Goal: Task Accomplishment & Management: Manage account settings

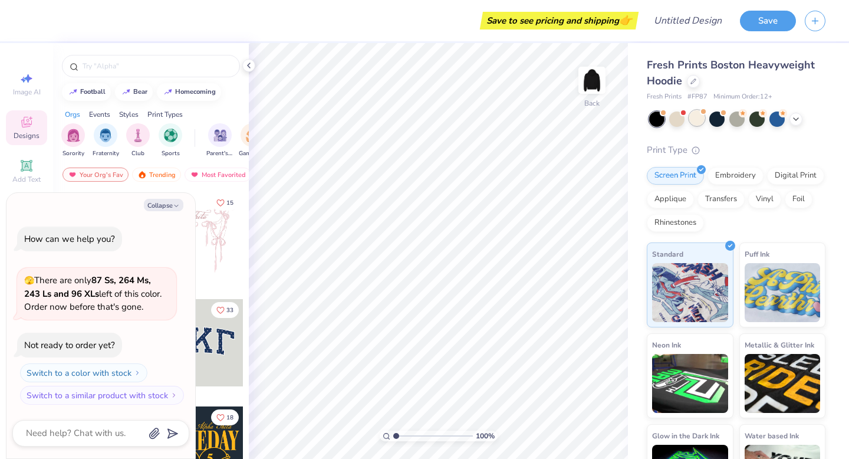
click at [698, 112] on div at bounding box center [697, 117] width 15 height 15
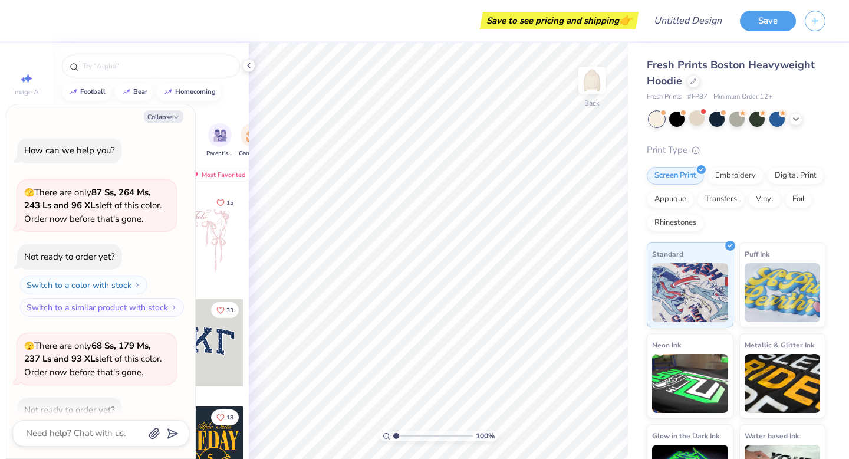
scroll to position [65, 0]
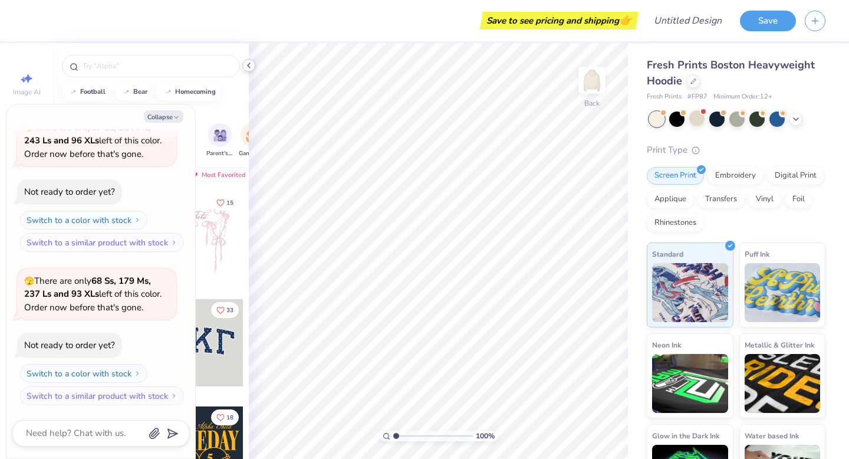
click at [250, 65] on icon at bounding box center [248, 65] width 9 height 9
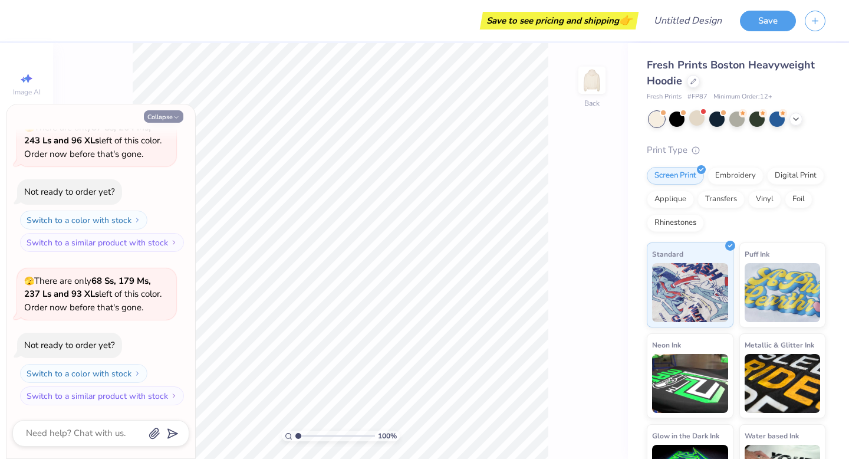
click at [172, 119] on button "Collapse" at bounding box center [164, 116] width 40 height 12
type textarea "x"
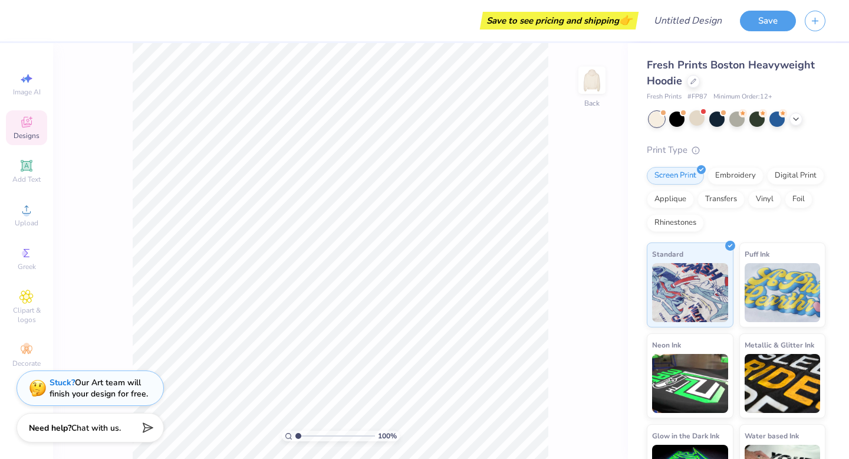
click at [35, 129] on div "Designs" at bounding box center [26, 127] width 41 height 35
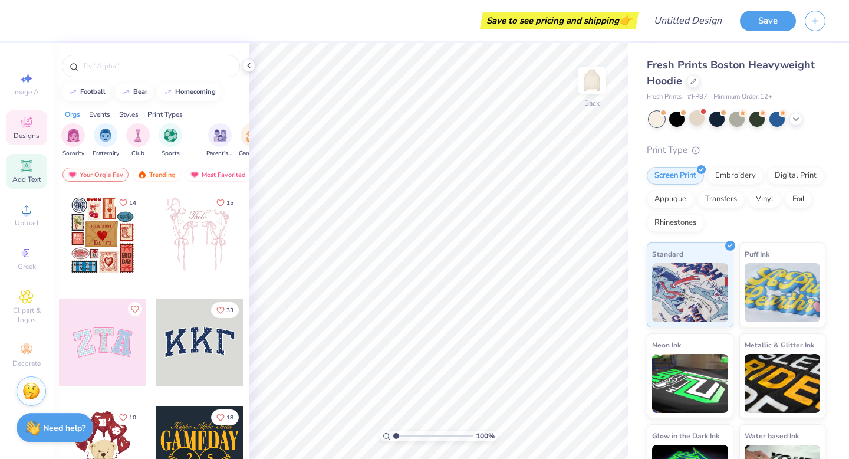
click at [28, 175] on span "Add Text" at bounding box center [26, 179] width 28 height 9
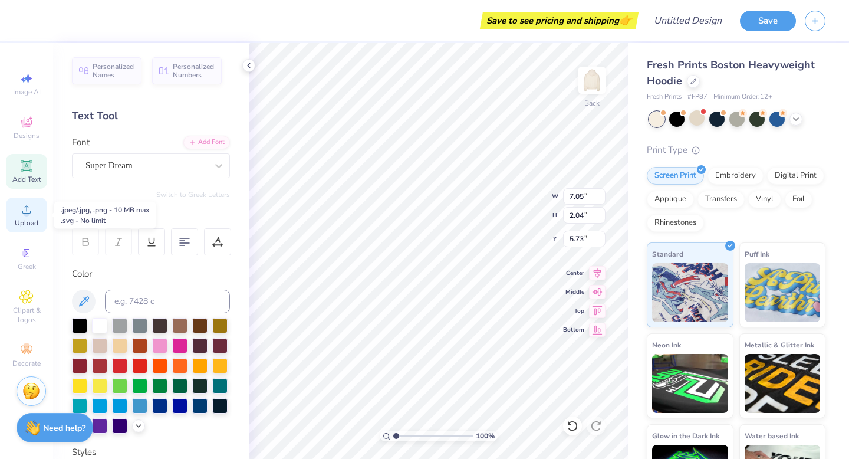
click at [28, 216] on icon at bounding box center [26, 209] width 14 height 14
click at [31, 215] on icon at bounding box center [26, 209] width 14 height 14
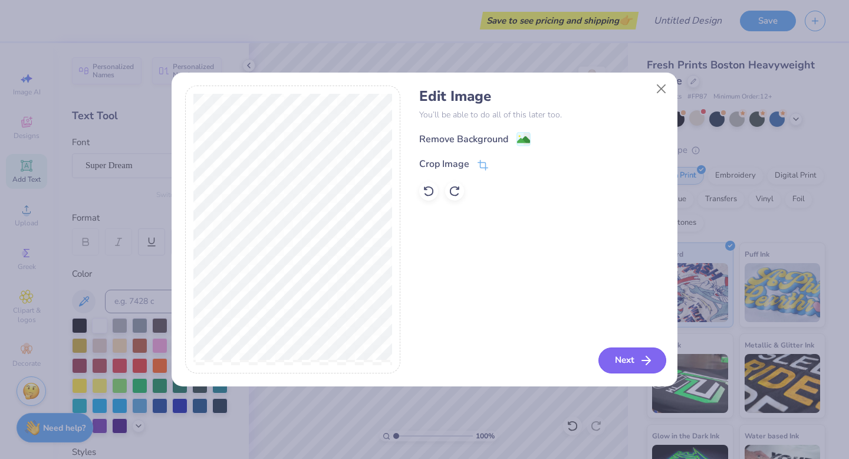
click at [629, 362] on button "Next" at bounding box center [633, 360] width 68 height 26
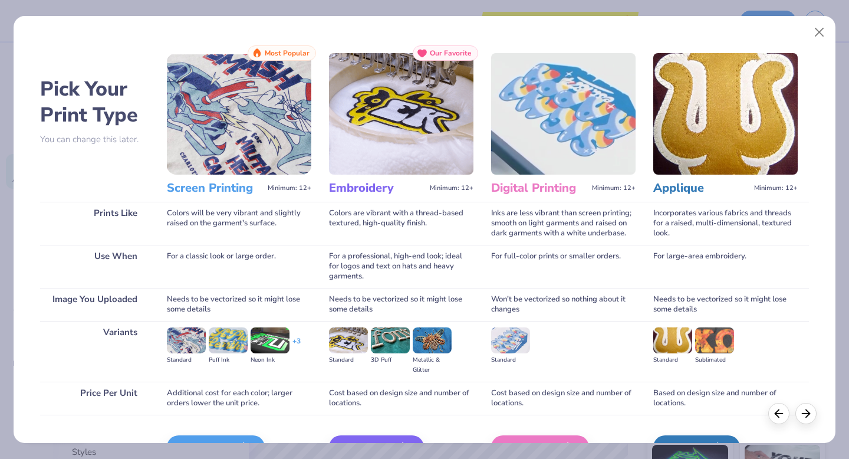
scroll to position [70, 0]
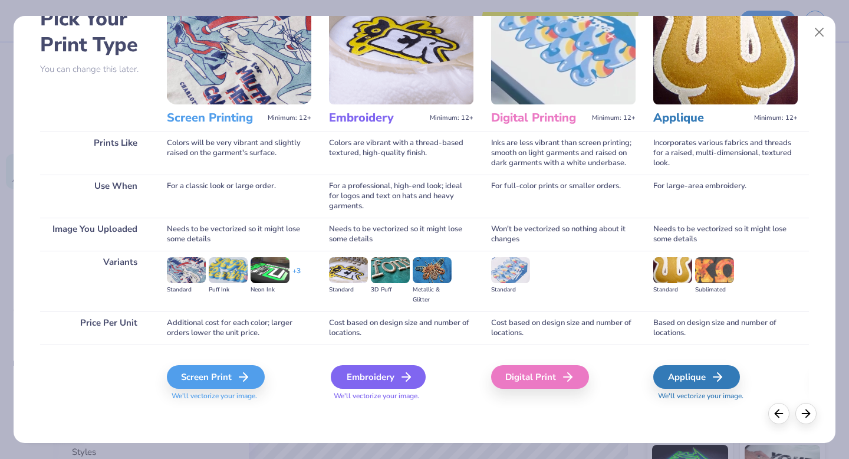
click at [378, 383] on div "Embroidery" at bounding box center [378, 377] width 95 height 24
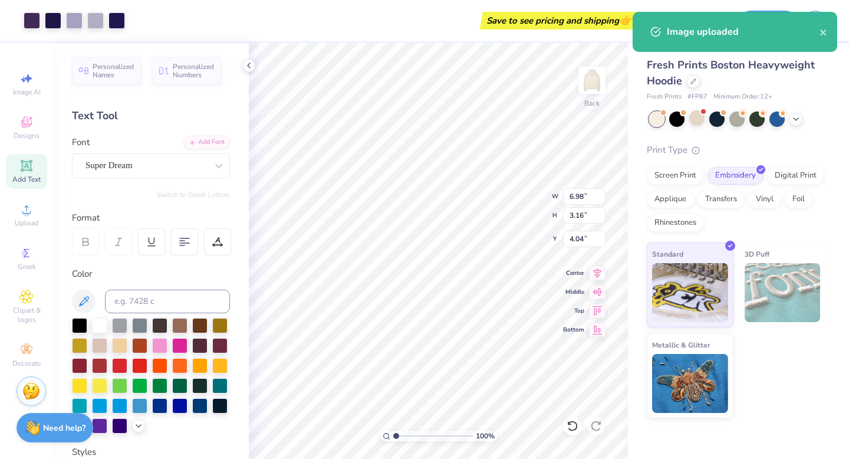
type input "6.98"
type input "3.16"
type input "4.04"
click at [505, 191] on div "100 % Back W 6.98 6.98 " H 3.16 3.16 " Y 4.04 4.04 " Center Middle Top Bottom" at bounding box center [438, 251] width 379 height 416
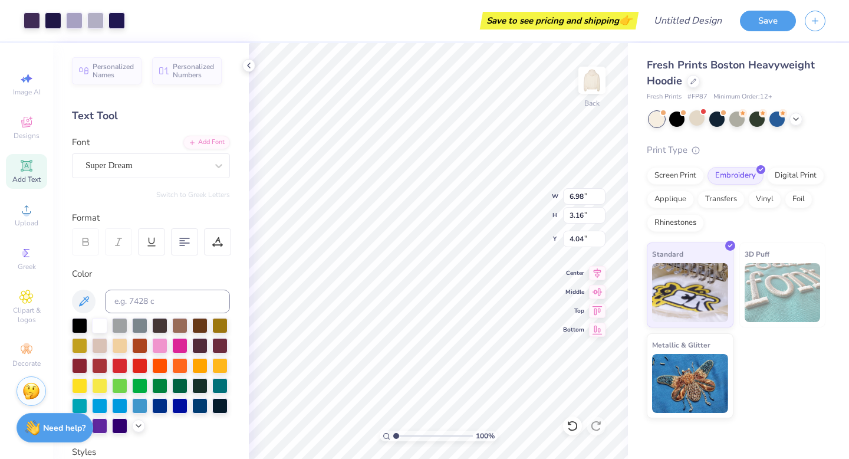
type input "6.26"
type input "4.14"
type input "1.88"
type input "4.87"
click at [592, 84] on img at bounding box center [592, 80] width 47 height 47
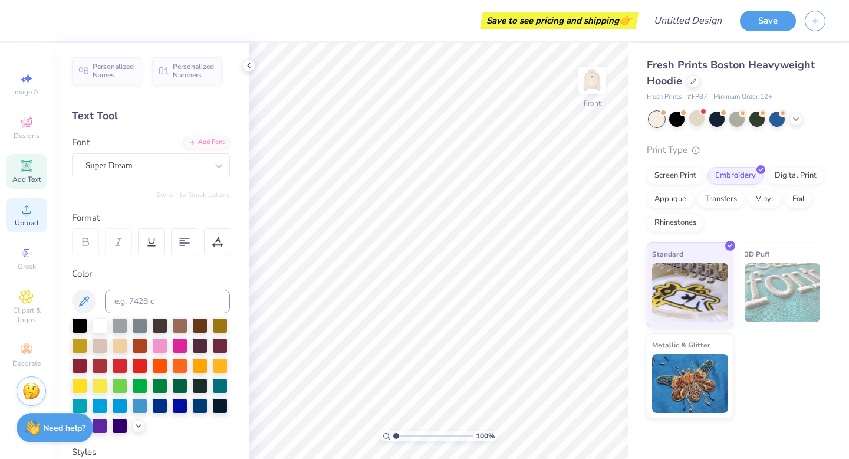
click at [29, 211] on icon at bounding box center [26, 209] width 14 height 14
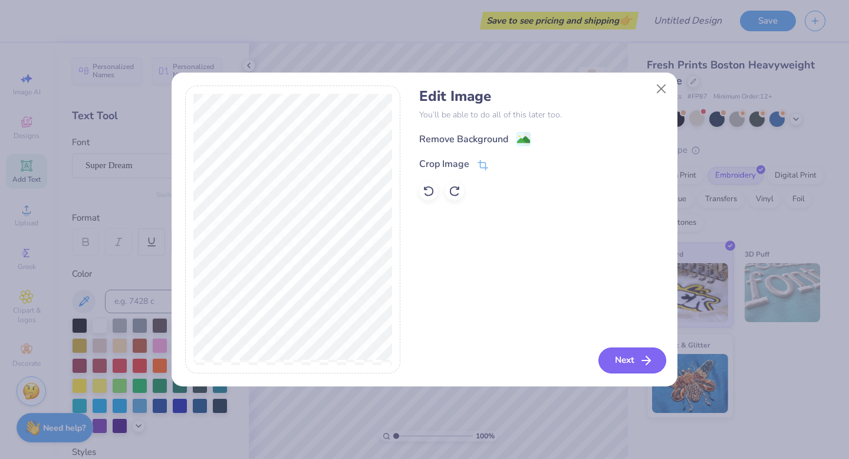
click at [624, 354] on button "Next" at bounding box center [633, 360] width 68 height 26
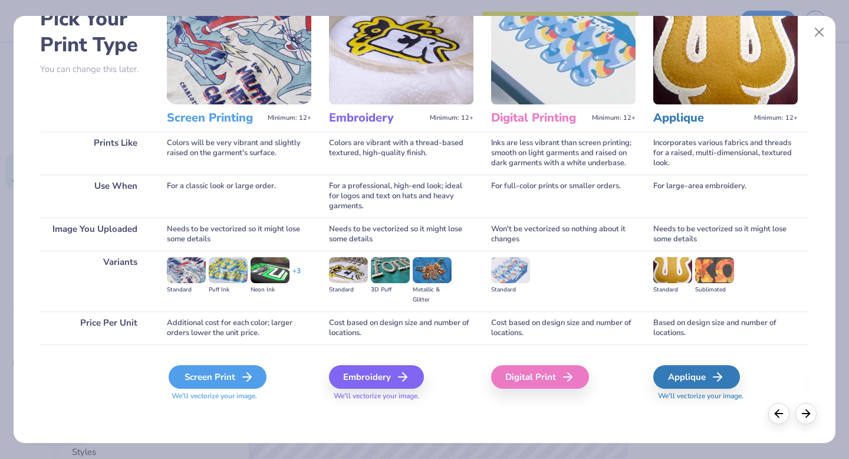
click at [244, 379] on icon at bounding box center [247, 377] width 14 height 14
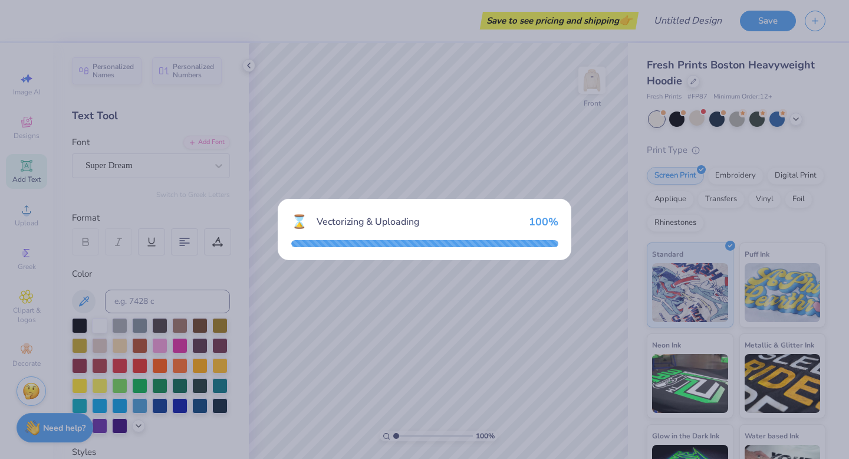
click at [583, 165] on div "⌛ Vectorizing & Uploading 100 %" at bounding box center [424, 229] width 849 height 459
click at [561, 153] on div "⌛ Vectorizing & Uploading 100 %" at bounding box center [424, 229] width 849 height 459
click at [525, 116] on div "⌛ Vectorizing & Uploading 100 %" at bounding box center [424, 229] width 849 height 459
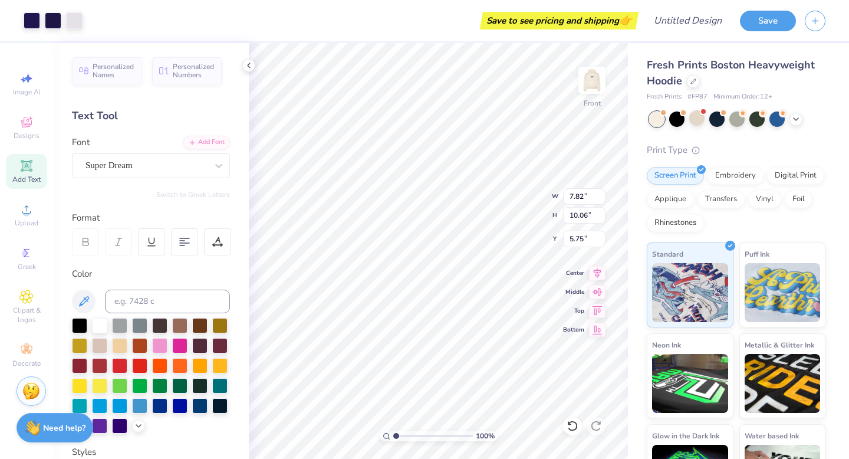
type input "7.82"
type input "10.06"
type input "7.48"
click at [592, 78] on img at bounding box center [592, 80] width 47 height 47
click at [593, 88] on img at bounding box center [592, 80] width 47 height 47
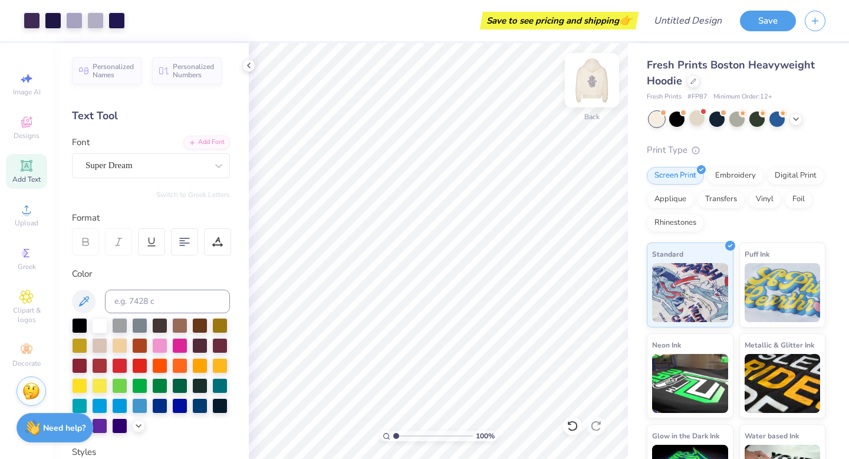
click at [592, 88] on img at bounding box center [592, 80] width 47 height 47
type input "11.53"
type input "14.83"
type input "6.27"
click at [593, 81] on img at bounding box center [592, 80] width 47 height 47
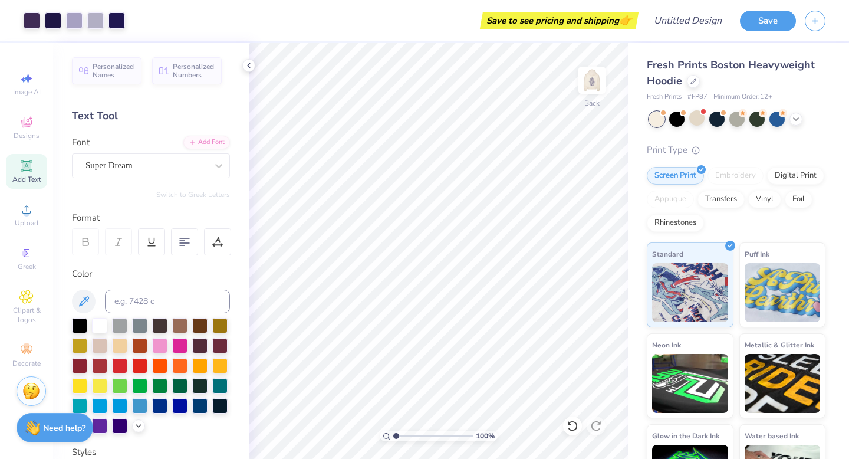
click at [593, 82] on img at bounding box center [592, 80] width 24 height 24
click at [597, 81] on img at bounding box center [592, 80] width 47 height 47
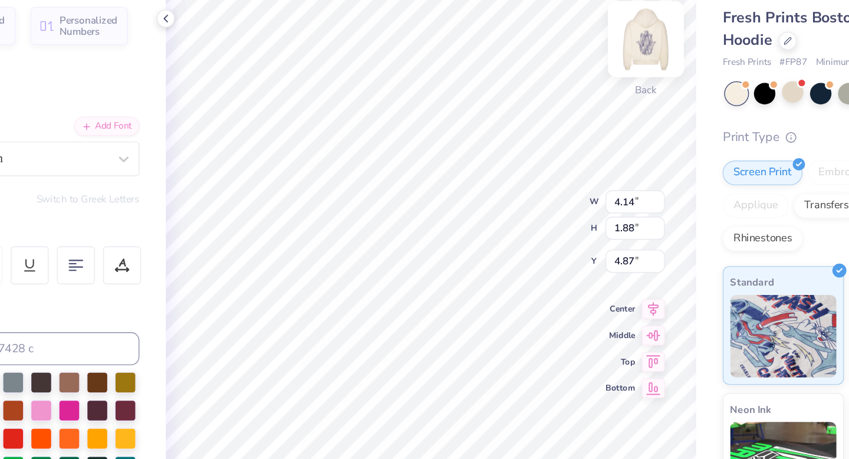
type input "5.01"
type input "2.27"
type input "3.76"
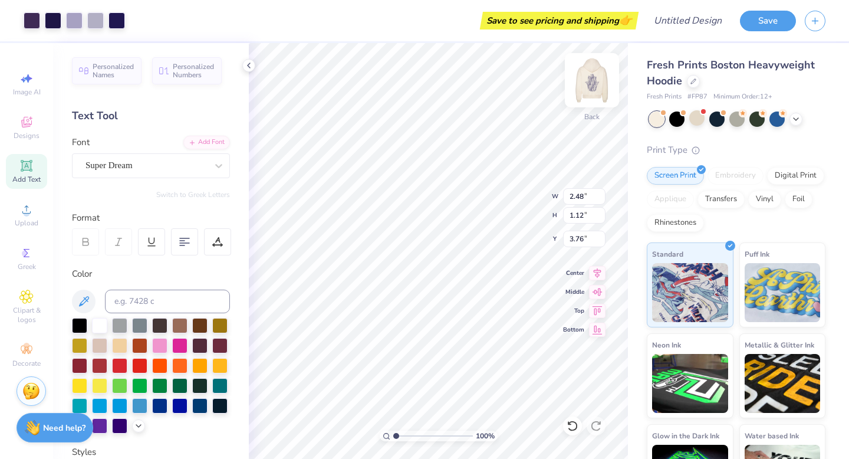
type input "2.48"
type input "1.12"
type input "4.08"
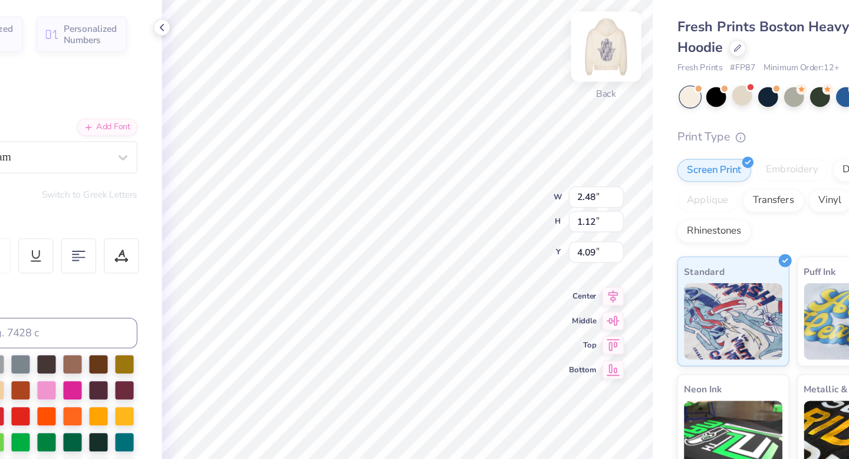
type input "4.19"
type input "1.90"
type input "3.31"
type input "4.85"
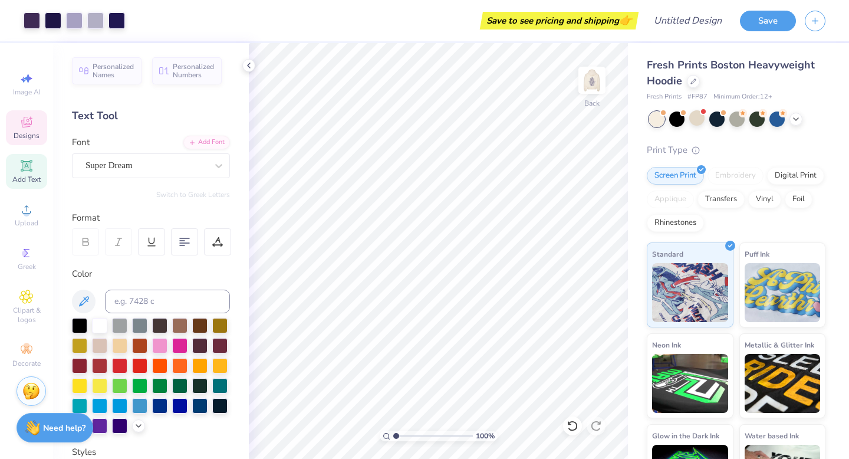
click at [29, 130] on div "Designs" at bounding box center [26, 127] width 41 height 35
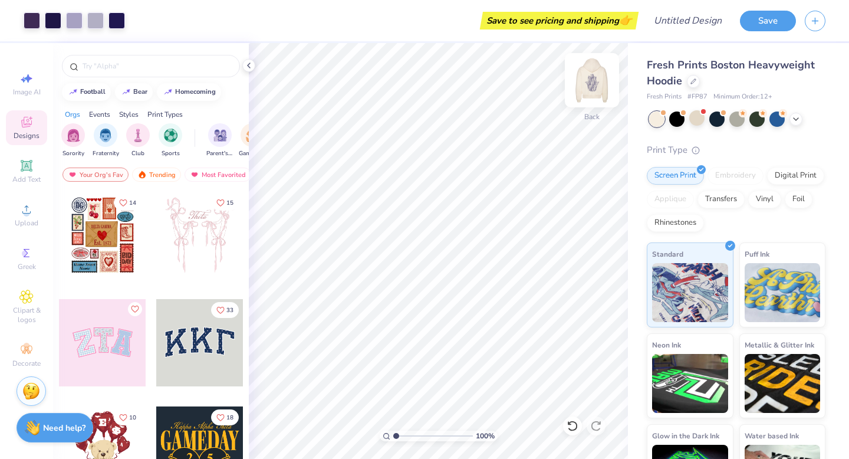
click at [596, 81] on img at bounding box center [592, 80] width 47 height 47
type input "5.94"
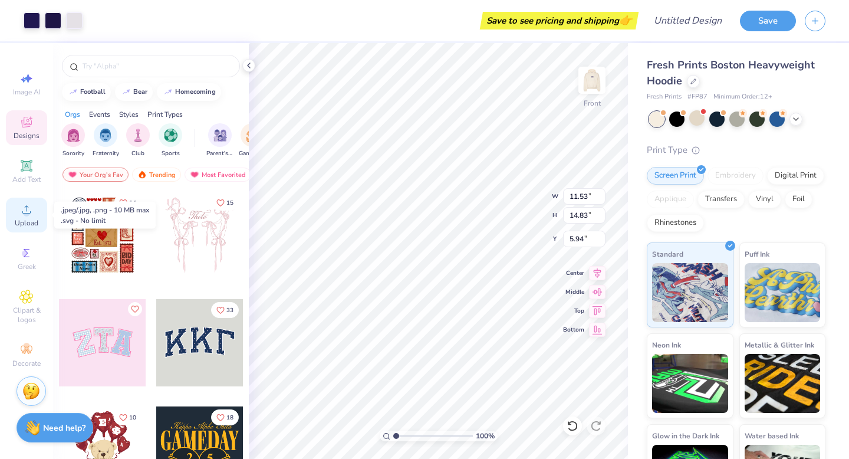
click at [25, 208] on icon at bounding box center [26, 209] width 14 height 14
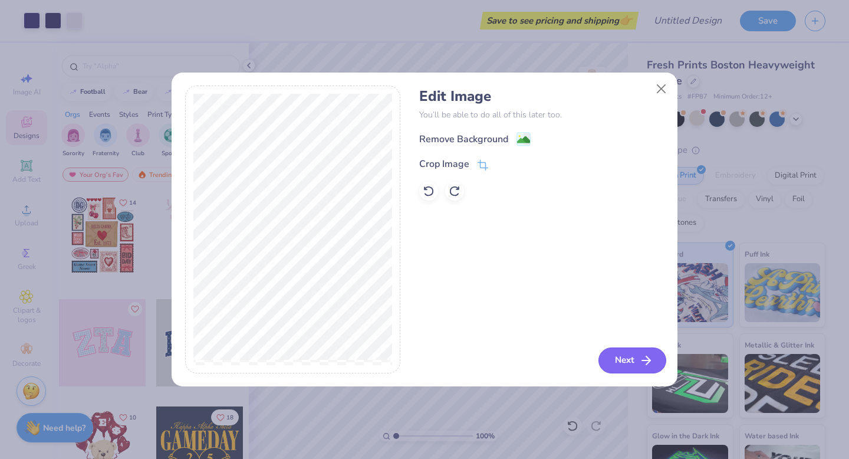
click at [639, 361] on icon "button" at bounding box center [646, 360] width 14 height 14
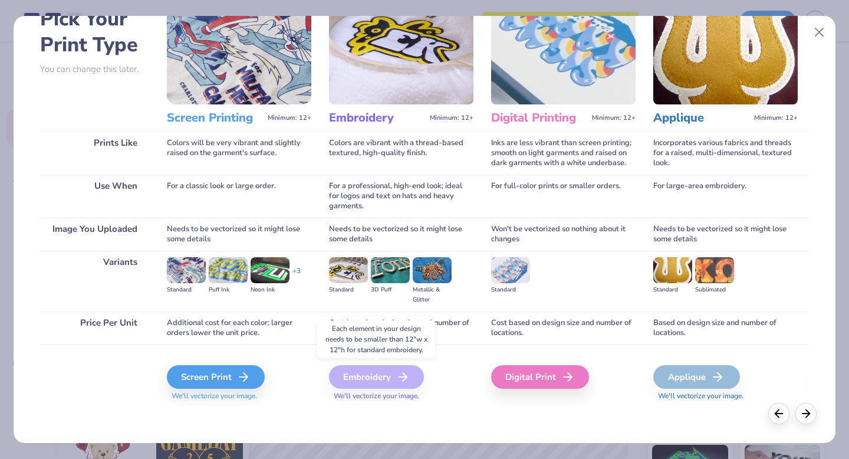
click at [361, 379] on div "Embroidery" at bounding box center [376, 377] width 95 height 24
click at [247, 376] on icon at bounding box center [247, 377] width 14 height 14
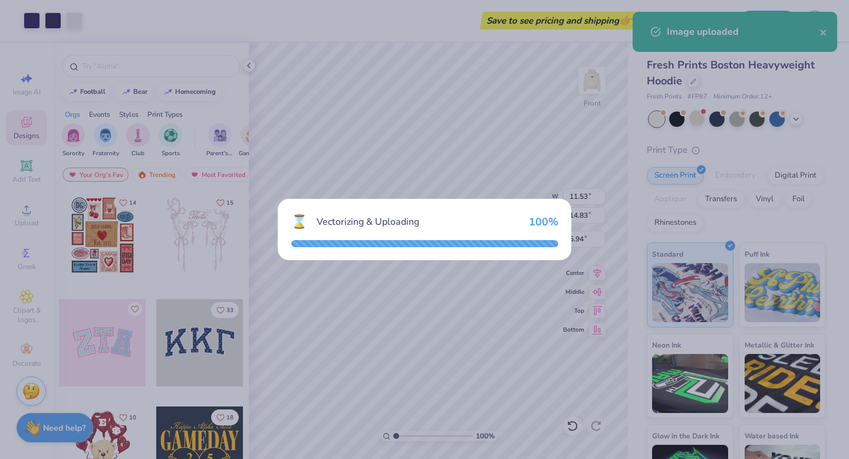
type input "13.29"
type input "18.00"
type input "5.75"
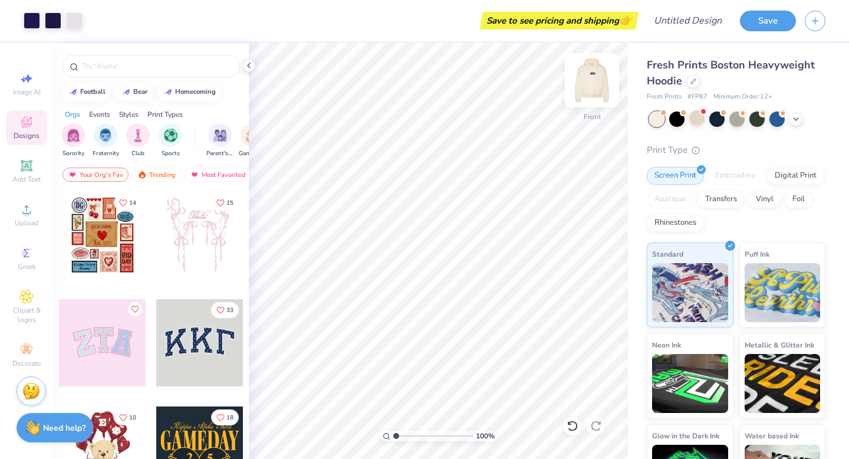
click at [595, 80] on img at bounding box center [592, 80] width 47 height 47
click at [596, 80] on img at bounding box center [592, 80] width 47 height 47
click at [593, 80] on img at bounding box center [592, 80] width 47 height 47
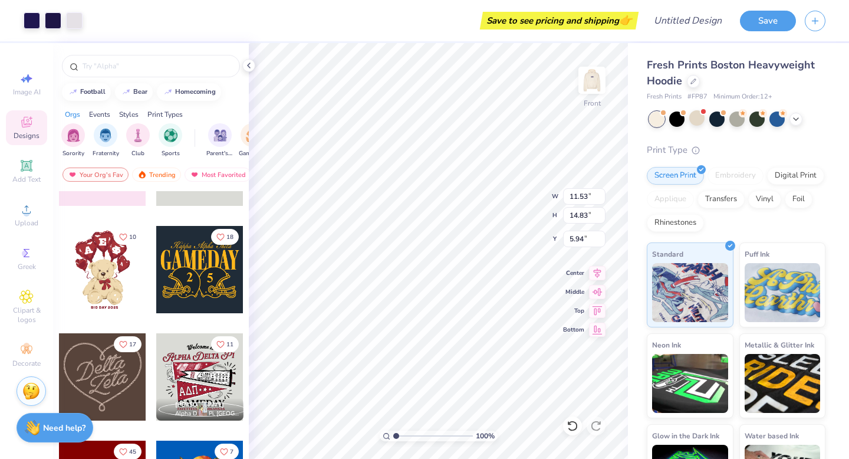
scroll to position [183, 0]
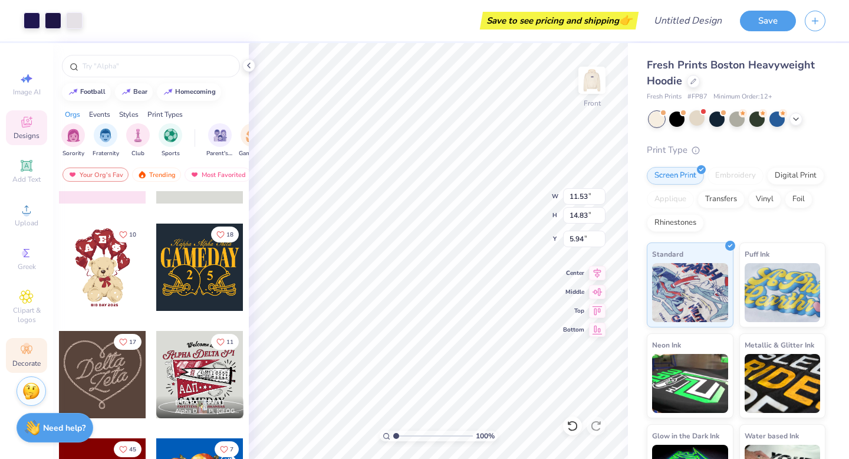
click at [25, 355] on icon at bounding box center [26, 350] width 14 height 14
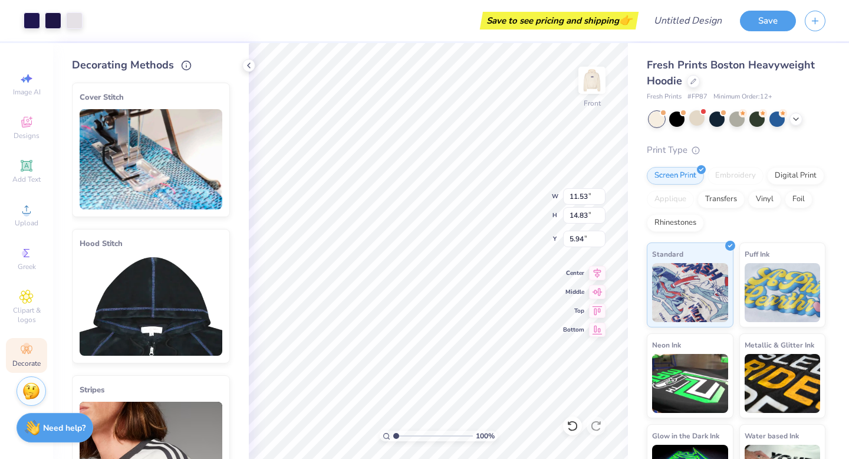
click at [165, 296] on img at bounding box center [151, 305] width 143 height 100
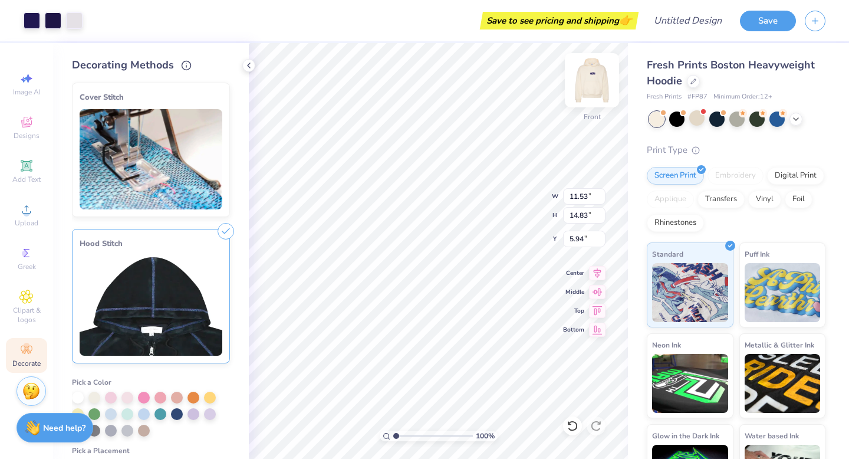
click at [599, 83] on img at bounding box center [592, 80] width 47 height 47
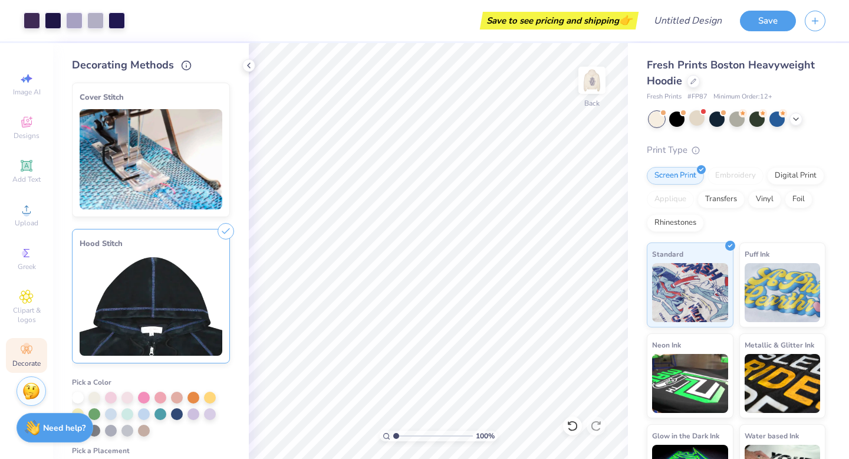
click at [179, 303] on img at bounding box center [151, 305] width 143 height 100
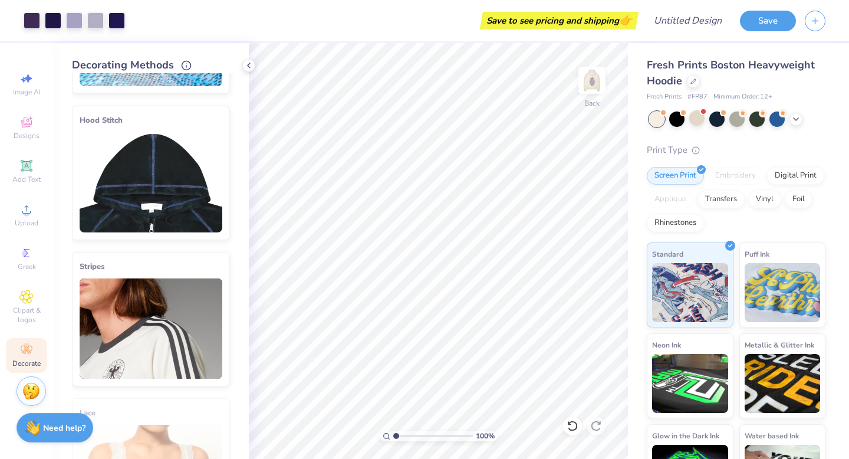
scroll to position [130, 0]
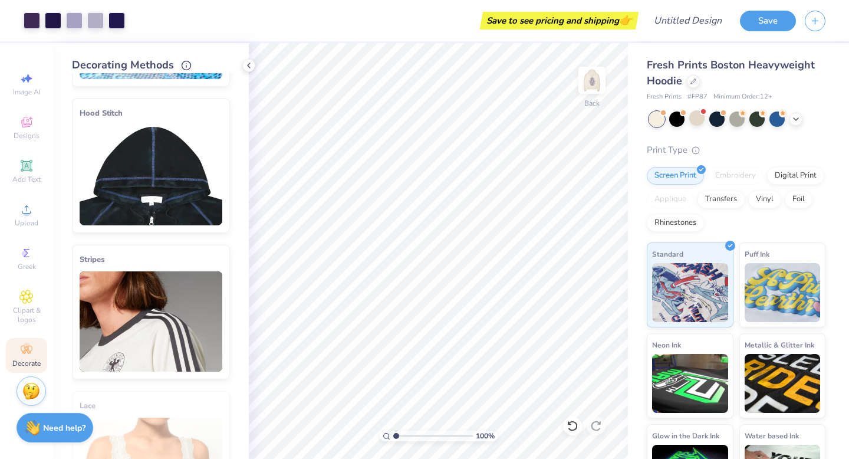
click at [161, 146] on img at bounding box center [151, 175] width 143 height 100
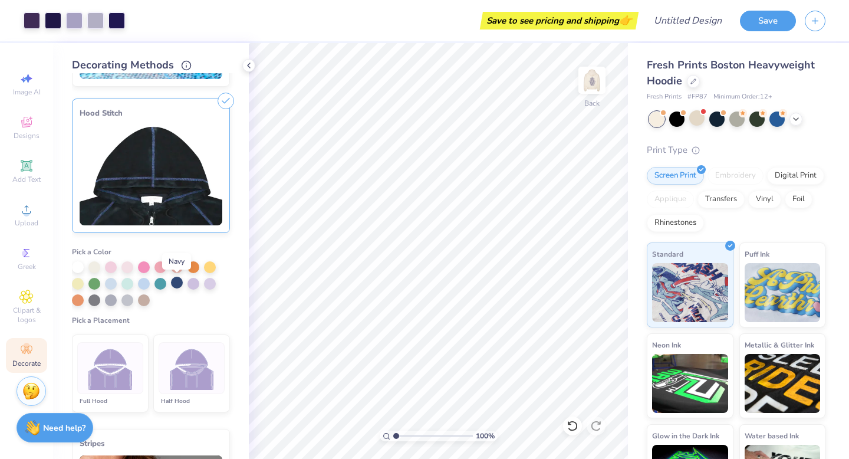
click at [176, 277] on div at bounding box center [177, 283] width 12 height 12
click at [195, 365] on img at bounding box center [192, 368] width 44 height 44
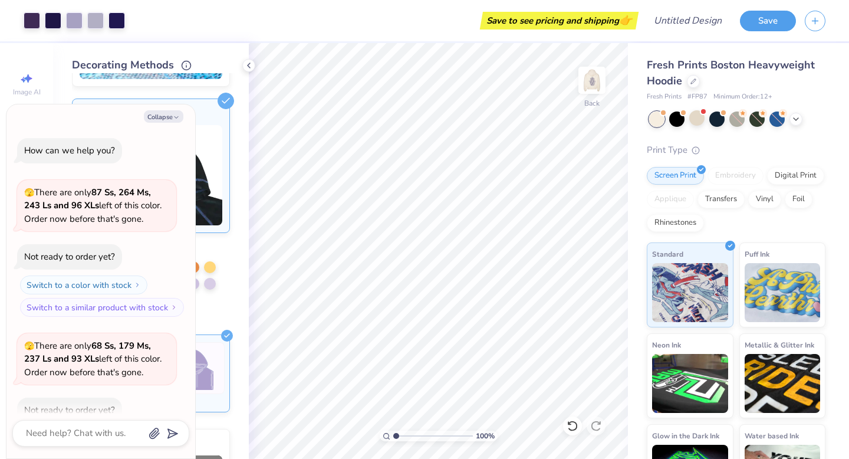
scroll to position [150, 0]
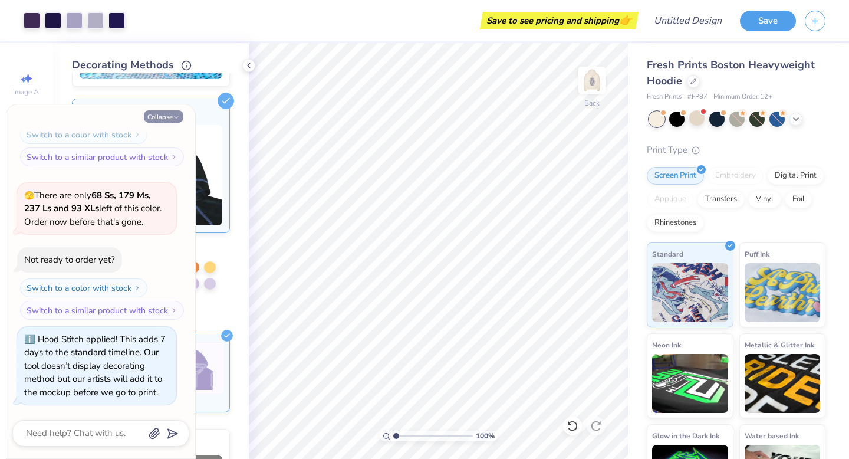
click at [173, 112] on button "Collapse" at bounding box center [164, 116] width 40 height 12
type textarea "x"
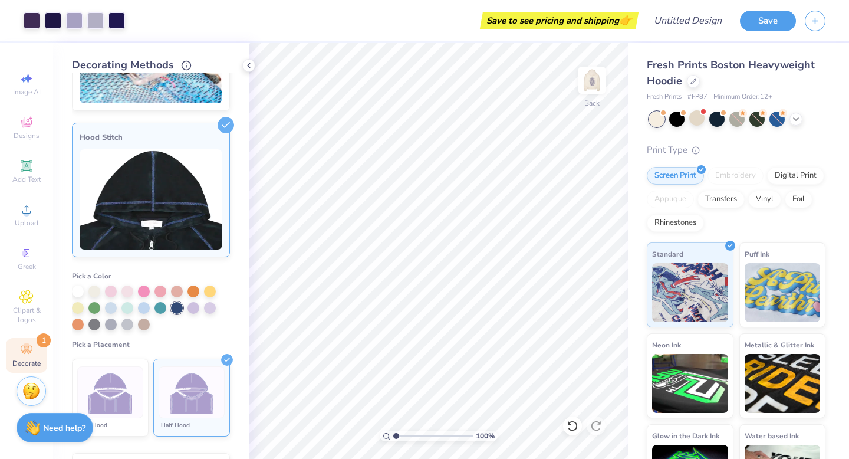
scroll to position [0, 0]
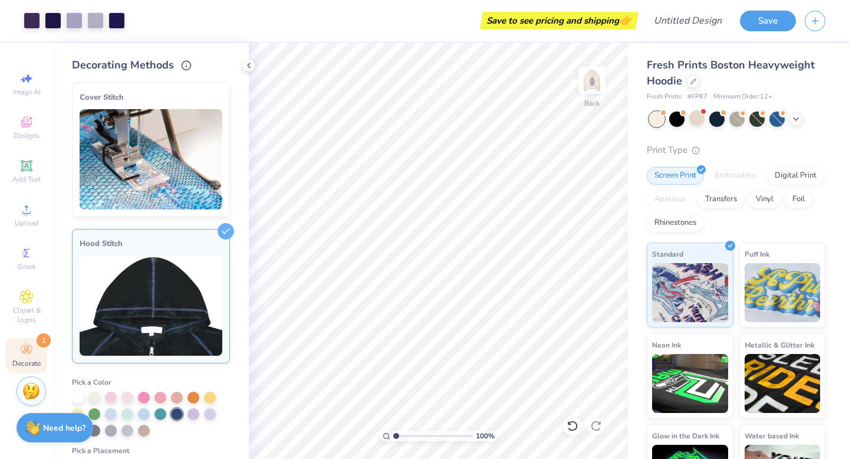
click at [169, 159] on img at bounding box center [151, 159] width 143 height 100
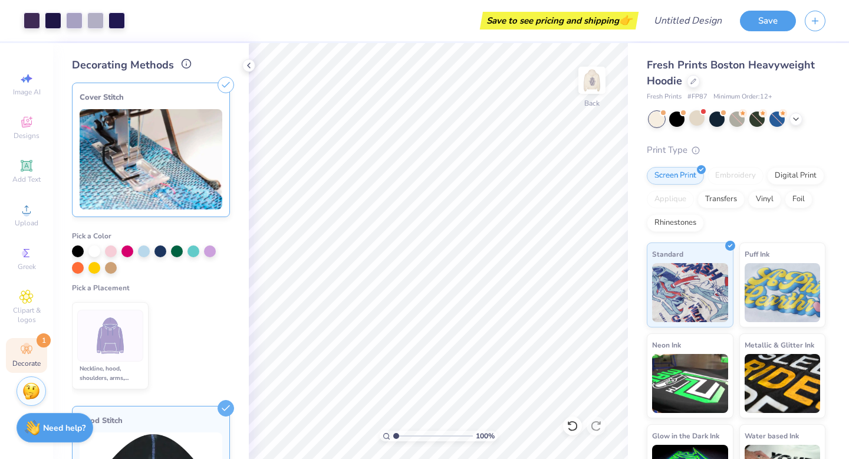
click at [182, 66] on icon at bounding box center [186, 63] width 11 height 11
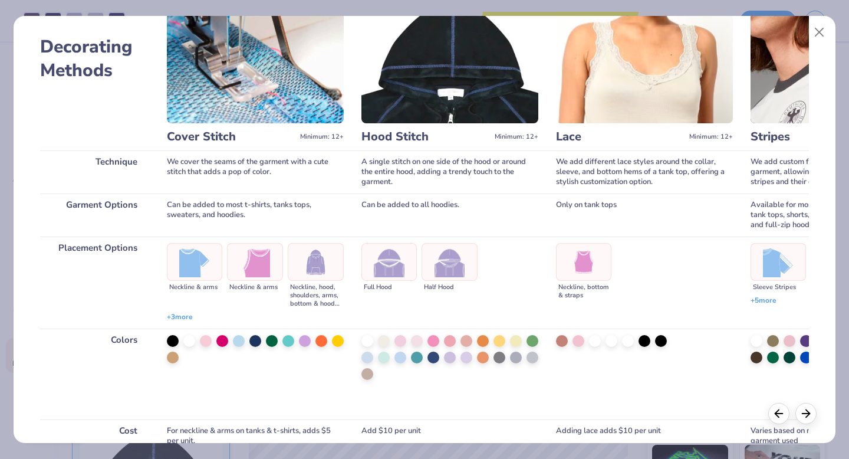
scroll to position [57, 0]
click at [176, 317] on span "+ 3 more" at bounding box center [180, 318] width 26 height 10
click at [178, 315] on span "+ 3 more" at bounding box center [180, 318] width 26 height 10
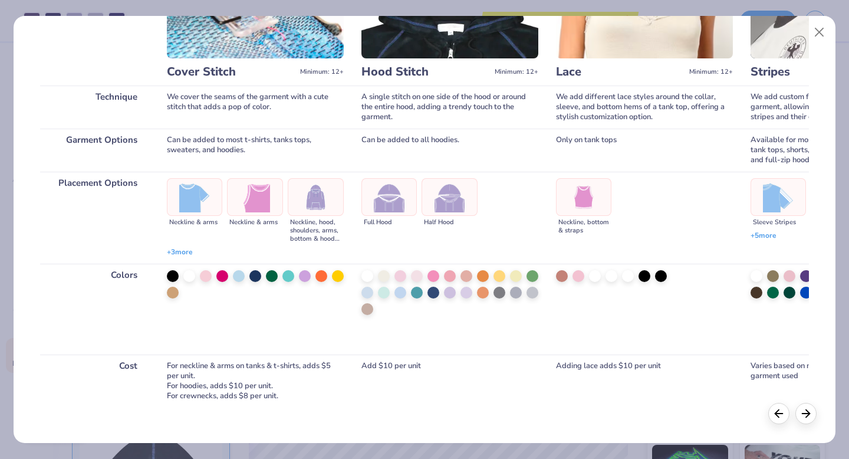
scroll to position [0, 0]
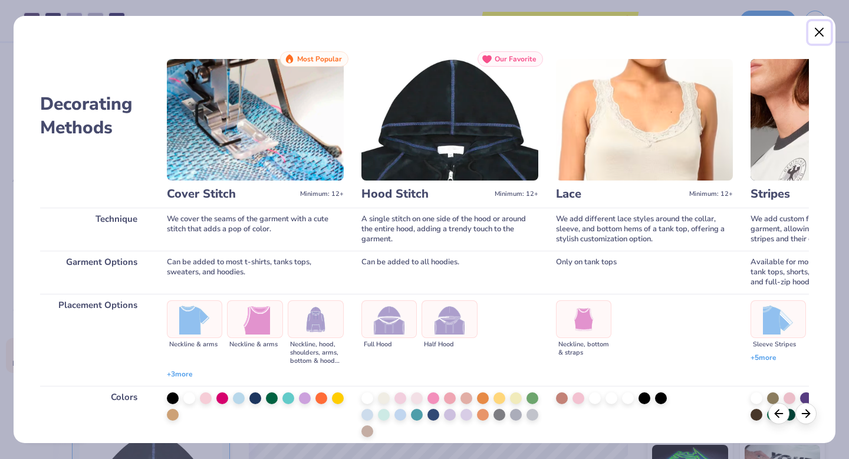
click at [814, 36] on button "Close" at bounding box center [820, 32] width 22 height 22
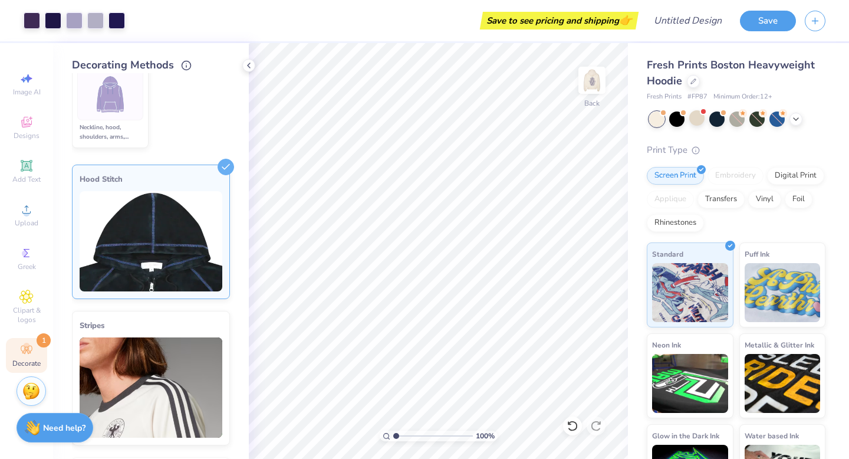
scroll to position [825, 0]
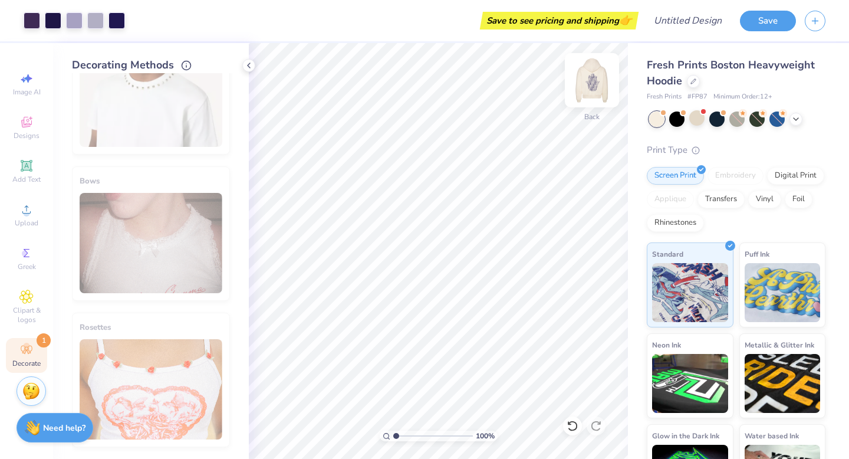
click at [588, 78] on img at bounding box center [592, 80] width 47 height 47
click at [591, 80] on img at bounding box center [592, 80] width 47 height 47
click at [592, 80] on img at bounding box center [592, 80] width 47 height 47
click at [593, 79] on img at bounding box center [592, 80] width 47 height 47
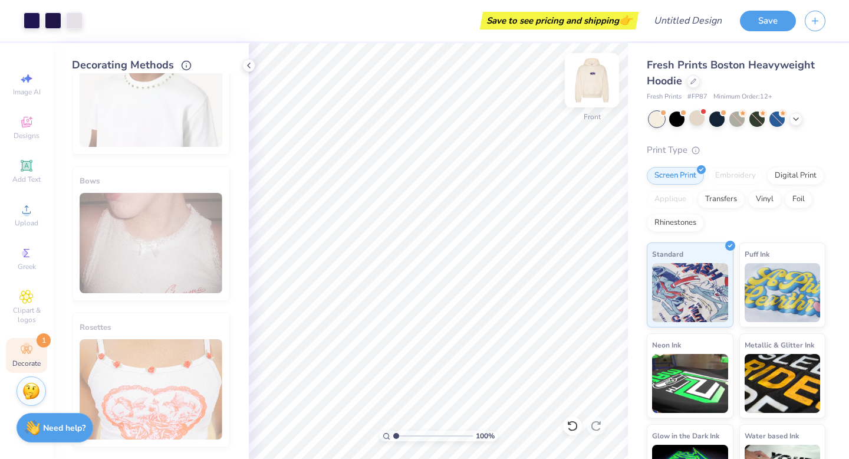
click at [593, 80] on img at bounding box center [592, 80] width 47 height 47
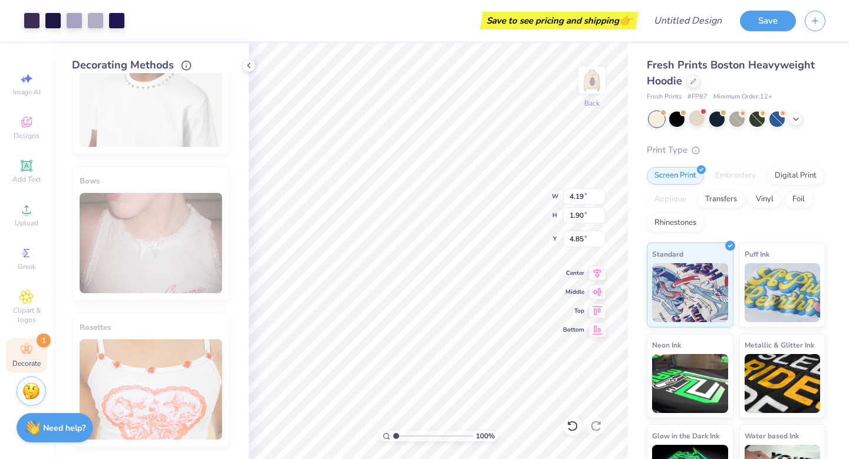
type input "4.85"
type input "2.19"
click at [503, 186] on div "100 % Back W 4.85 H 2.19 Y 4.85 Center Middle Top Bottom" at bounding box center [438, 251] width 379 height 416
type input "4.96"
click at [497, 181] on body "Art colors Save to see pricing and shipping 👉 Design Title Save Image AI Design…" at bounding box center [424, 229] width 849 height 459
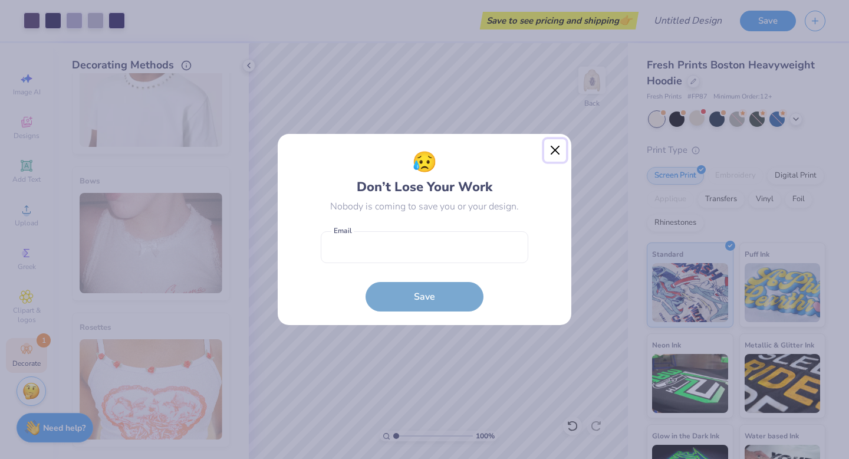
click at [551, 149] on button "Close" at bounding box center [556, 150] width 22 height 22
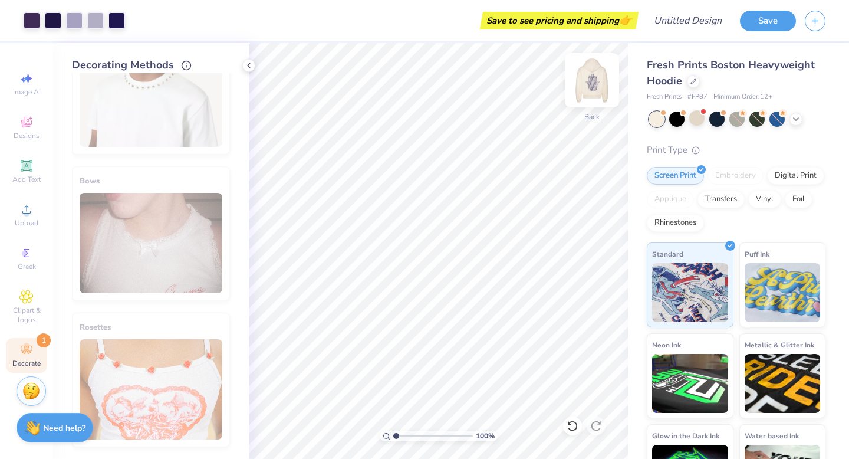
click at [594, 80] on img at bounding box center [592, 80] width 47 height 47
click at [594, 80] on img at bounding box center [592, 80] width 24 height 24
type input "5.93"
type input "10.50"
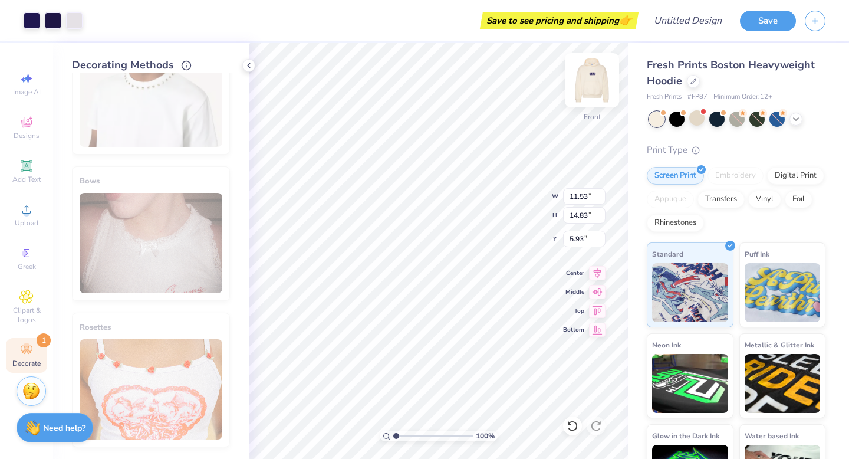
type input "13.51"
type input "6.02"
click at [589, 87] on img at bounding box center [592, 80] width 47 height 47
click at [589, 88] on img at bounding box center [592, 80] width 47 height 47
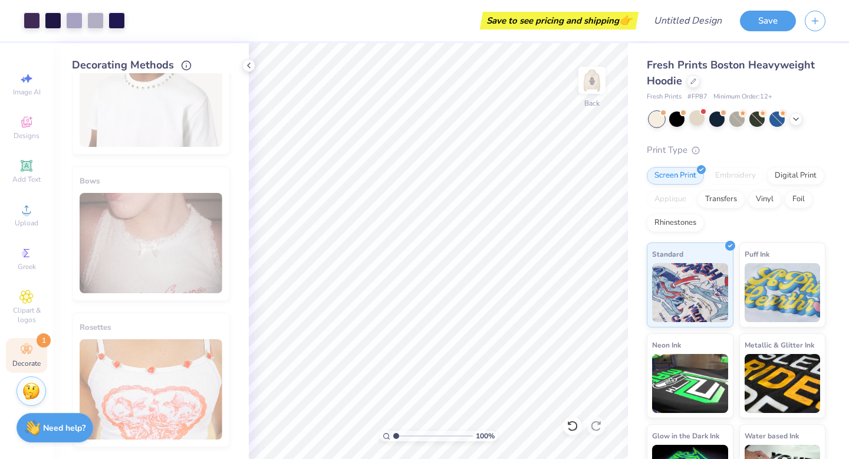
click at [724, 172] on div "Embroidery" at bounding box center [736, 176] width 56 height 18
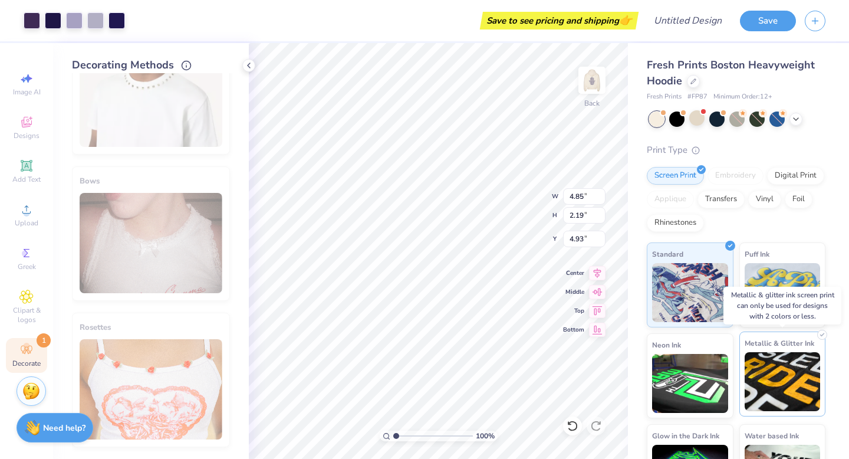
scroll to position [50, 0]
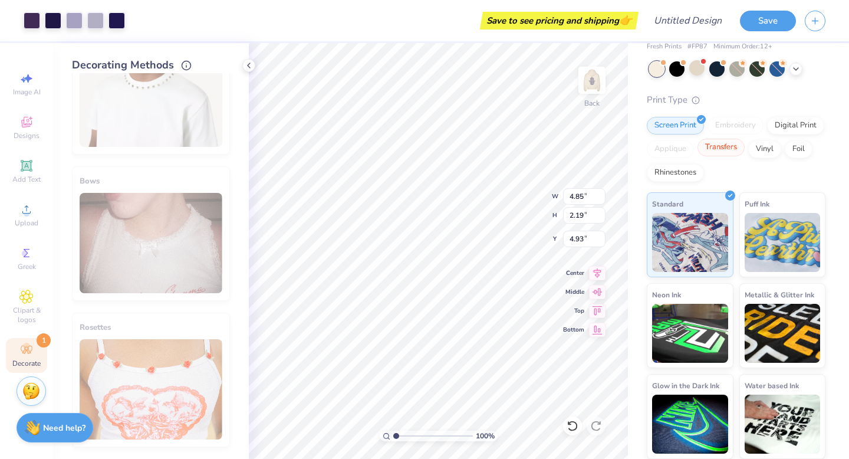
click at [743, 139] on icon at bounding box center [741, 141] width 5 height 5
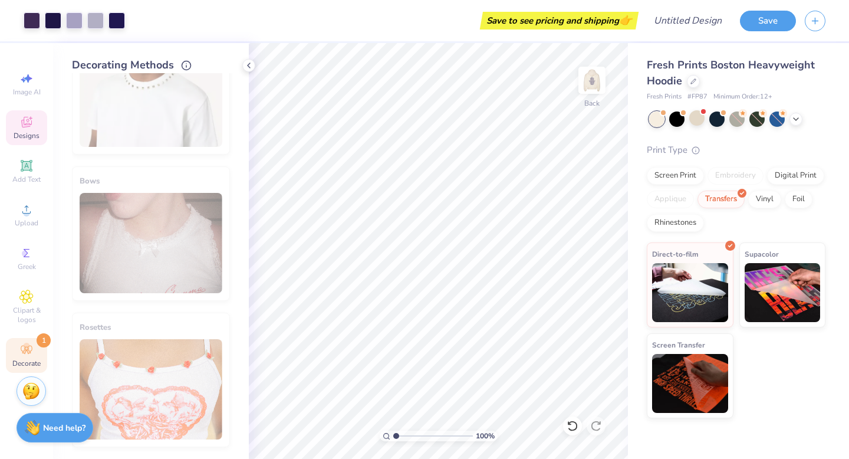
click at [25, 140] on span "Designs" at bounding box center [27, 135] width 26 height 9
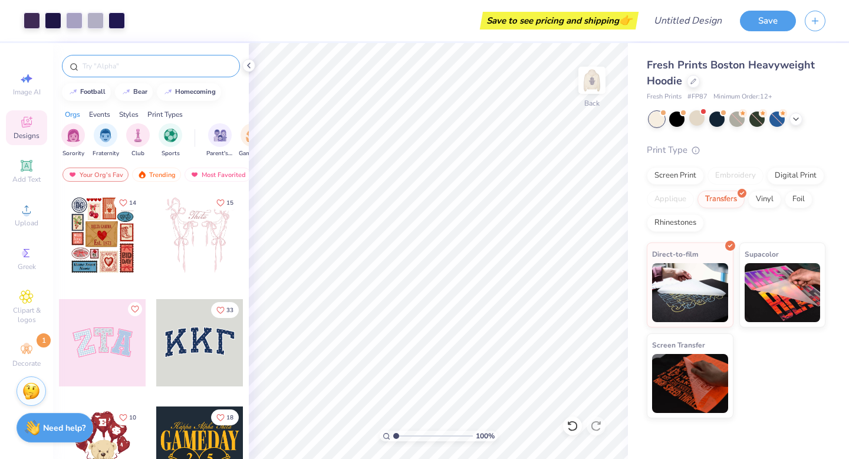
click at [133, 72] on div at bounding box center [151, 66] width 178 height 22
click at [132, 72] on div at bounding box center [151, 66] width 178 height 22
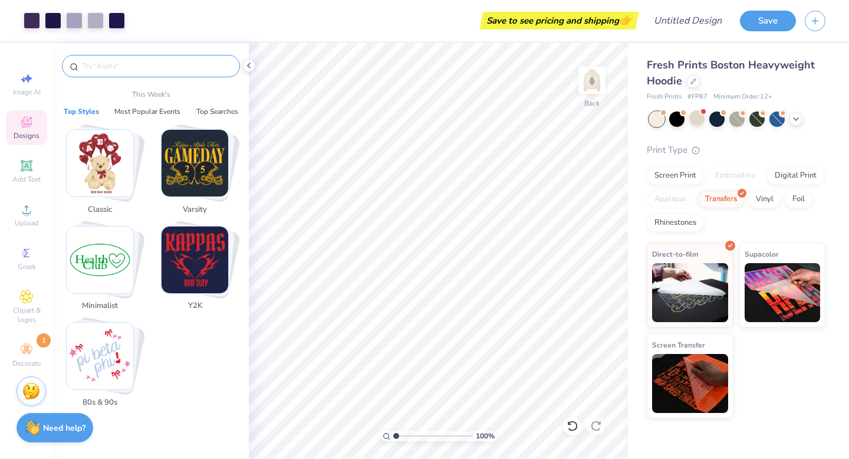
click at [132, 68] on input "text" at bounding box center [156, 66] width 151 height 12
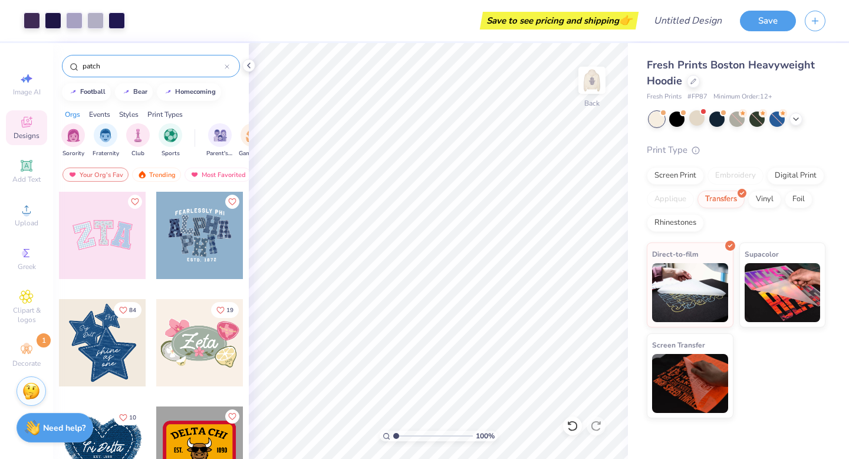
type input "patch"
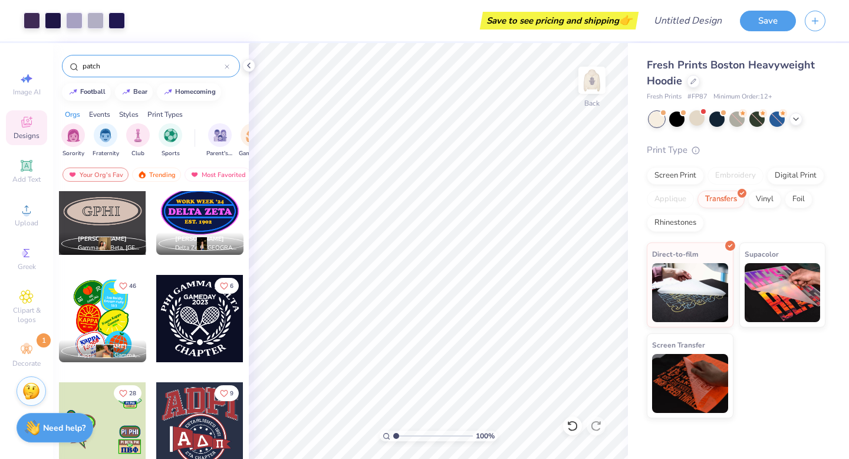
scroll to position [4278, 0]
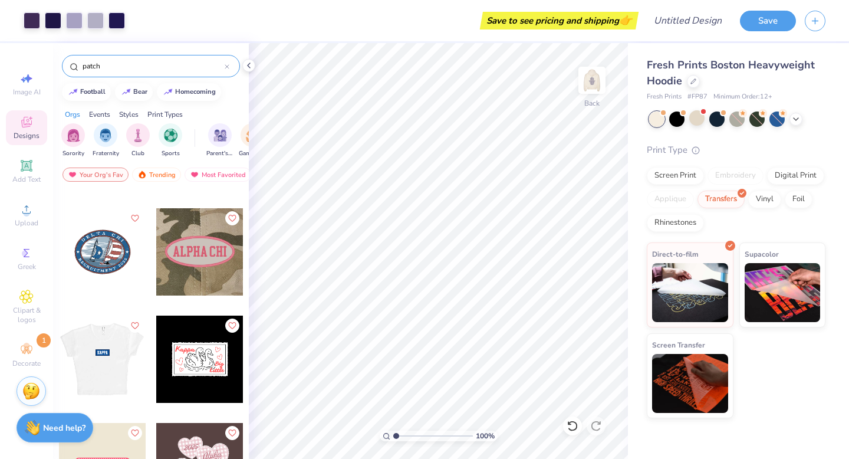
click at [114, 360] on div at bounding box center [101, 359] width 87 height 87
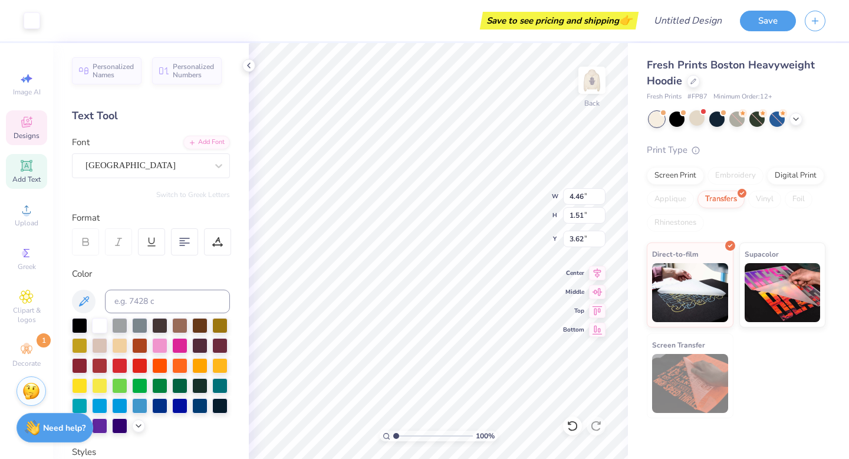
type input "3.65"
type textarea "eve"
click at [524, 210] on div "100 % Back W 4.46 4.46 " H 1.51 1.51 " Y 3.65 3.65 " Center Middle Top Bottom" at bounding box center [438, 251] width 379 height 416
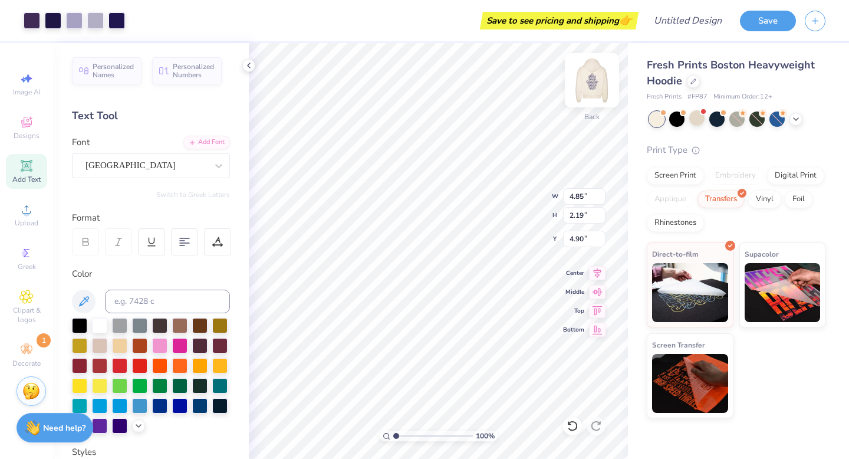
click at [596, 81] on img at bounding box center [592, 80] width 47 height 47
click at [47, 20] on div at bounding box center [53, 19] width 17 height 17
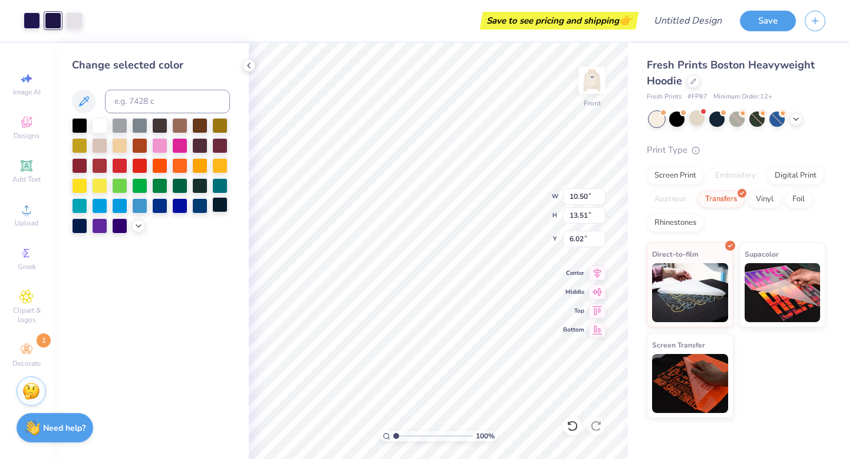
click at [218, 204] on div at bounding box center [219, 204] width 15 height 15
click at [158, 202] on div at bounding box center [159, 204] width 15 height 15
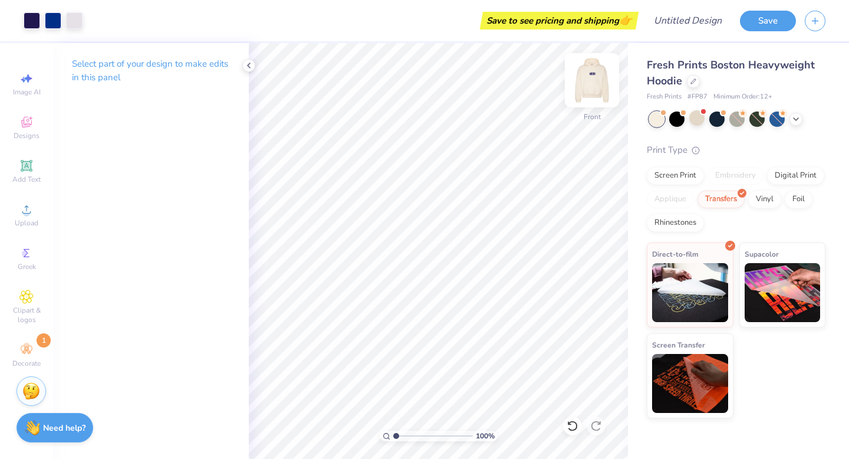
click at [598, 76] on img at bounding box center [592, 80] width 47 height 47
click at [189, 68] on p "Select part of your design to make edits in this panel" at bounding box center [151, 70] width 158 height 27
click at [163, 65] on p "Select part of your design to make edits in this panel" at bounding box center [151, 70] width 158 height 27
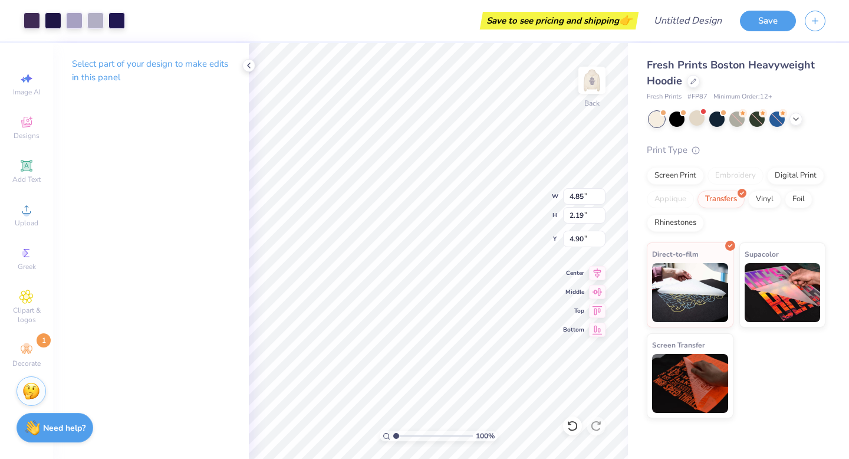
click at [86, 19] on div at bounding box center [74, 20] width 101 height 17
click at [247, 63] on icon at bounding box center [248, 65] width 9 height 9
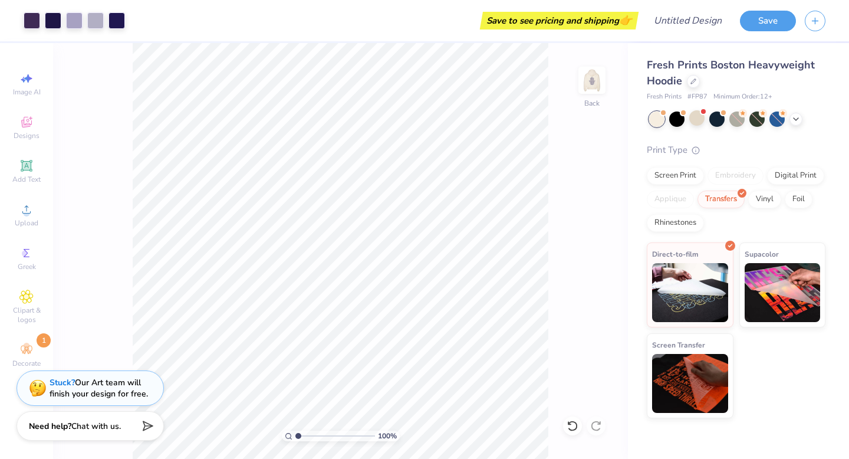
click at [88, 432] on div "Need help? Chat with us." at bounding box center [90, 425] width 147 height 29
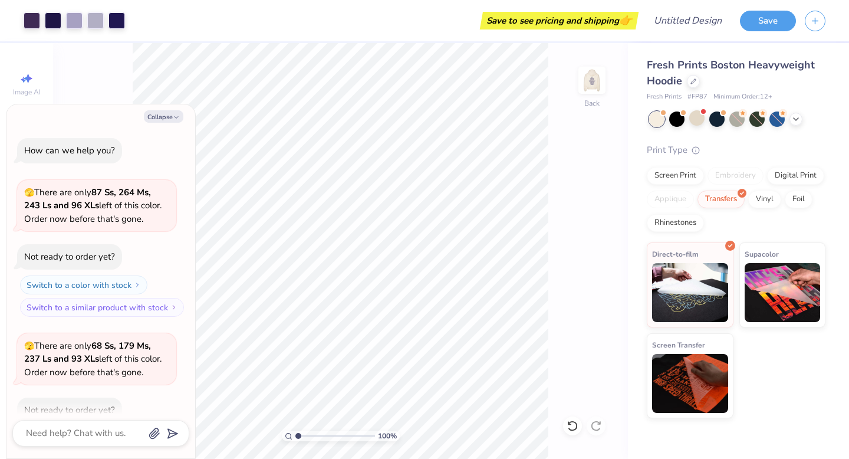
scroll to position [150, 0]
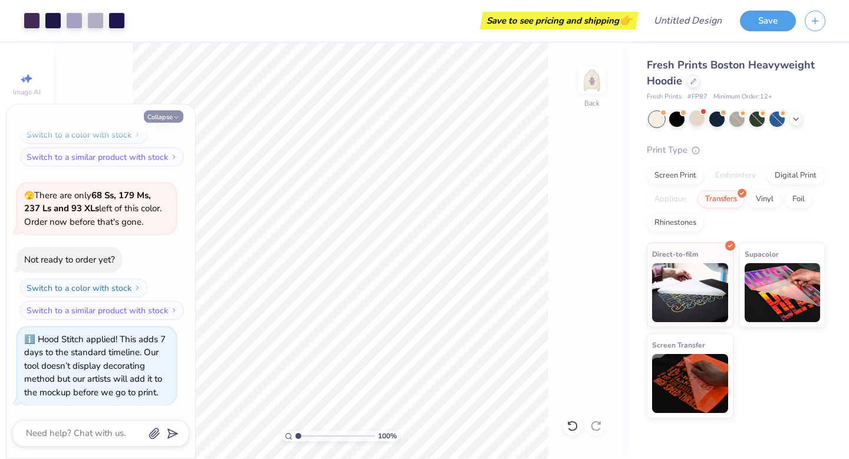
click at [166, 117] on button "Collapse" at bounding box center [164, 116] width 40 height 12
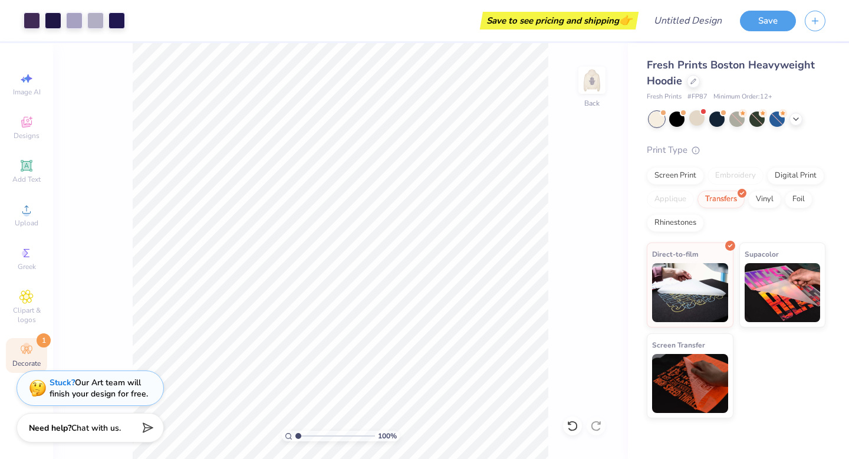
click at [37, 353] on div "Decorate 1" at bounding box center [26, 355] width 41 height 35
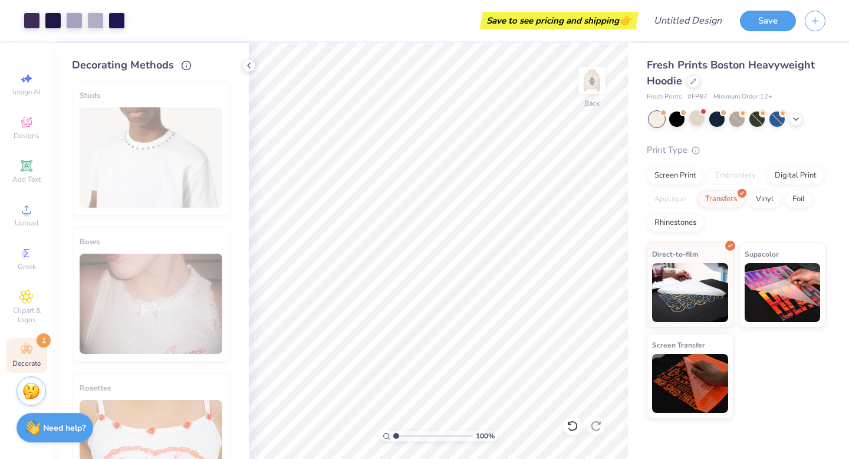
scroll to position [648, 0]
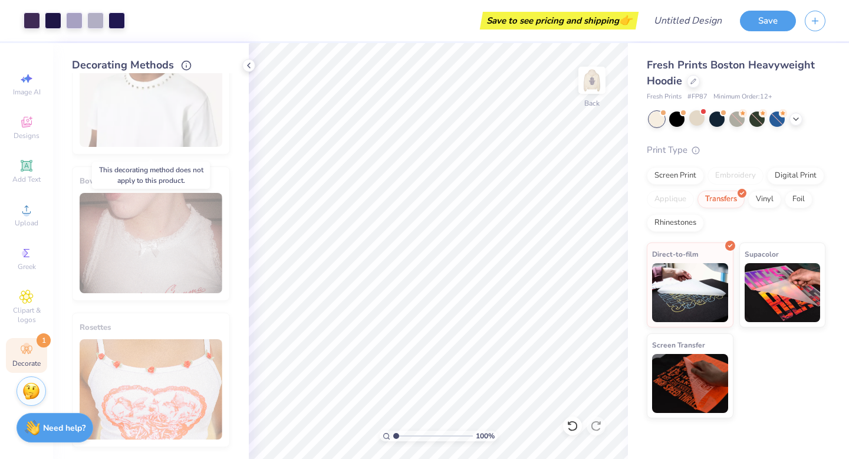
click at [163, 100] on div "Studs" at bounding box center [151, 87] width 158 height 135
click at [245, 65] on icon at bounding box center [248, 65] width 9 height 9
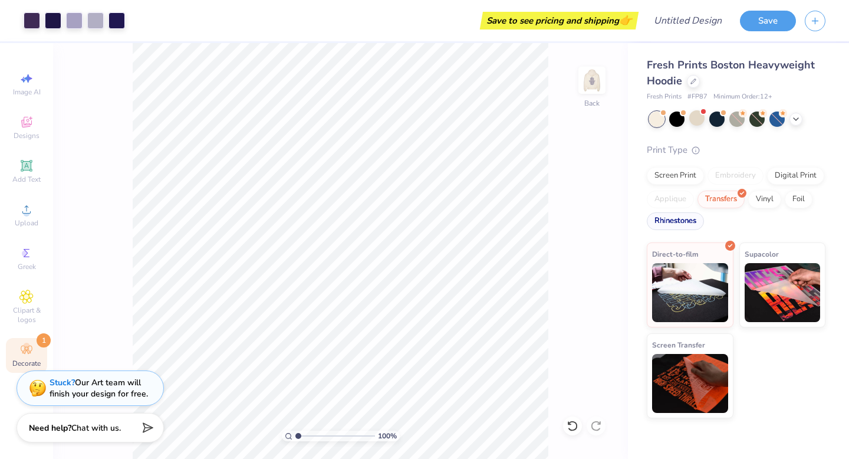
click at [689, 224] on div "Rhinestones" at bounding box center [675, 221] width 57 height 18
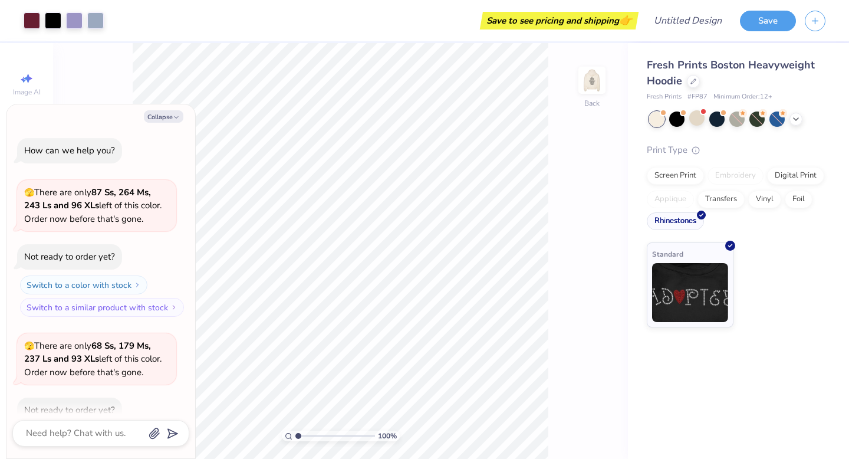
scroll to position [222, 0]
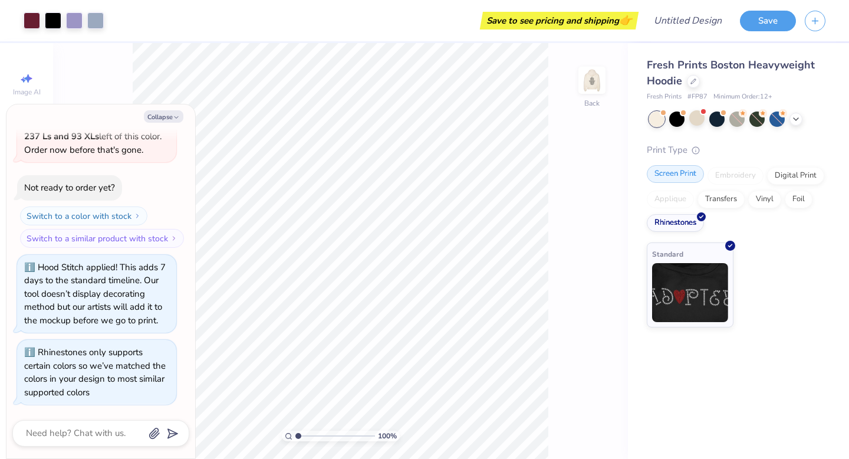
click at [694, 178] on div "Screen Print" at bounding box center [675, 174] width 57 height 18
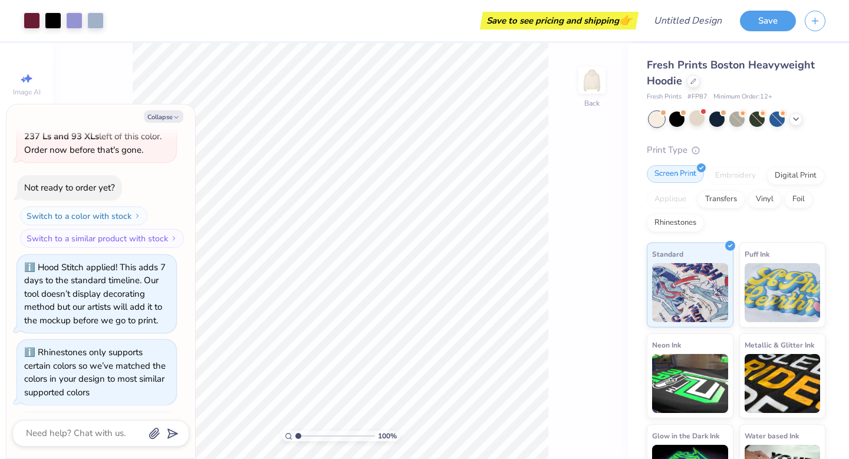
scroll to position [294, 0]
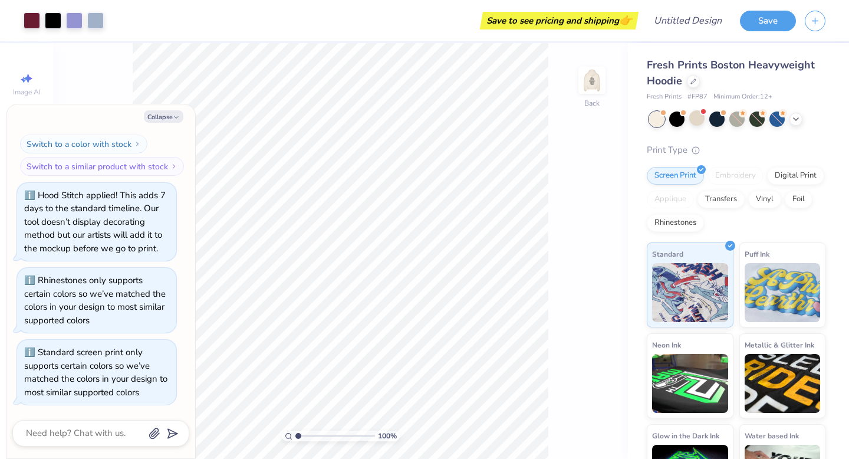
click at [573, 316] on div "100 % Back" at bounding box center [340, 251] width 575 height 416
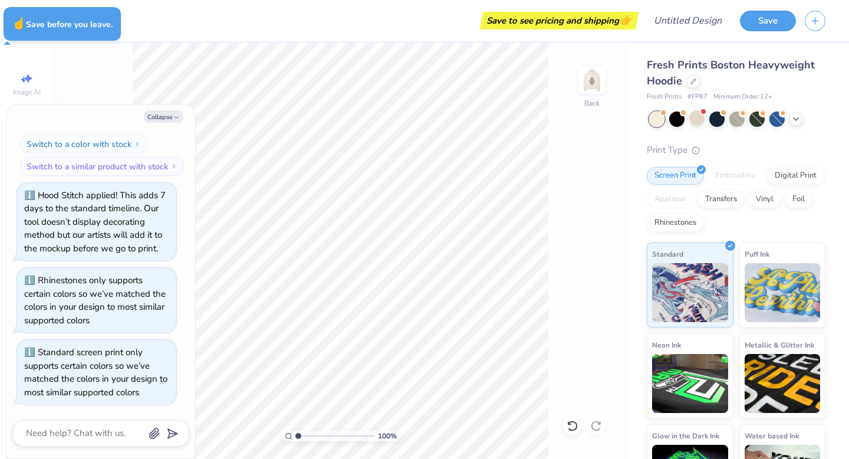
type textarea "x"
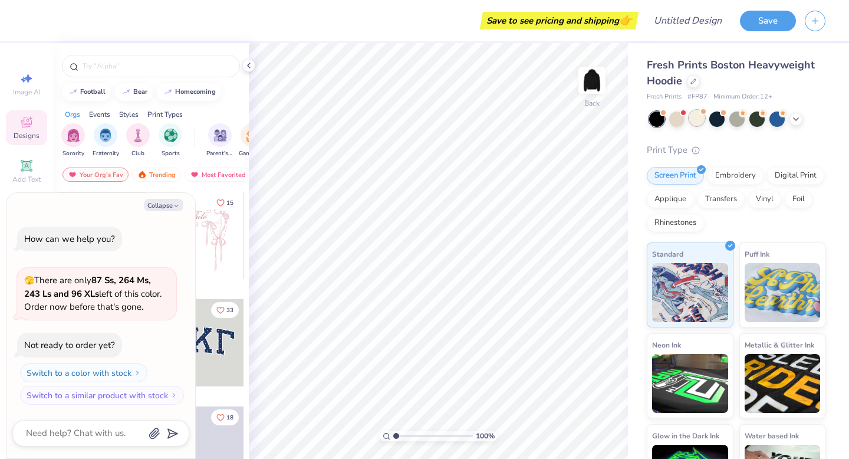
click at [705, 115] on div at bounding box center [697, 117] width 15 height 15
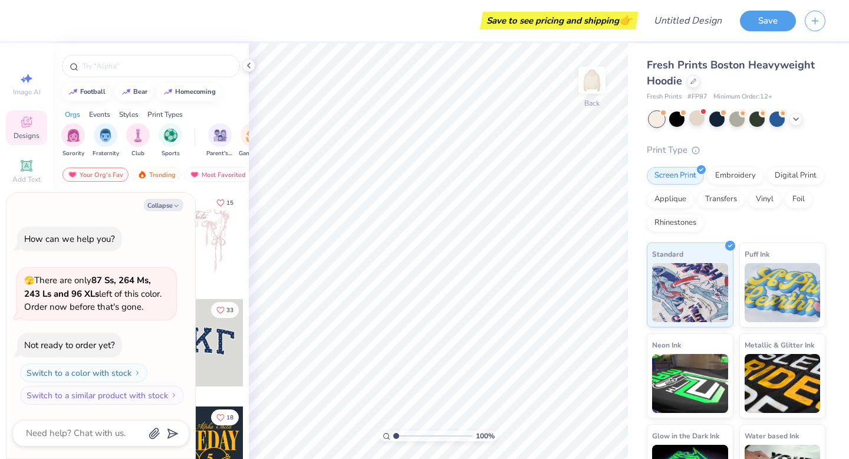
scroll to position [65, 0]
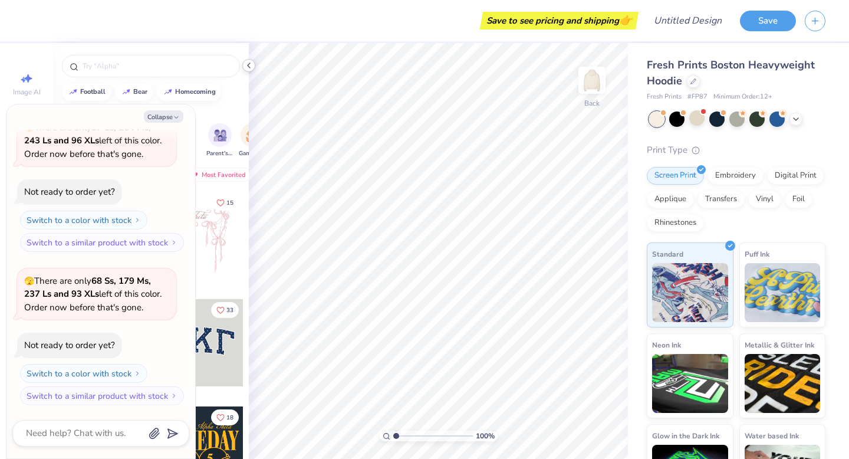
click at [252, 65] on icon at bounding box center [248, 65] width 9 height 9
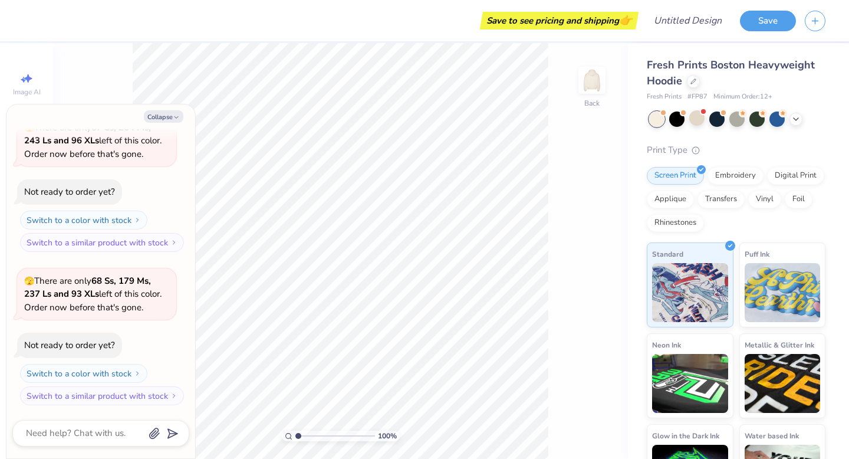
click at [170, 110] on div "Collapse How can we help you? 🫣 There are only 87 Ss, 264 Ms, 243 Ls and 96 XLs…" at bounding box center [100, 281] width 189 height 354
click at [173, 115] on icon "button" at bounding box center [176, 117] width 7 height 7
type textarea "x"
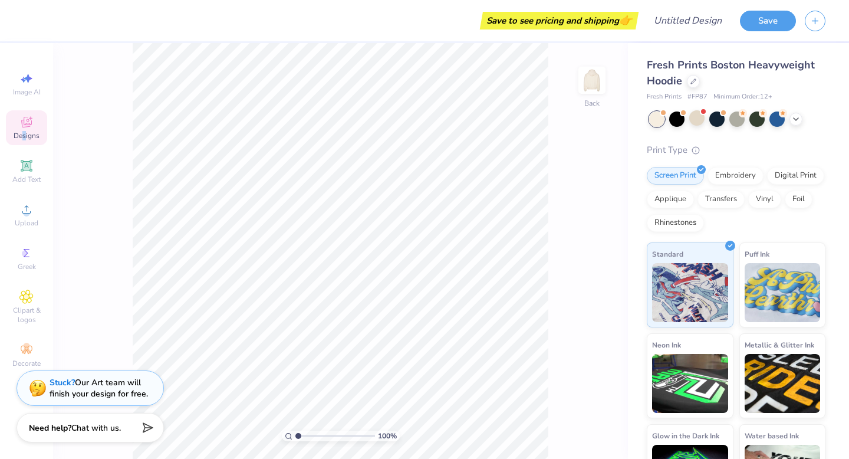
click at [24, 133] on span "Designs" at bounding box center [27, 135] width 26 height 9
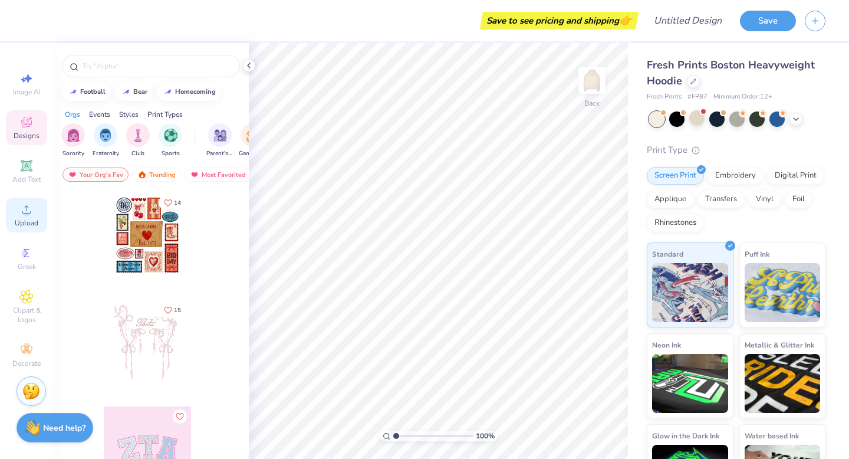
click at [30, 205] on icon at bounding box center [26, 209] width 14 height 14
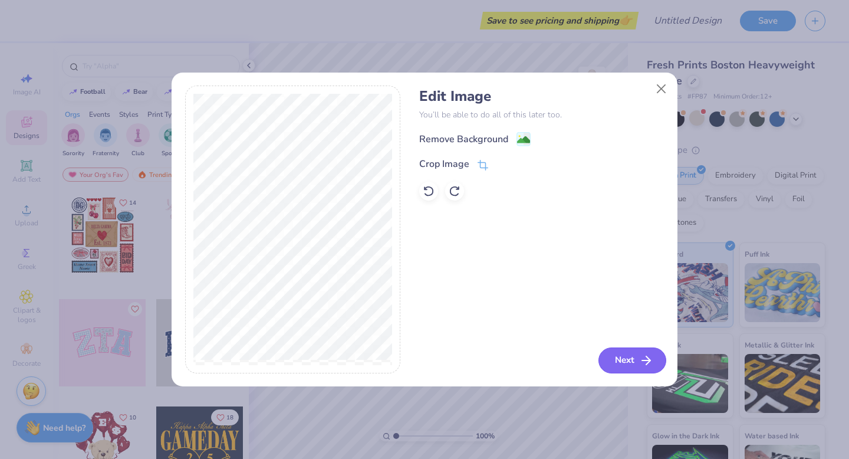
click at [628, 357] on button "Next" at bounding box center [633, 360] width 68 height 26
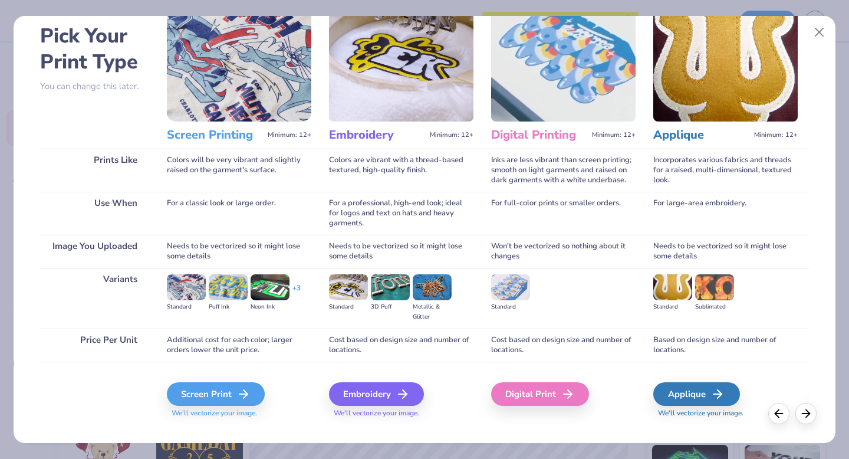
scroll to position [70, 0]
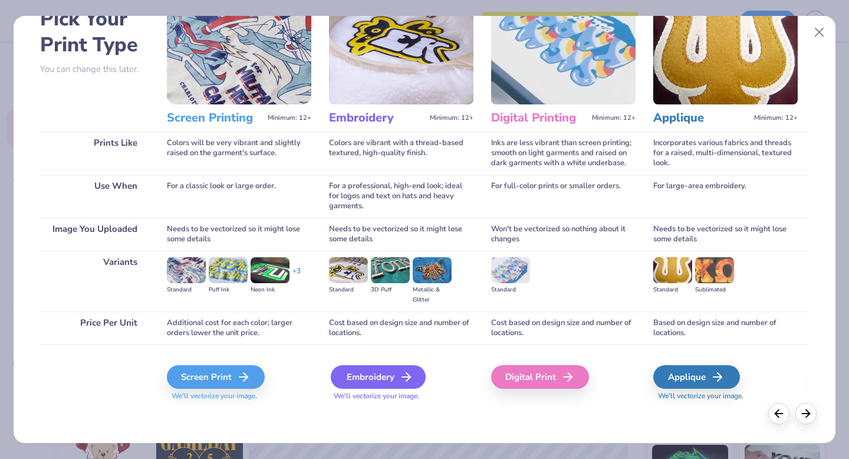
click at [382, 367] on div "Embroidery" at bounding box center [378, 377] width 95 height 24
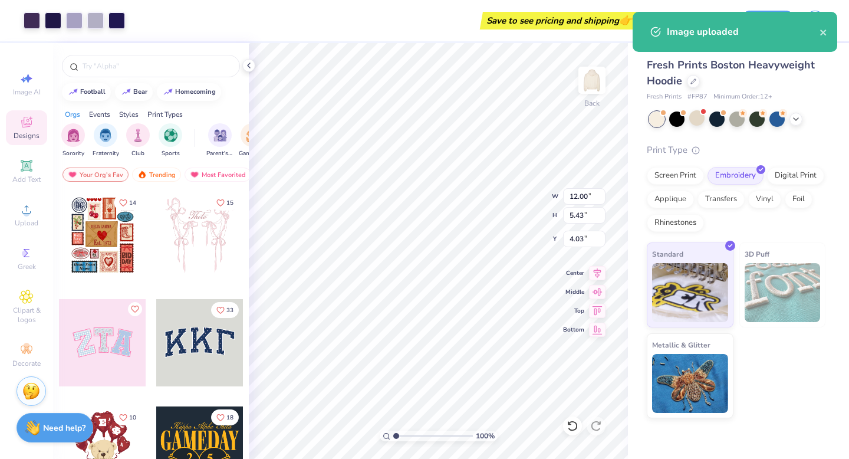
type input "6.78"
type input "3.07"
type input "4.04"
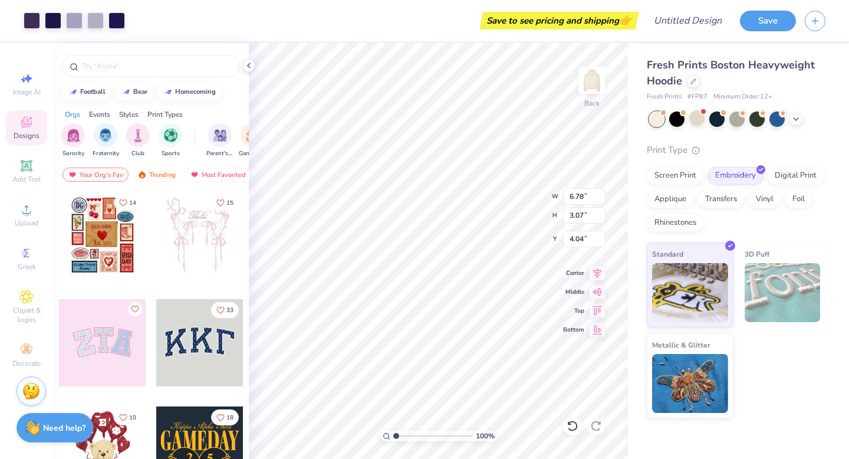
type input "5.22"
type input "5.32"
type input "2.41"
type input "5.24"
click at [595, 79] on img at bounding box center [592, 80] width 47 height 47
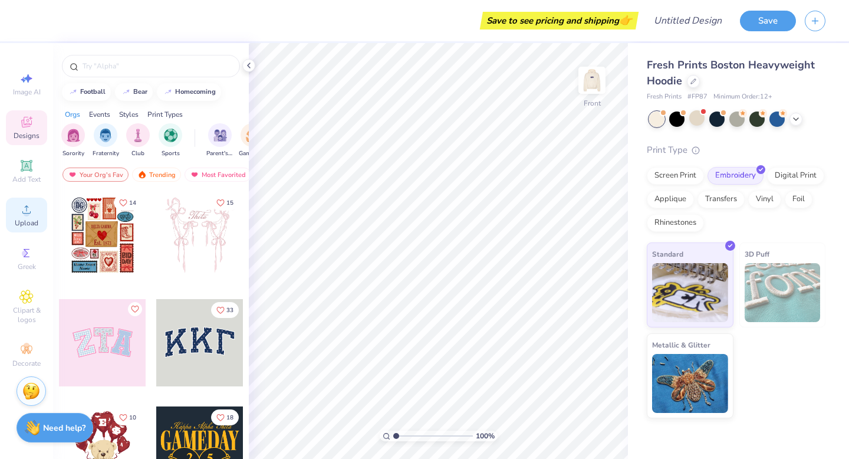
click at [29, 219] on span "Upload" at bounding box center [27, 222] width 24 height 9
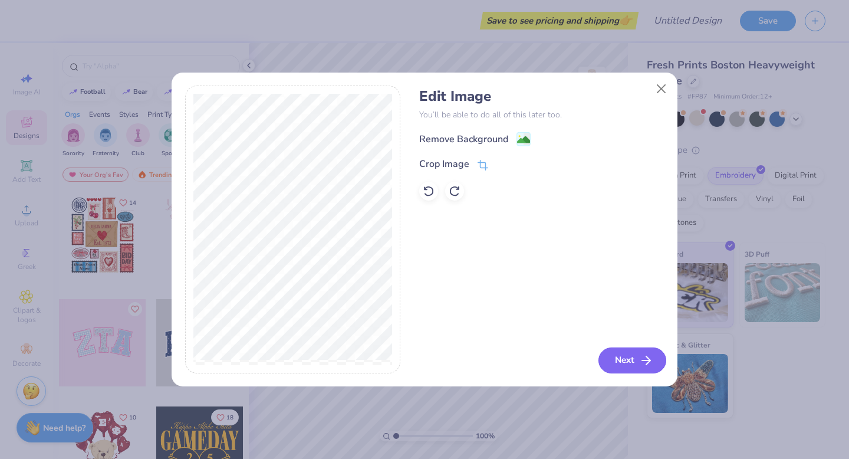
click at [634, 352] on button "Next" at bounding box center [633, 360] width 68 height 26
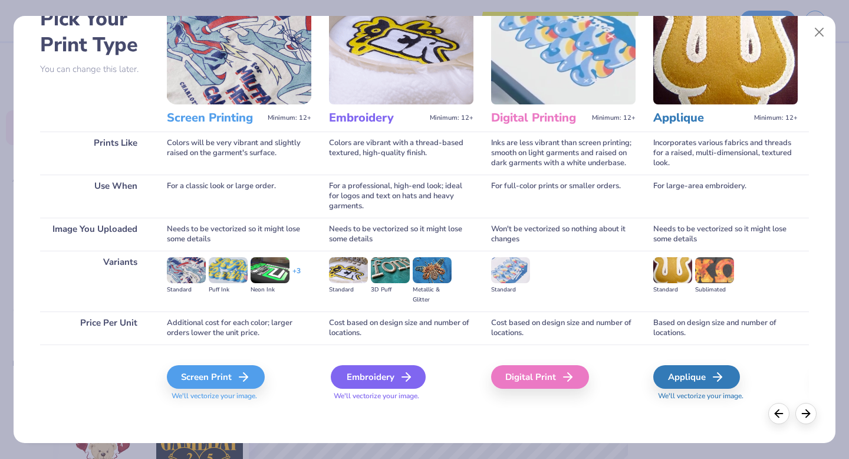
click at [399, 379] on icon at bounding box center [406, 377] width 14 height 14
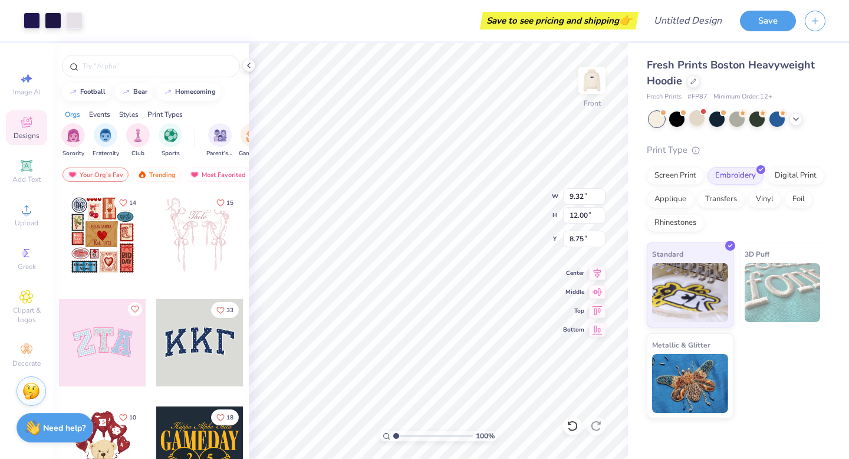
click at [780, 300] on img at bounding box center [783, 292] width 76 height 59
type input "6.05"
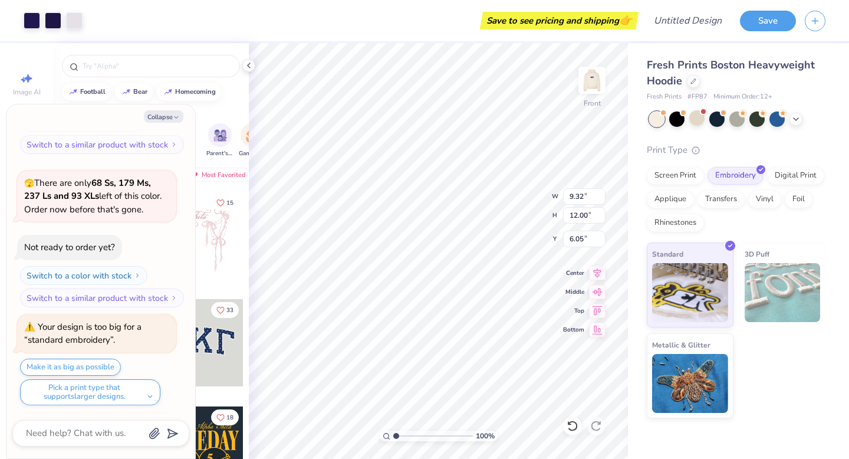
scroll to position [261, 0]
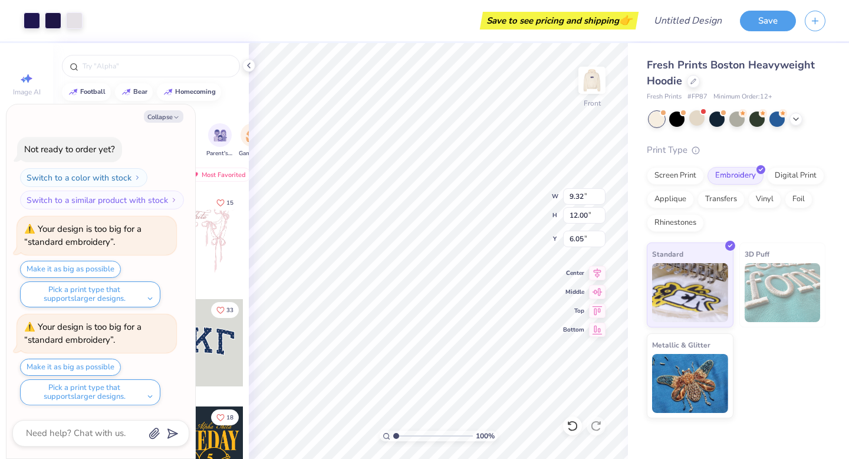
type textarea "x"
type input "7.16"
click at [592, 81] on img at bounding box center [592, 80] width 47 height 47
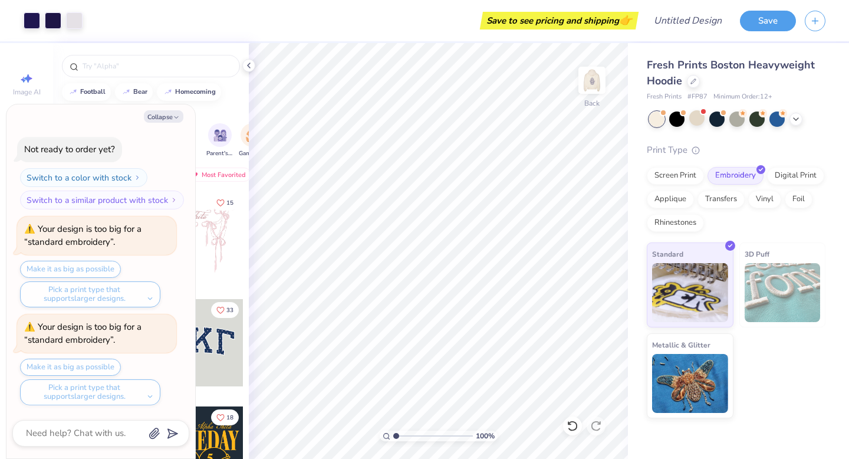
click at [593, 81] on img at bounding box center [592, 80] width 24 height 24
click at [595, 84] on img at bounding box center [592, 80] width 47 height 47
click at [767, 273] on img at bounding box center [783, 292] width 76 height 59
click at [713, 378] on img at bounding box center [690, 381] width 76 height 59
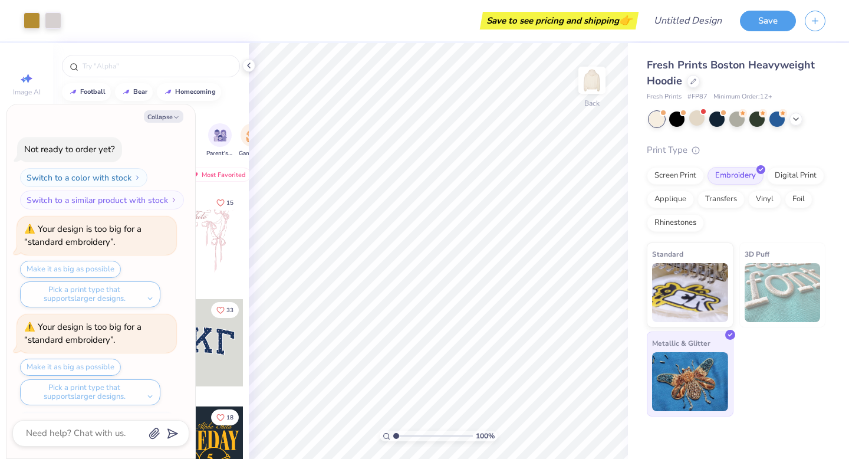
scroll to position [333, 0]
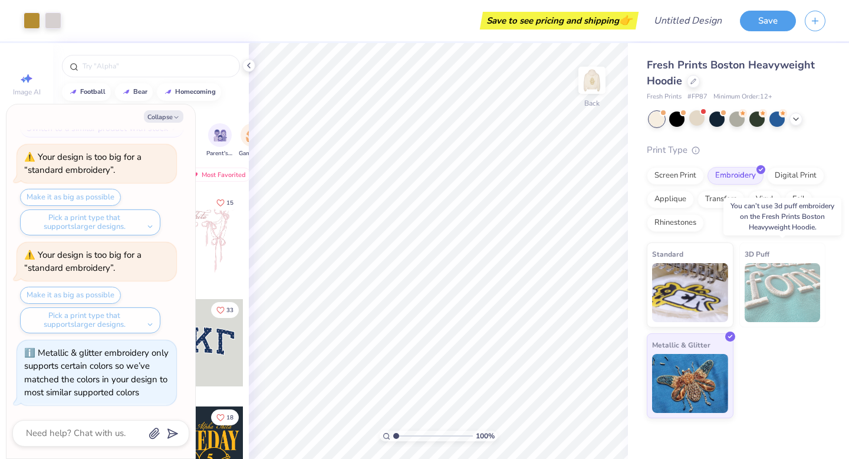
click at [775, 283] on img at bounding box center [783, 292] width 76 height 59
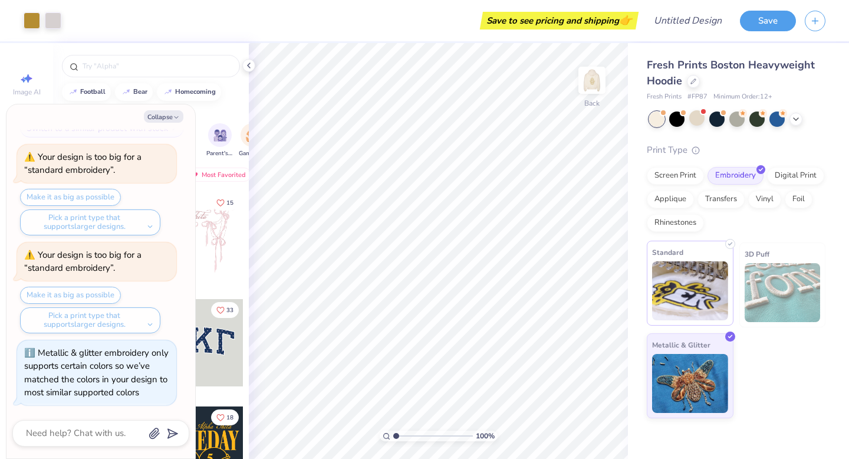
click at [691, 290] on img at bounding box center [690, 290] width 76 height 59
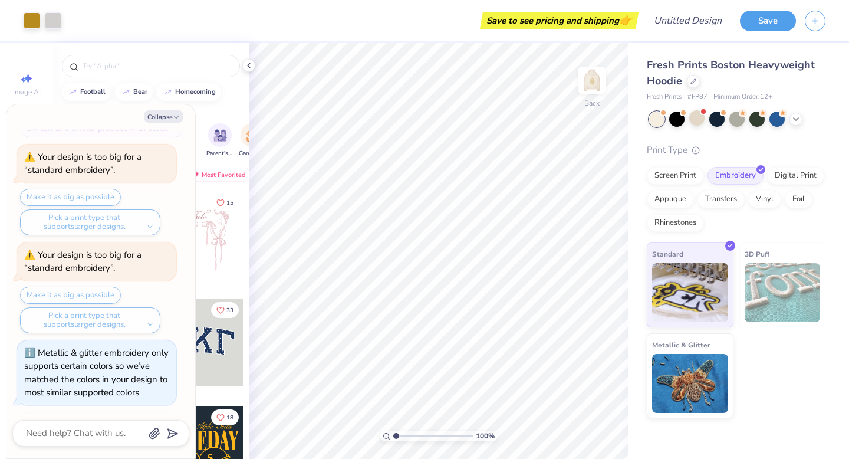
scroll to position [405, 0]
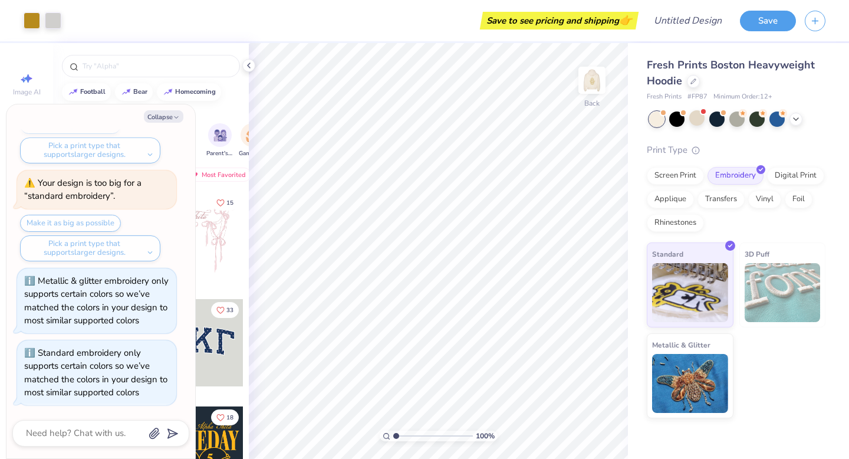
click at [779, 289] on img at bounding box center [783, 292] width 76 height 59
click at [252, 65] on icon at bounding box center [248, 65] width 9 height 9
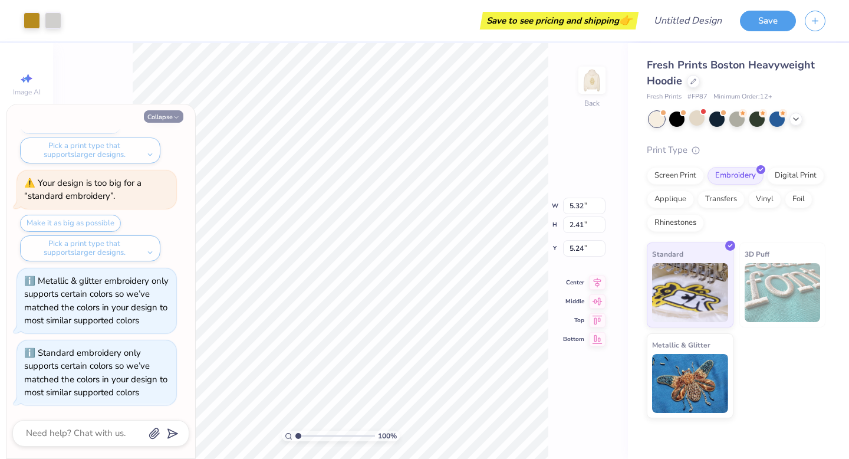
click at [172, 117] on button "Collapse" at bounding box center [164, 116] width 40 height 12
type textarea "x"
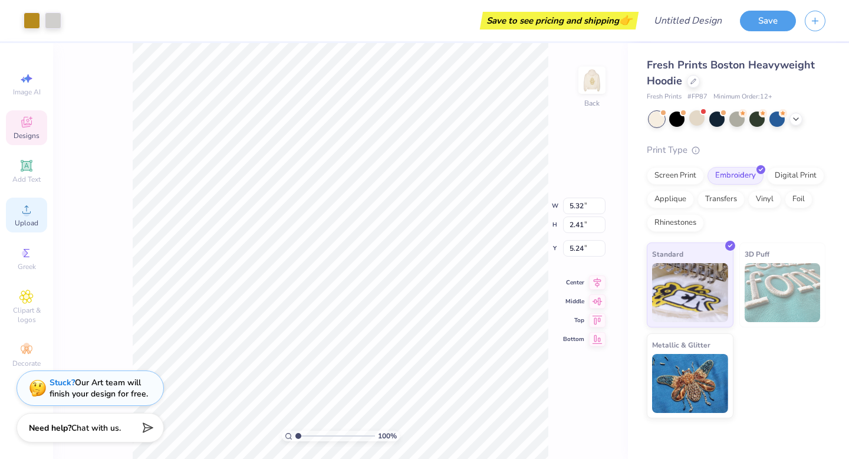
click at [32, 209] on icon at bounding box center [26, 209] width 14 height 14
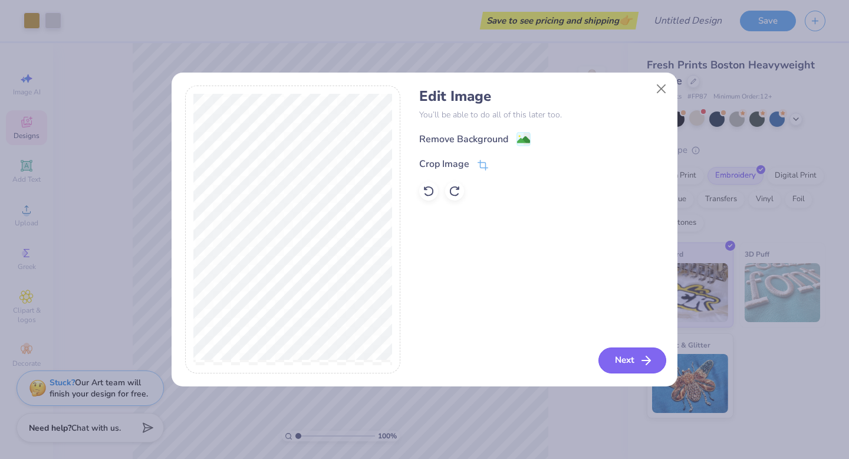
click at [634, 354] on button "Next" at bounding box center [633, 360] width 68 height 26
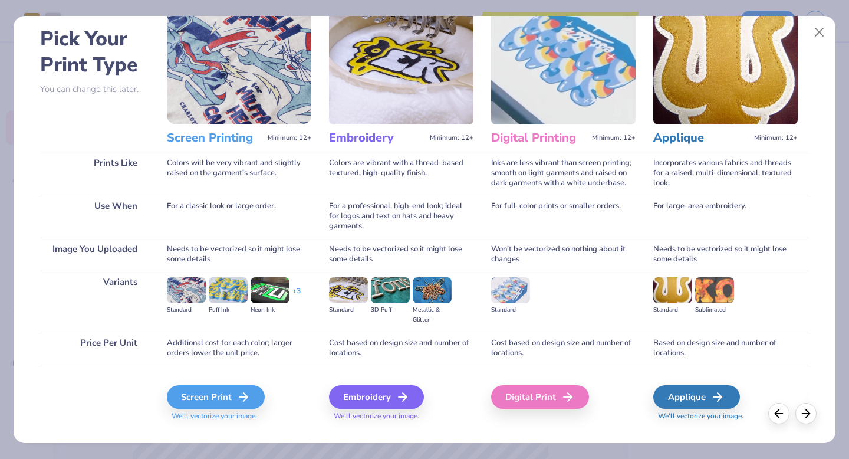
scroll to position [70, 0]
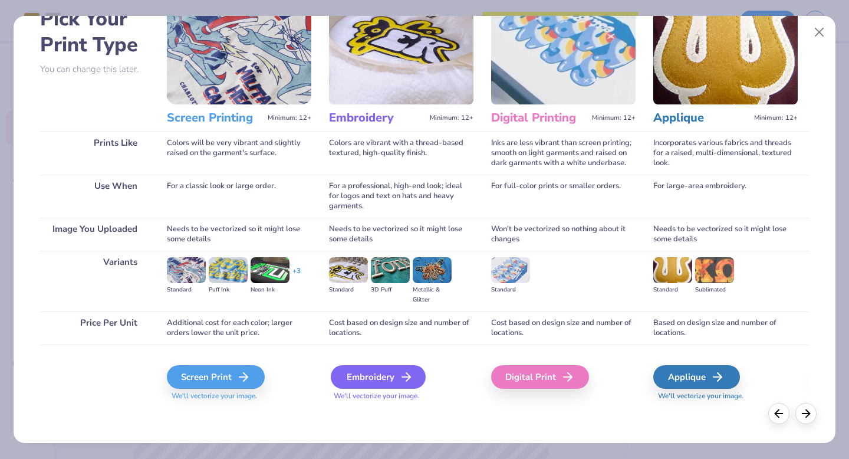
click at [404, 370] on icon at bounding box center [406, 377] width 14 height 14
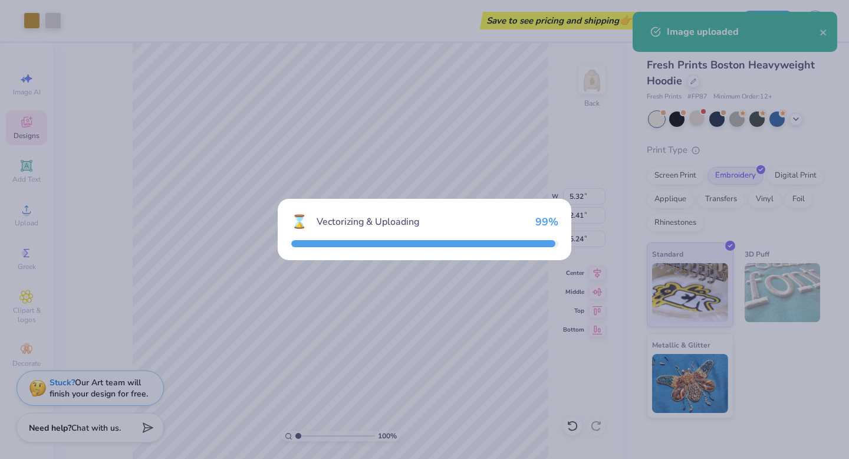
type input "12.00"
type input "5.43"
type input "4.03"
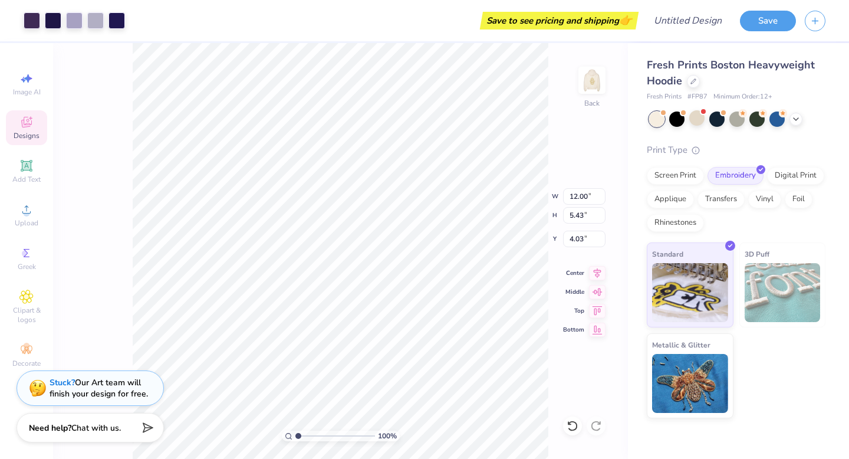
click at [744, 267] on div "3D Puff" at bounding box center [783, 284] width 87 height 85
type input "6.80"
type input "3.08"
type input "5.32"
type input "2.41"
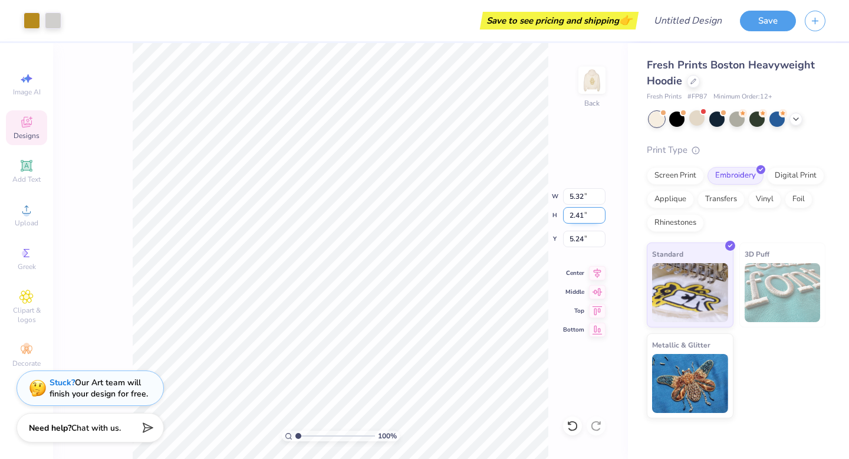
type input "5.23"
type input "5.21"
type input "5.41"
type input "2.45"
type input "5.10"
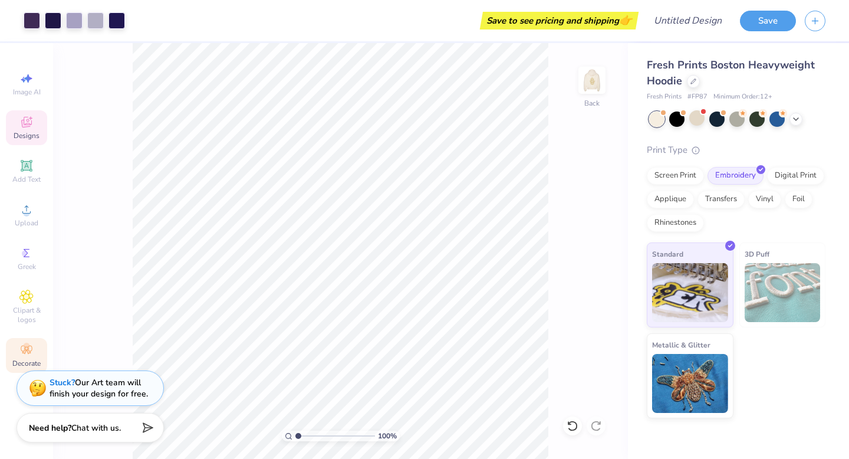
click at [35, 356] on div "Decorate" at bounding box center [26, 355] width 41 height 35
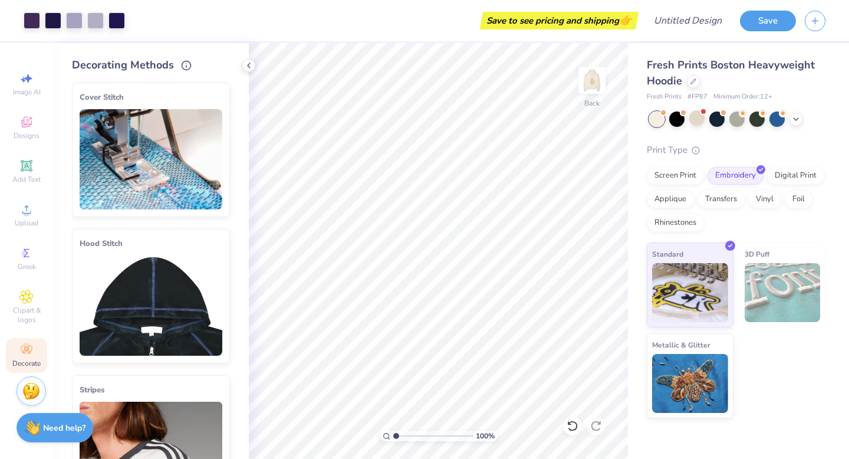
click at [165, 307] on img at bounding box center [151, 305] width 143 height 100
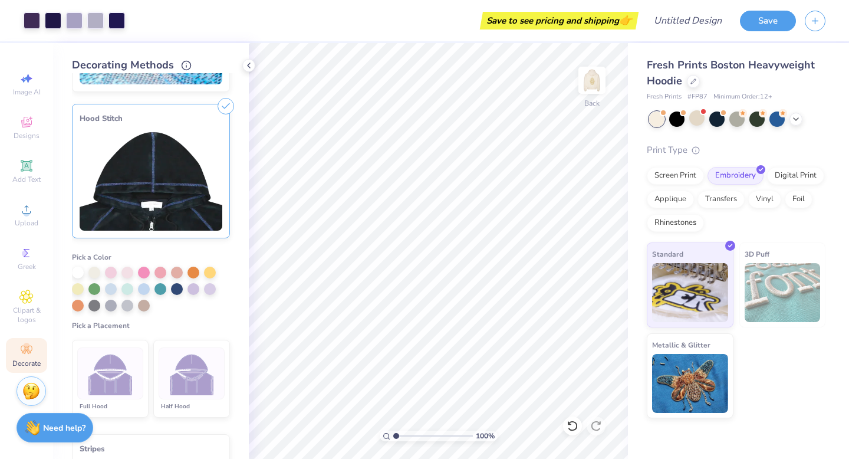
scroll to position [130, 0]
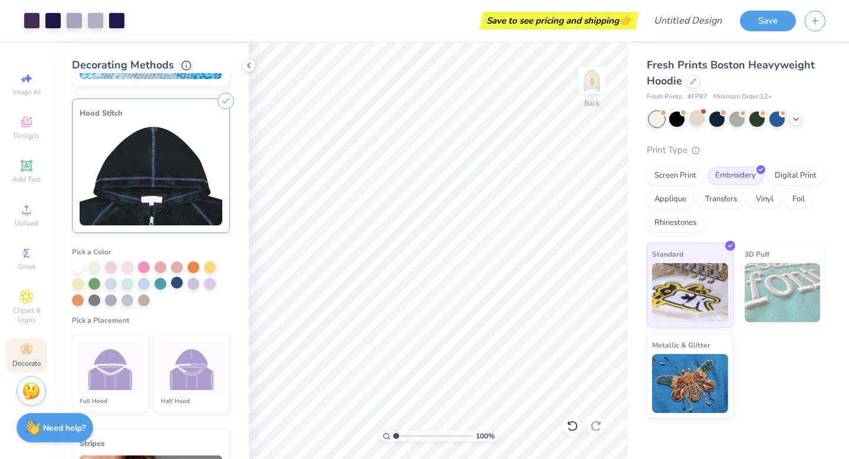
click at [180, 281] on div at bounding box center [177, 283] width 12 height 12
click at [196, 373] on img at bounding box center [192, 368] width 44 height 44
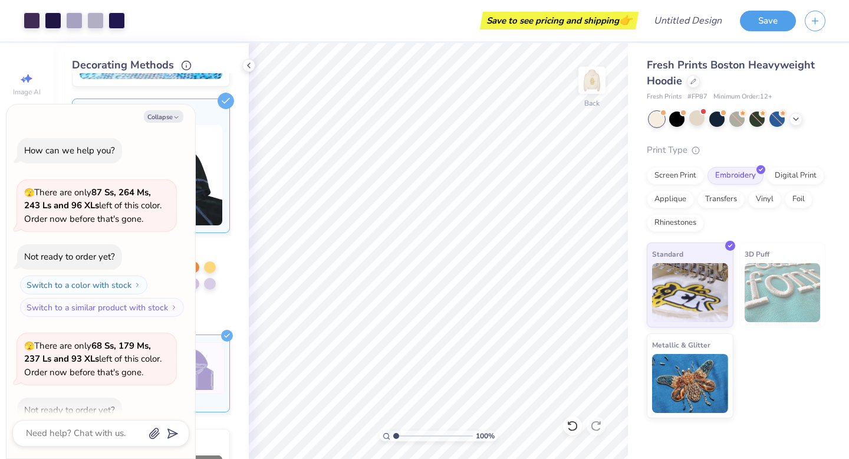
scroll to position [490, 0]
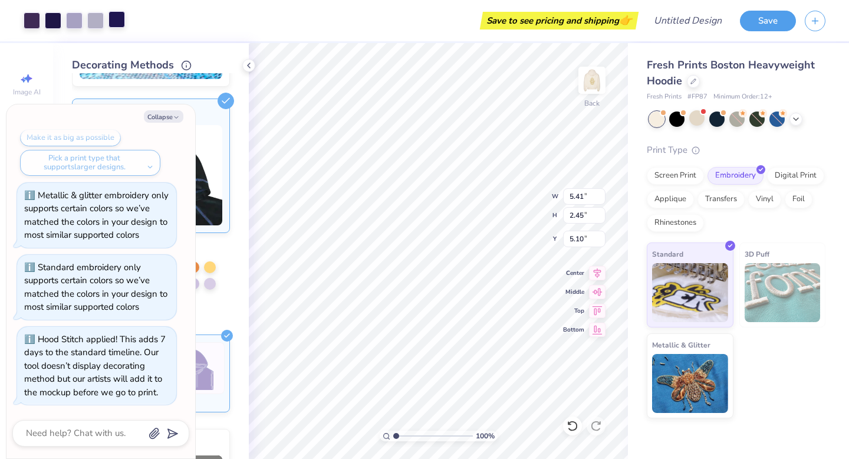
click at [118, 20] on div at bounding box center [117, 19] width 17 height 17
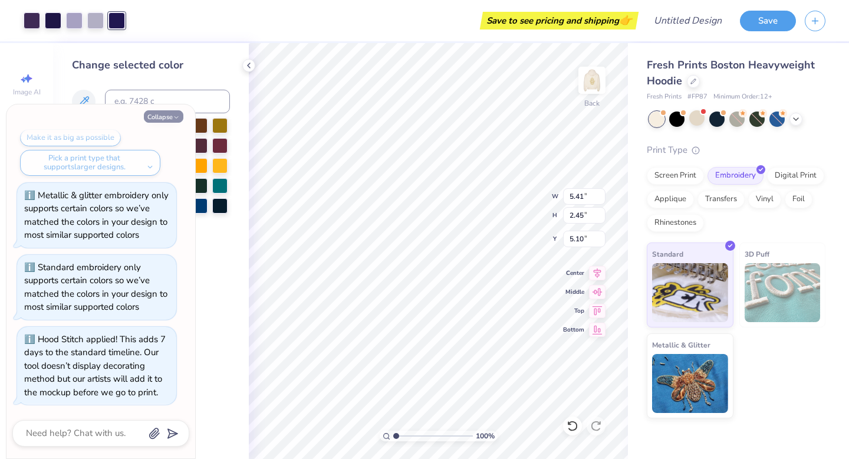
click at [165, 118] on button "Collapse" at bounding box center [164, 116] width 40 height 12
type textarea "x"
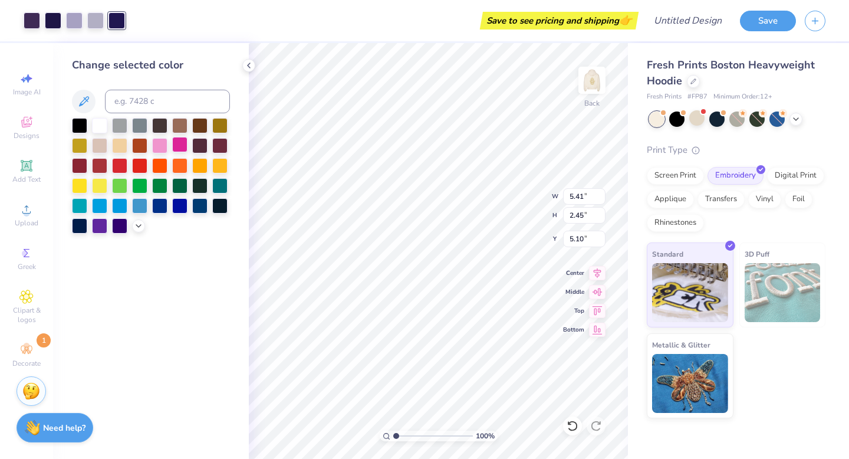
click at [178, 147] on div at bounding box center [179, 144] width 15 height 15
click at [163, 147] on div at bounding box center [159, 144] width 15 height 15
click at [75, 16] on div at bounding box center [74, 19] width 17 height 17
click at [158, 146] on div at bounding box center [159, 144] width 15 height 15
click at [170, 144] on div at bounding box center [151, 176] width 158 height 116
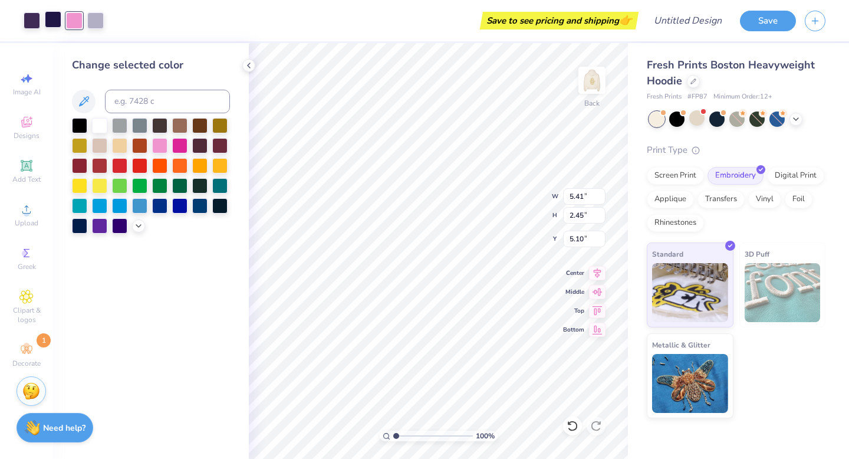
click at [53, 27] on div at bounding box center [53, 19] width 17 height 17
click at [179, 143] on div at bounding box center [179, 144] width 15 height 15
click at [35, 18] on div at bounding box center [32, 19] width 17 height 17
click at [178, 141] on div at bounding box center [179, 144] width 15 height 15
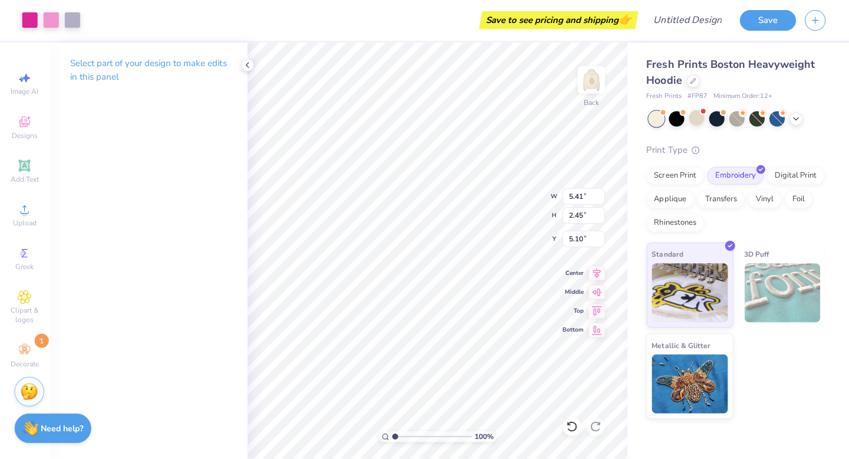
scroll to position [0, 0]
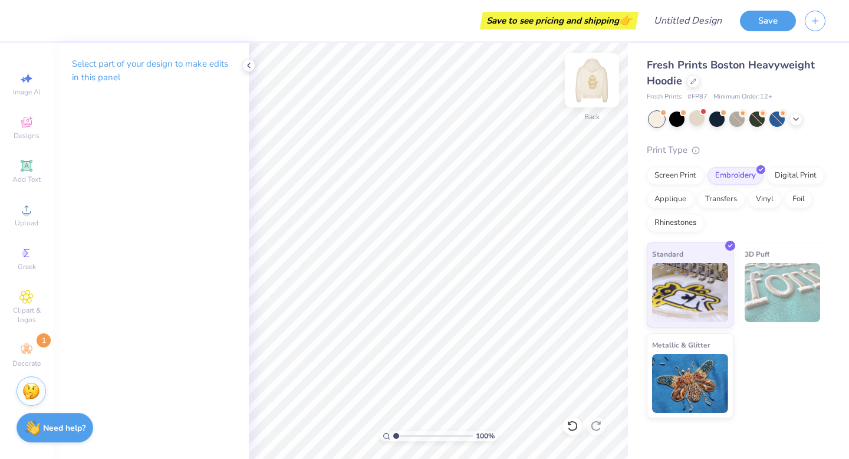
click at [589, 91] on img at bounding box center [592, 80] width 47 height 47
click at [589, 92] on div at bounding box center [592, 80] width 27 height 27
click at [592, 83] on img at bounding box center [592, 80] width 47 height 47
click at [593, 91] on img at bounding box center [592, 80] width 47 height 47
click at [594, 85] on img at bounding box center [592, 80] width 47 height 47
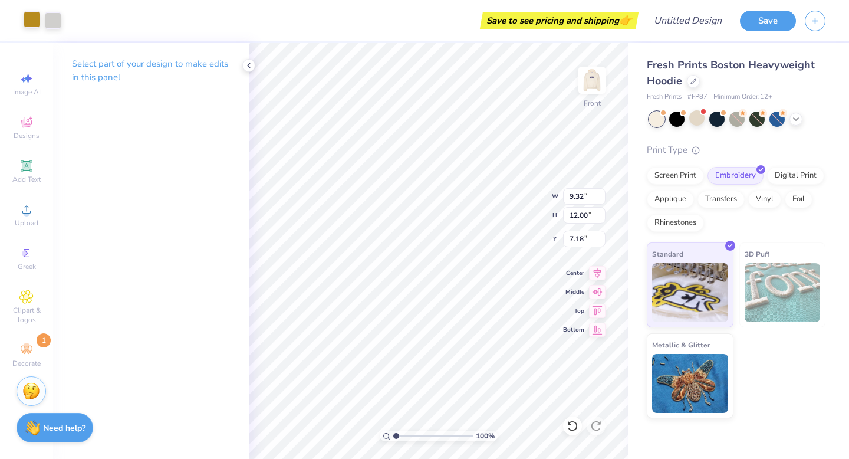
click at [34, 18] on div at bounding box center [32, 19] width 17 height 17
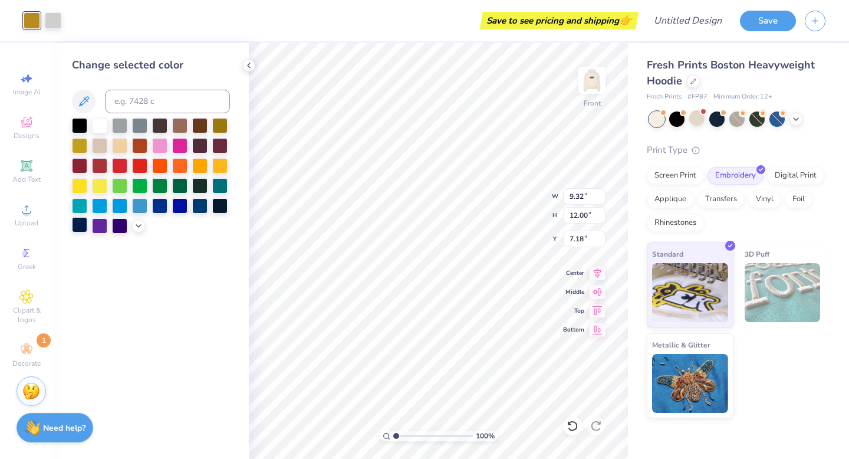
click at [78, 219] on div at bounding box center [79, 224] width 15 height 15
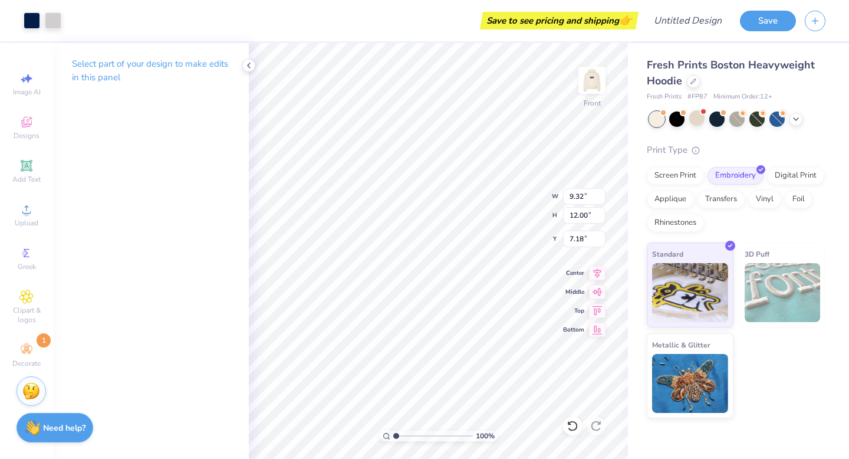
type input "6.38"
click at [596, 75] on img at bounding box center [592, 80] width 47 height 47
click at [596, 74] on img at bounding box center [592, 80] width 24 height 24
click at [250, 65] on icon at bounding box center [248, 65] width 9 height 9
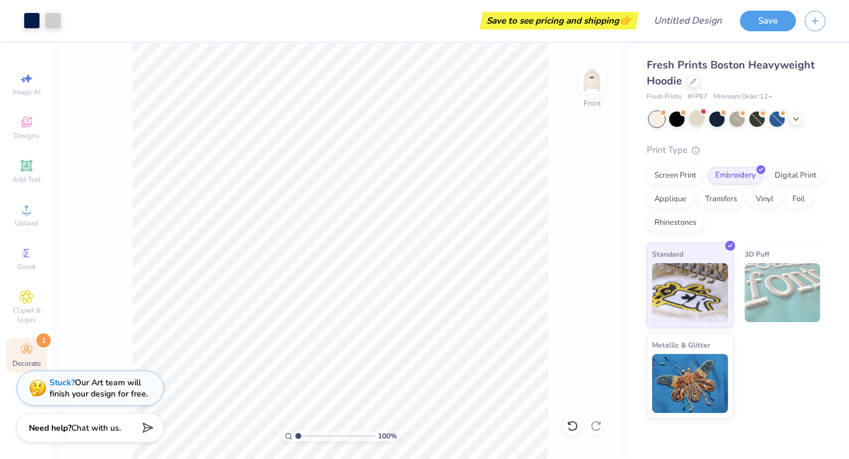
click at [31, 344] on icon at bounding box center [26, 350] width 14 height 14
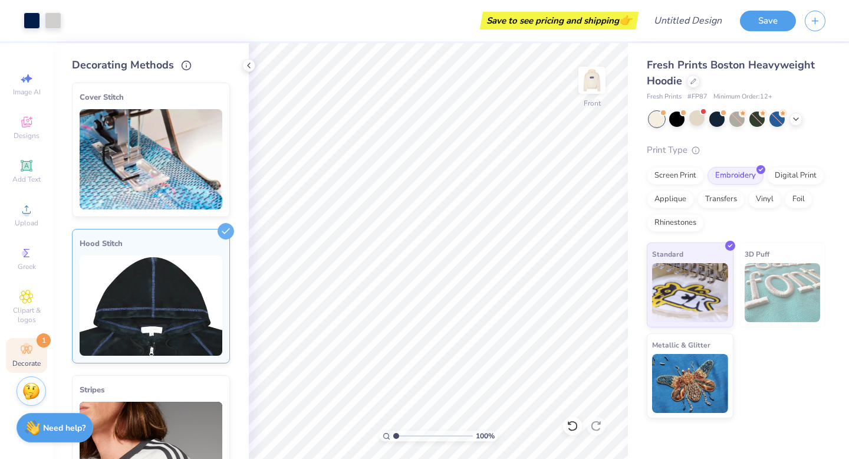
click at [132, 295] on img at bounding box center [151, 305] width 143 height 100
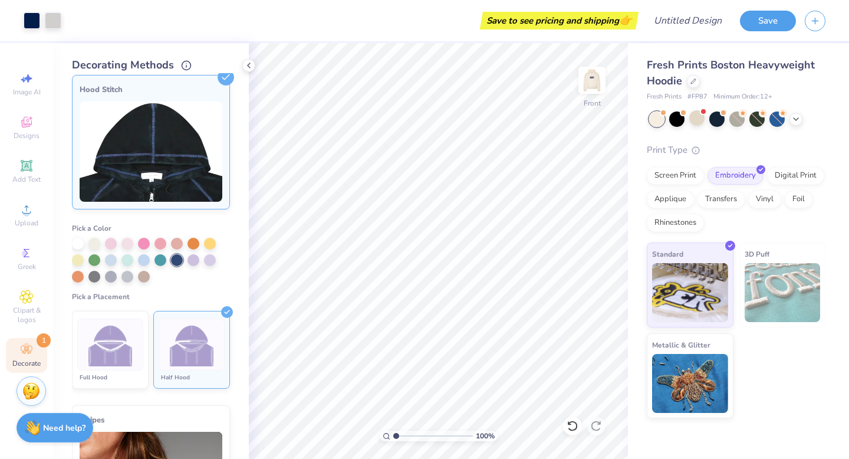
scroll to position [154, 0]
click at [595, 84] on img at bounding box center [592, 80] width 47 height 47
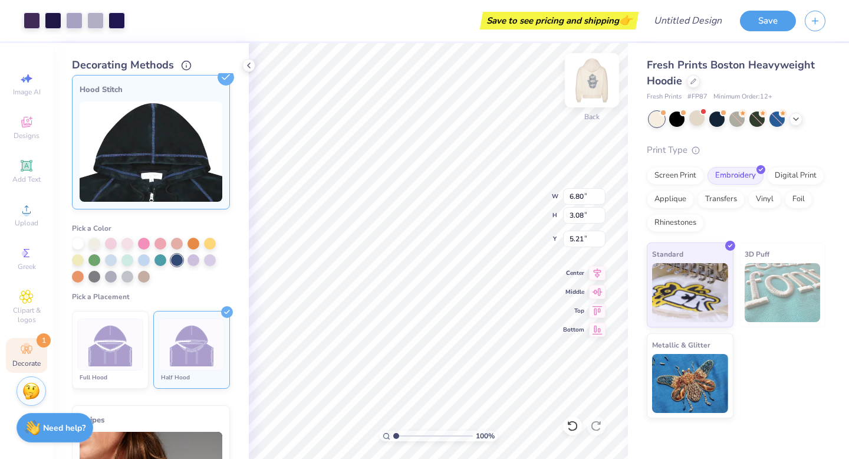
type input "4.80"
type input "2.17"
type input "5.29"
type input "5.28"
type input "4.58"
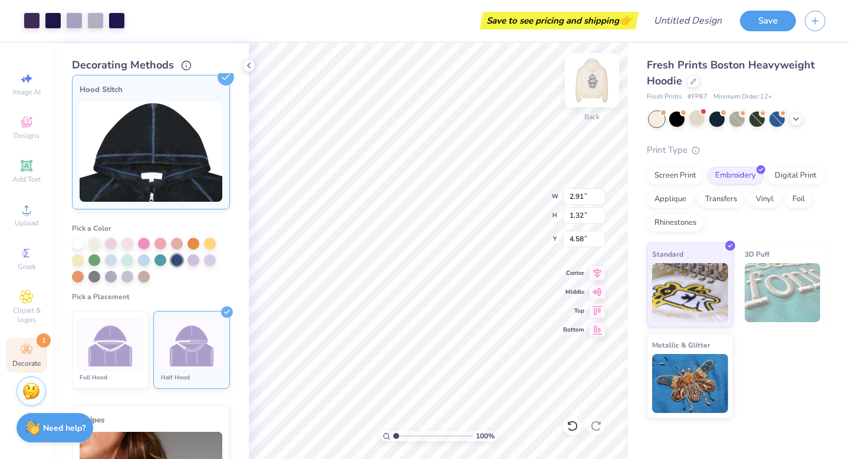
type input "2.91"
type input "1.32"
type input "4.54"
type input "4.35"
type input "1.97"
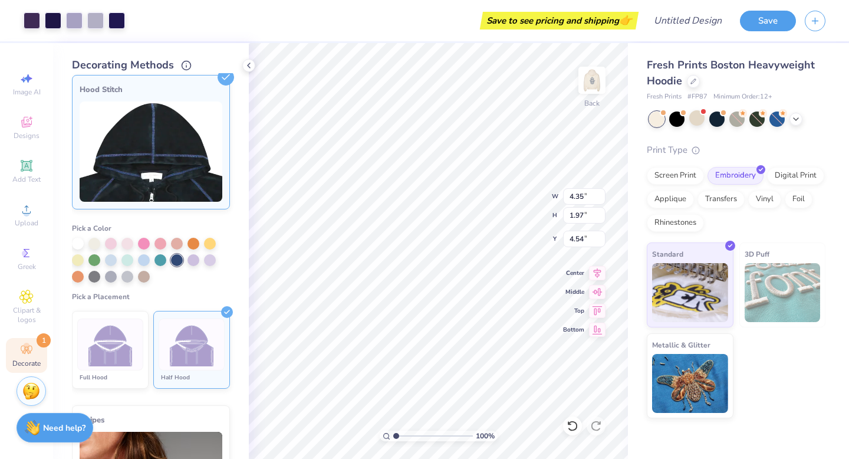
type input "4.49"
type input "4.48"
type input "5.19"
type input "2.35"
type input "4.40"
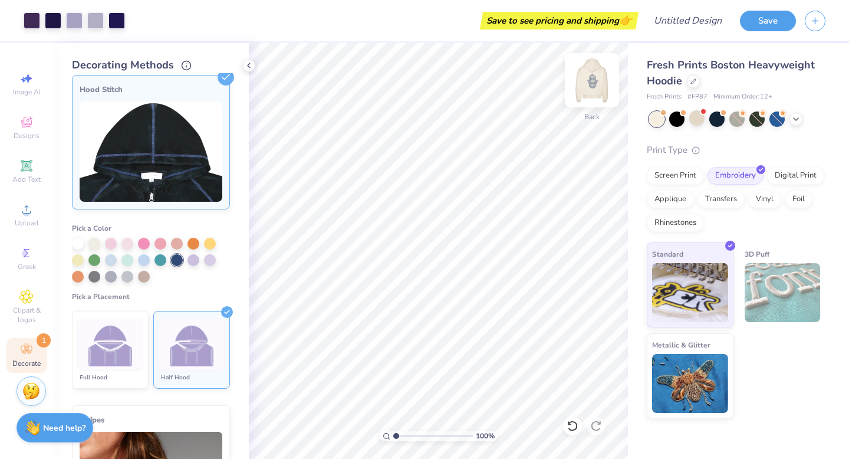
click at [582, 88] on img at bounding box center [592, 80] width 47 height 47
click at [582, 87] on img at bounding box center [592, 80] width 47 height 47
click at [755, 29] on div "Save" at bounding box center [768, 21] width 56 height 21
click at [755, 20] on button "Save" at bounding box center [768, 19] width 56 height 21
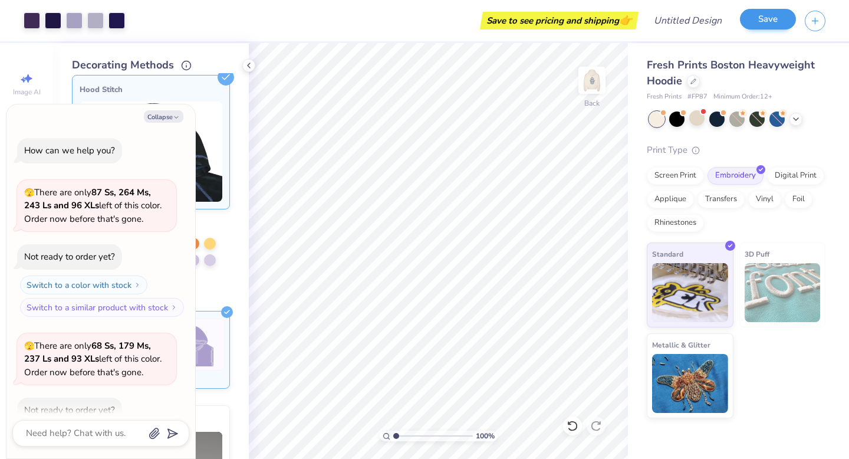
scroll to position [522, 0]
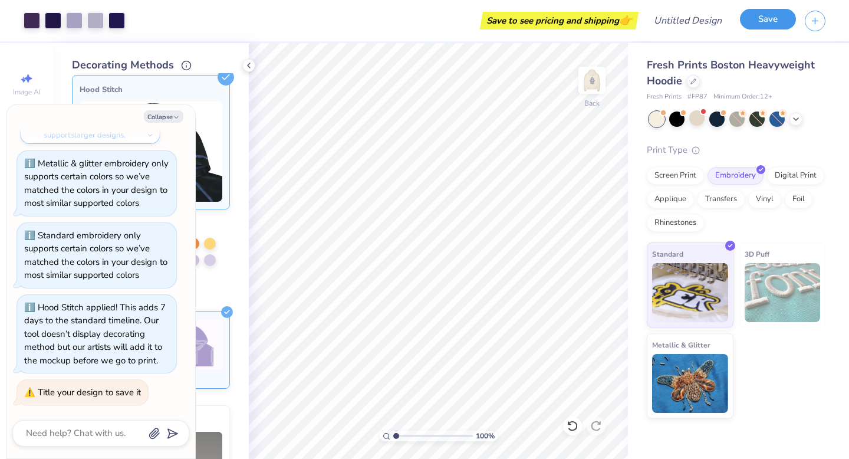
click at [757, 14] on button "Save" at bounding box center [768, 19] width 56 height 21
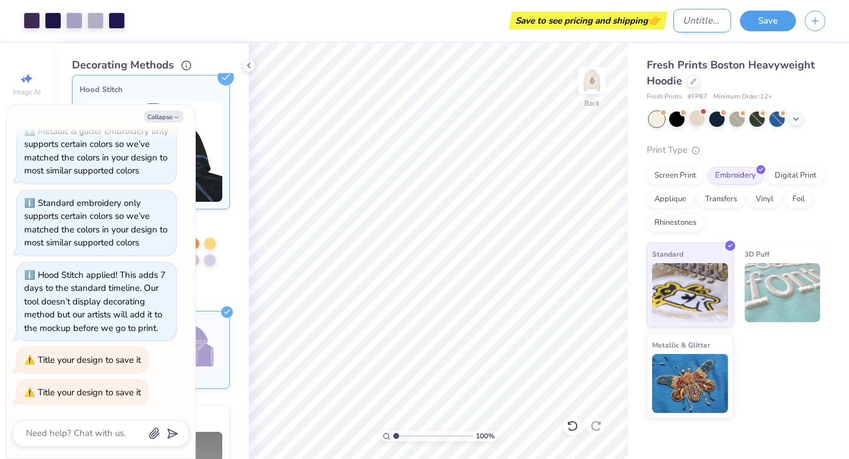
type textarea "x"
click at [706, 21] on input "Design Title" at bounding box center [703, 21] width 58 height 24
type input "e"
type textarea "x"
type input "ev"
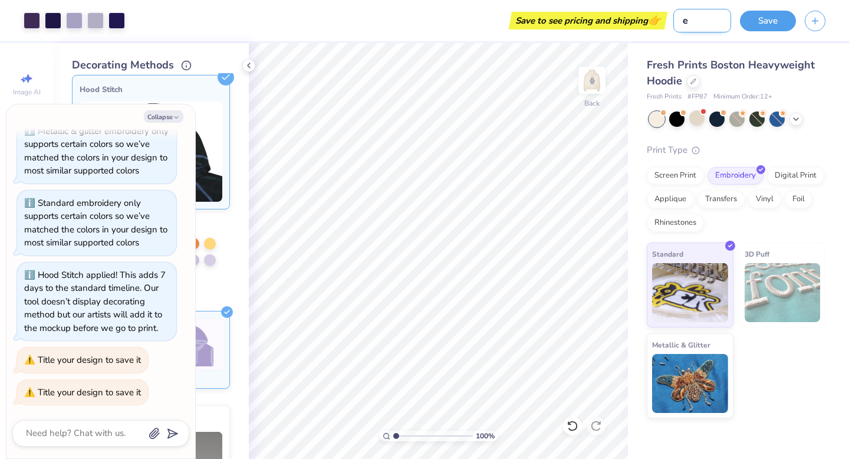
type textarea "x"
type input "eve"
type textarea "x"
type input "eve"
type textarea "x"
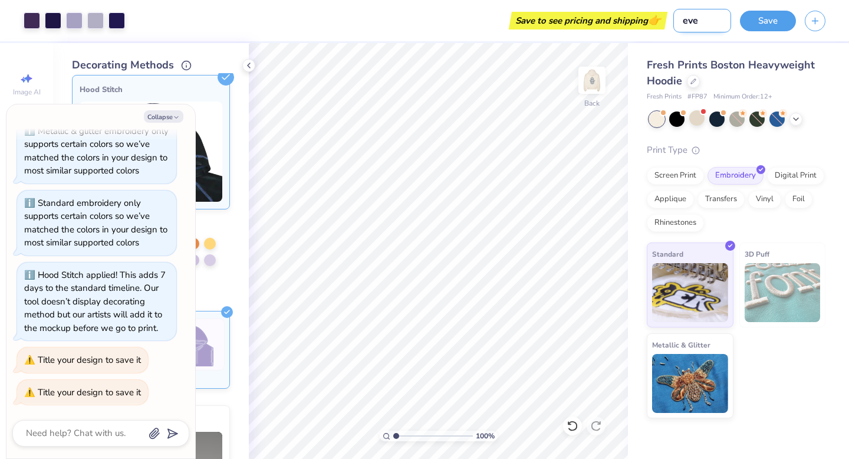
type input "eve"
type textarea "x"
type input "ev"
type textarea "x"
type input "e"
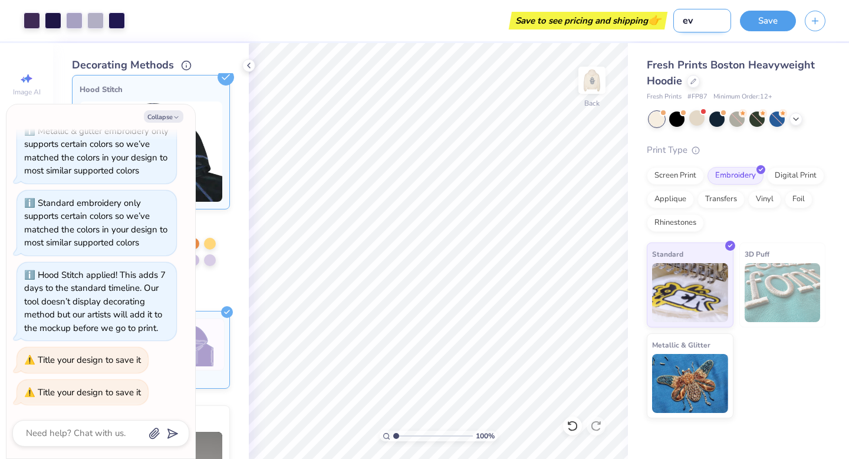
type textarea "x"
type input "h"
type textarea "x"
type input "ha"
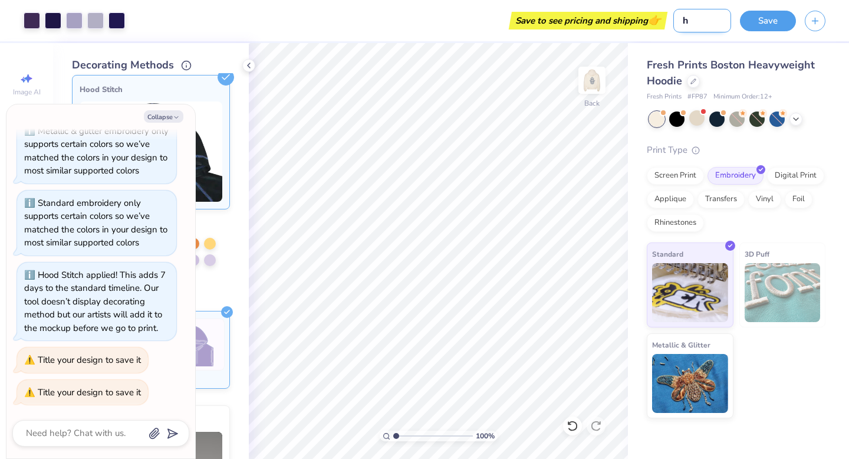
type textarea "x"
type input "ham"
type textarea "x"
type input "hams"
type textarea "x"
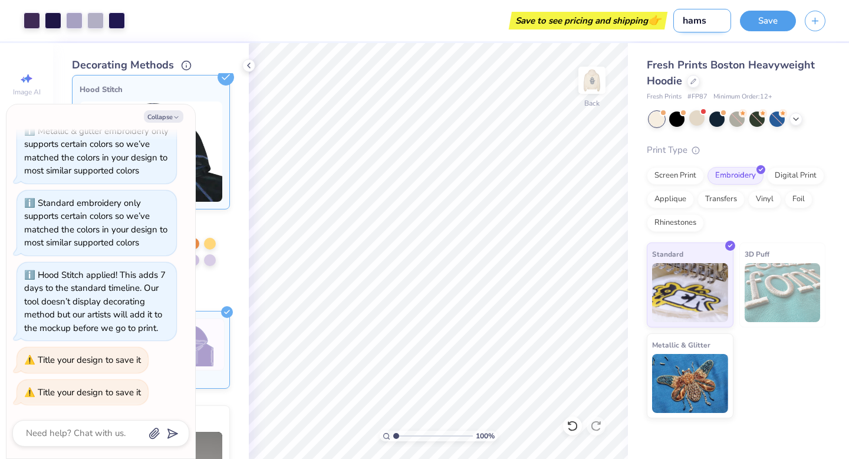
type input "hamsa"
type textarea "x"
type input "hamsa"
type textarea "x"
type input "hamsa h"
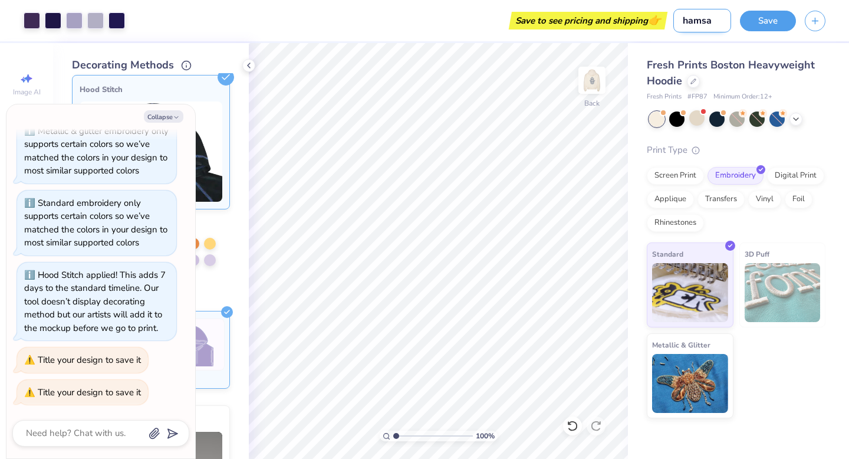
type textarea "x"
type input "hamsa ho"
type textarea "x"
type input "hamsa hon"
type textarea "x"
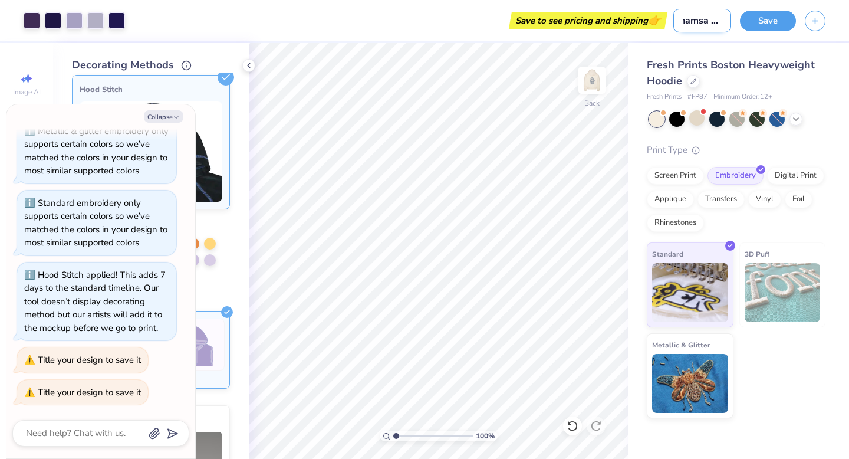
type input "hamsa hone"
type textarea "x"
type input "hamsa honey"
type textarea "x"
type input "hamsa honey"
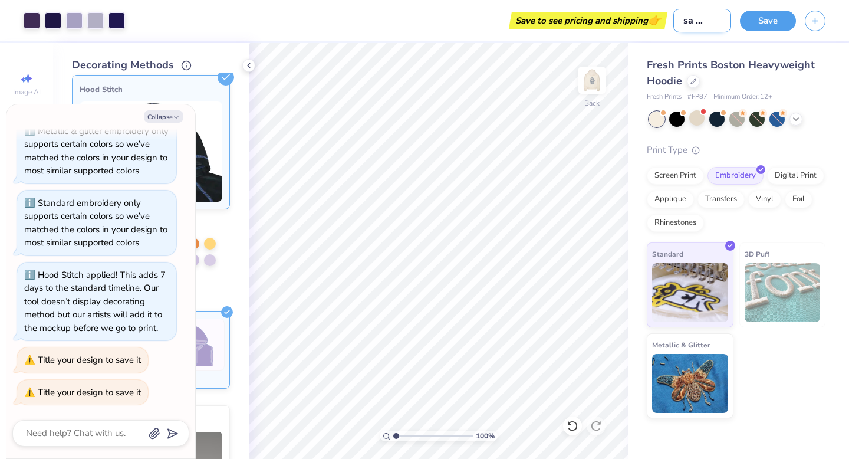
type textarea "x"
type input "hamsa honey n"
type textarea "x"
type input "hamsa honey na"
type textarea "x"
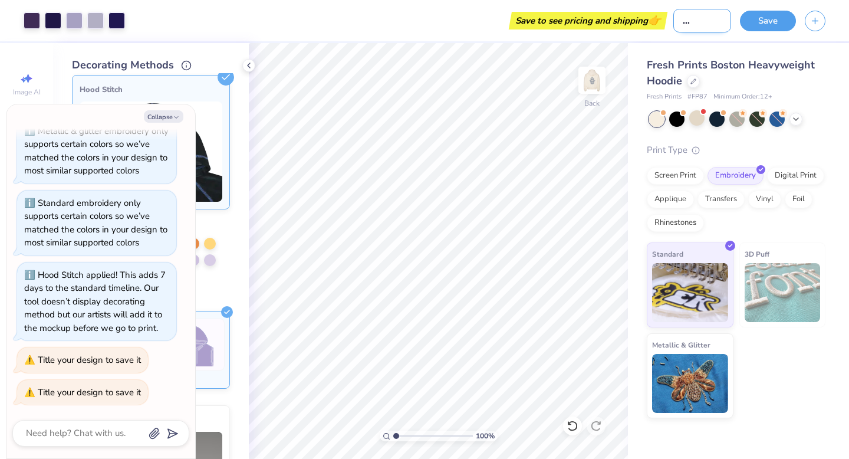
type input "hamsa honey nav"
type textarea "x"
type input "hamsa honey navy"
type textarea "x"
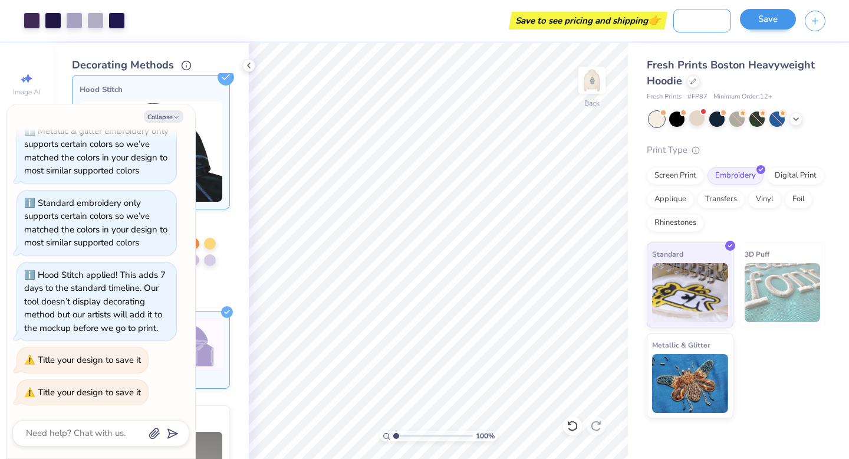
type input "hamsa honey navy"
click at [778, 18] on button "Save" at bounding box center [768, 19] width 56 height 21
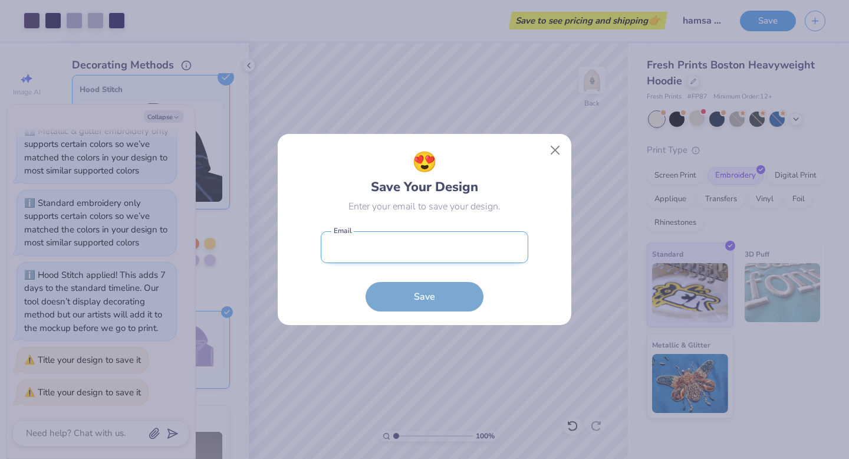
click at [445, 252] on input "email" at bounding box center [425, 247] width 208 height 32
type input "edensdance@gmail.com"
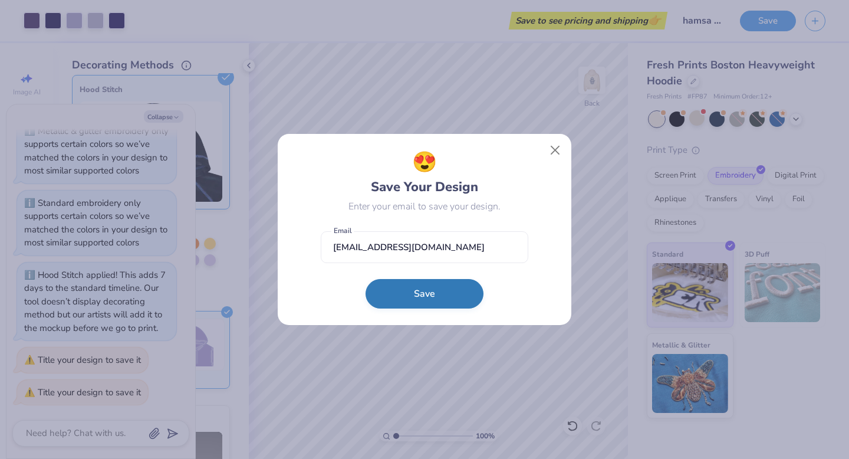
click at [445, 296] on button "Save" at bounding box center [425, 293] width 118 height 29
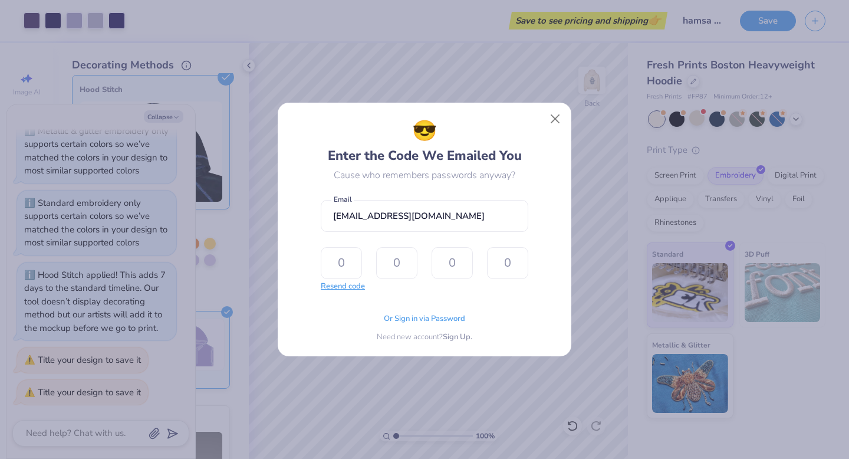
click at [359, 286] on button "Resend code" at bounding box center [343, 287] width 44 height 12
type textarea "x"
click at [349, 265] on input "text" at bounding box center [341, 263] width 41 height 32
type input "7"
type input "1"
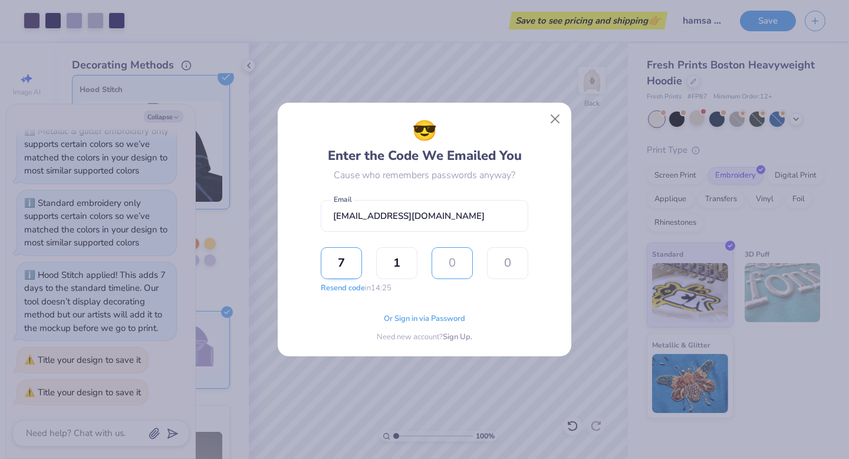
type input "2"
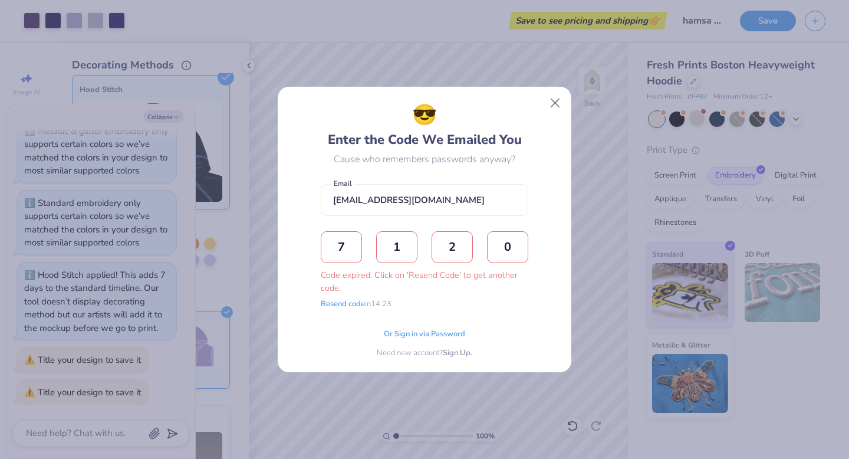
type input "0"
type input "9"
type input "6"
type input "4"
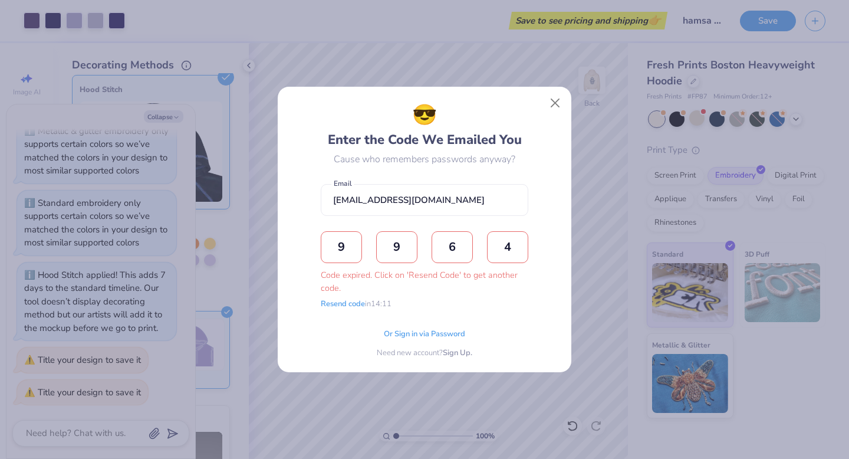
click at [475, 303] on form "edensdance@gmail.com Email 9 9 6 4 Code expired. Click on 'Resend Code' to get …" at bounding box center [425, 244] width 208 height 132
click at [521, 249] on input "4" at bounding box center [507, 247] width 41 height 32
click at [422, 293] on div "Code expired. Click on 'Resend Code' to get another code." at bounding box center [425, 281] width 208 height 25
click at [554, 103] on button "Close" at bounding box center [556, 103] width 22 height 22
type textarea "x"
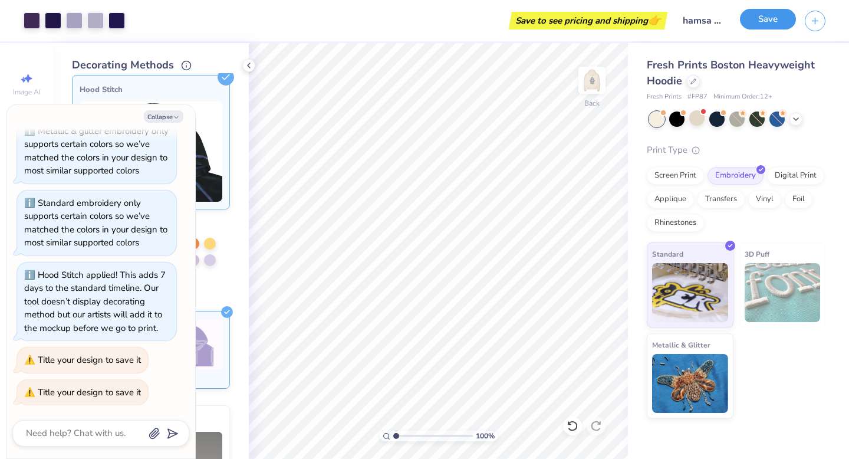
click at [766, 17] on button "Save" at bounding box center [768, 19] width 56 height 21
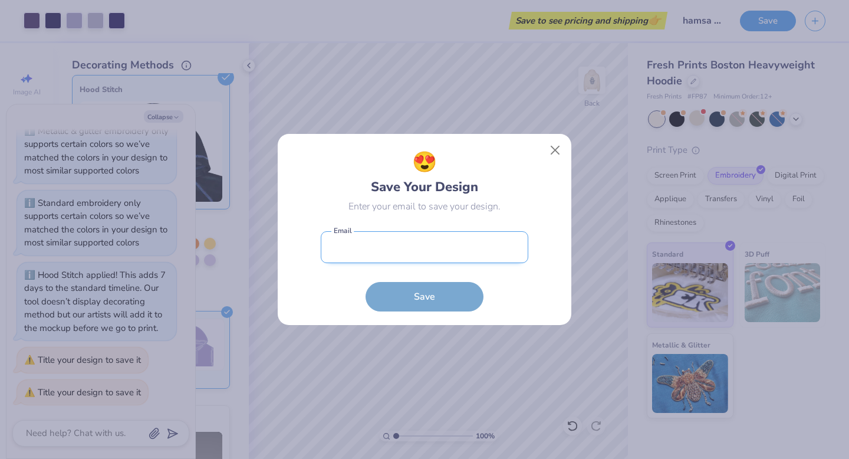
click at [445, 254] on input "email" at bounding box center [425, 247] width 208 height 32
type input "edensdance@gmail.com"
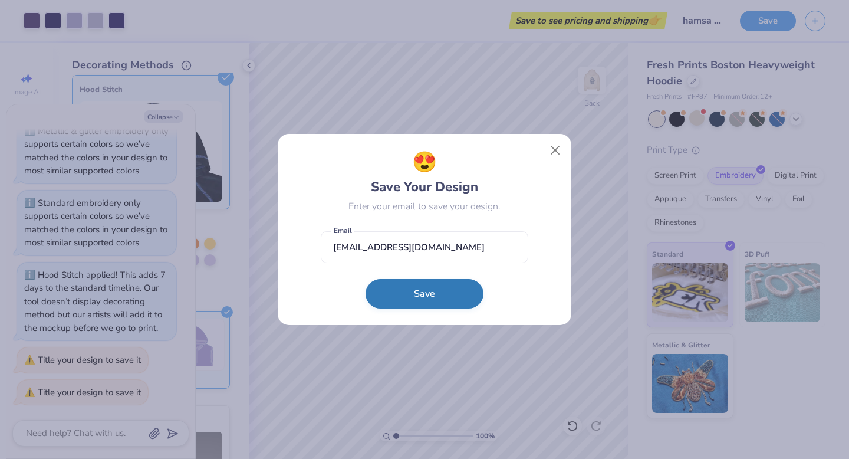
click at [434, 286] on button "Save" at bounding box center [425, 293] width 118 height 29
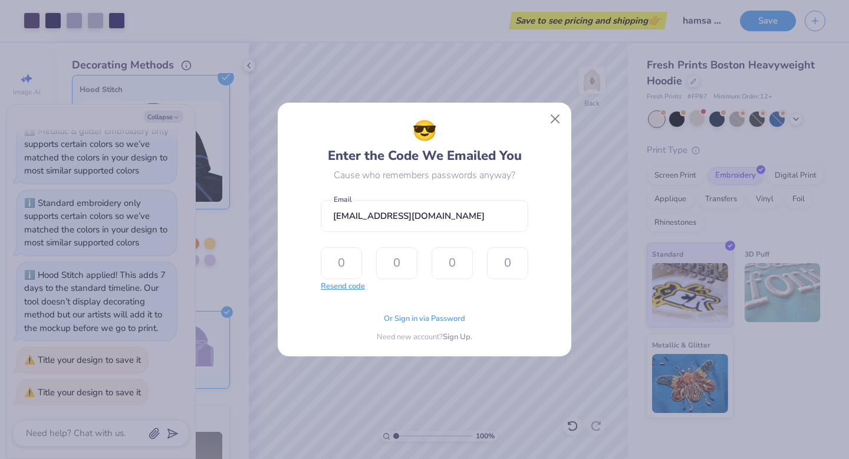
click at [353, 287] on button "Resend code" at bounding box center [343, 287] width 44 height 12
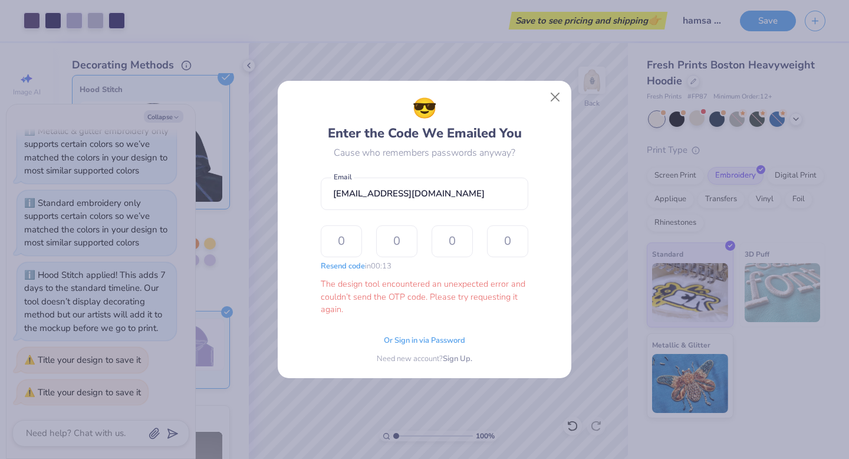
type textarea "x"
click at [555, 91] on button "Close" at bounding box center [556, 97] width 22 height 22
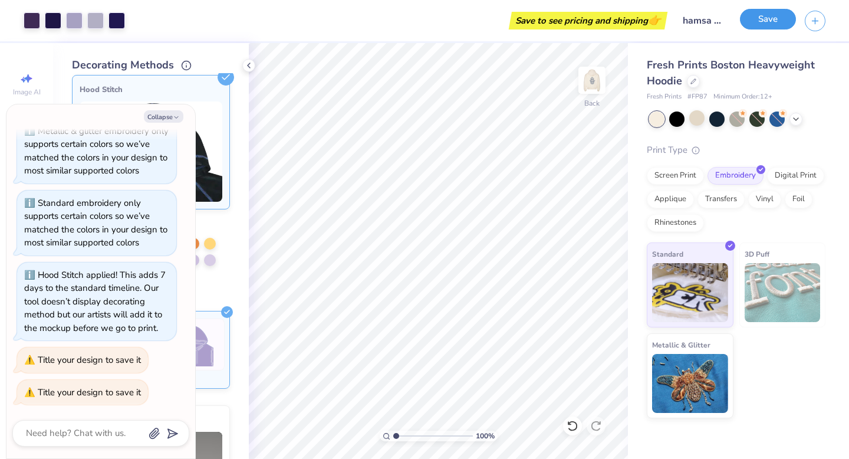
click at [779, 23] on button "Save" at bounding box center [768, 19] width 56 height 21
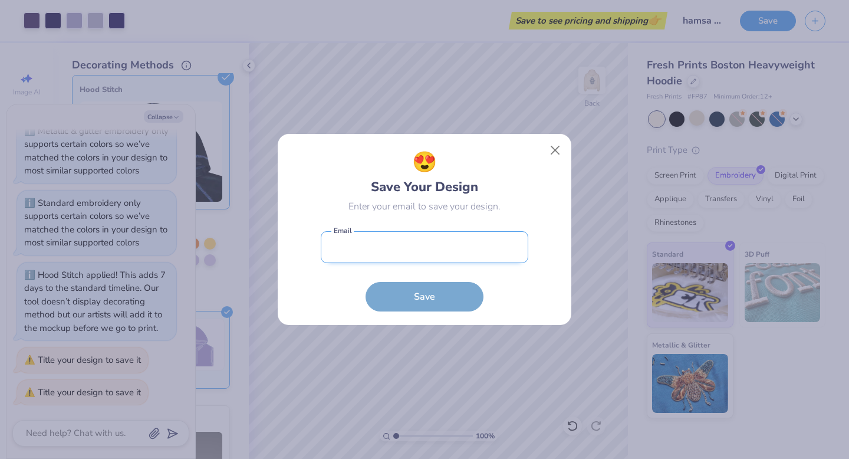
click at [419, 252] on input "email" at bounding box center [425, 247] width 208 height 32
type input "edensdance@gmail.com"
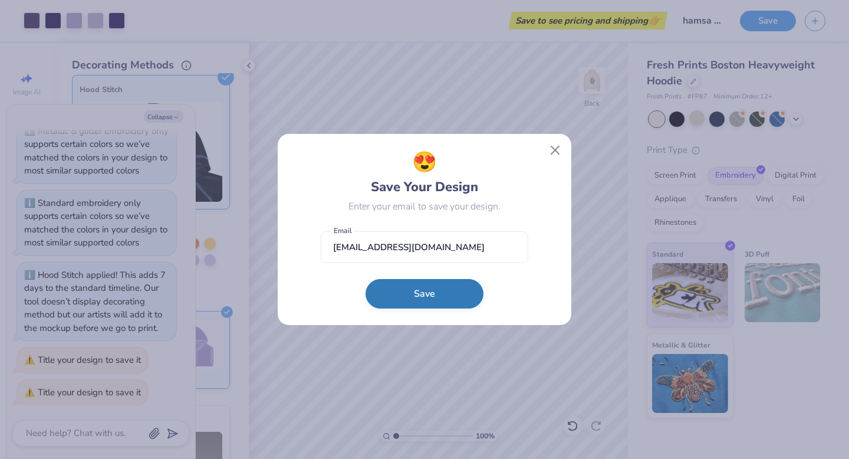
click at [445, 300] on button "Save" at bounding box center [425, 293] width 118 height 29
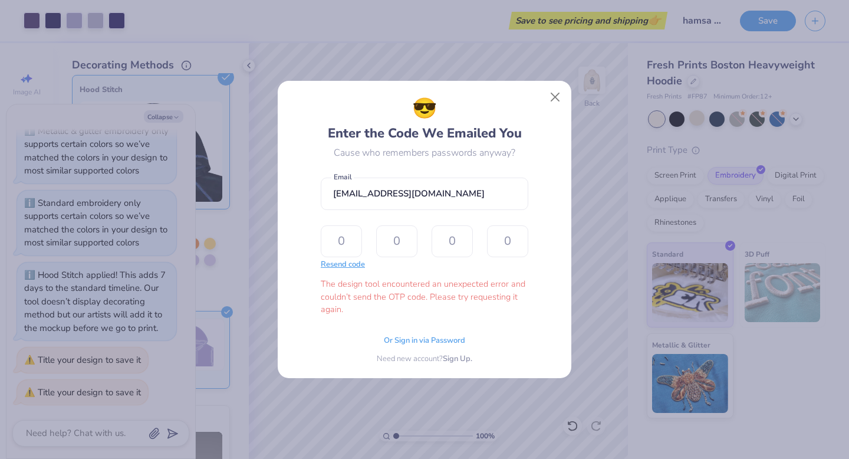
click at [350, 263] on button "Resend code" at bounding box center [343, 265] width 44 height 12
click at [350, 264] on button "Resend code" at bounding box center [343, 265] width 44 height 12
click at [431, 342] on span "Or Sign in via Password" at bounding box center [424, 339] width 81 height 12
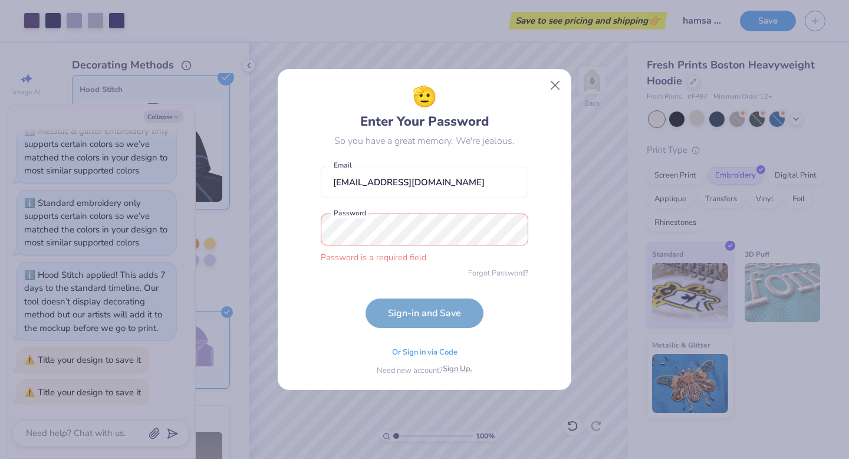
click at [461, 362] on div "Or Sign in via Code Need new account? Sign Up." at bounding box center [425, 358] width 208 height 37
click at [461, 368] on span "Sign Up." at bounding box center [457, 369] width 29 height 12
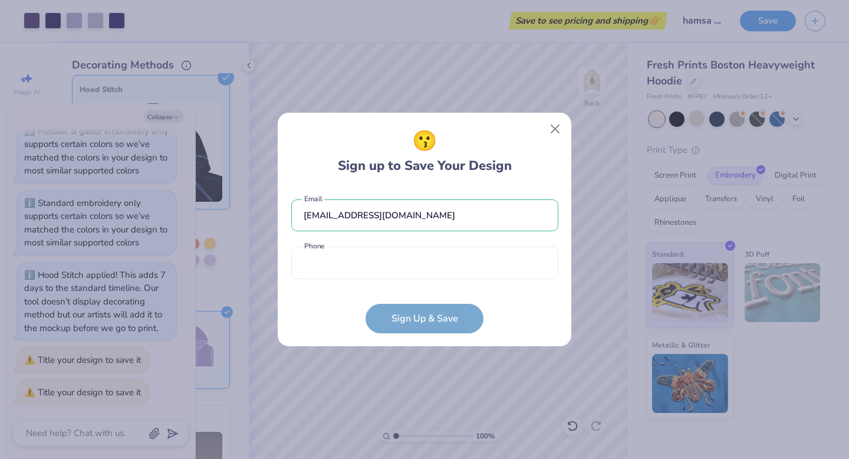
click at [401, 280] on div "edensdance@gmail.com Email Phone is a required field Phone" at bounding box center [424, 236] width 267 height 97
click at [393, 261] on input "tel" at bounding box center [424, 263] width 267 height 32
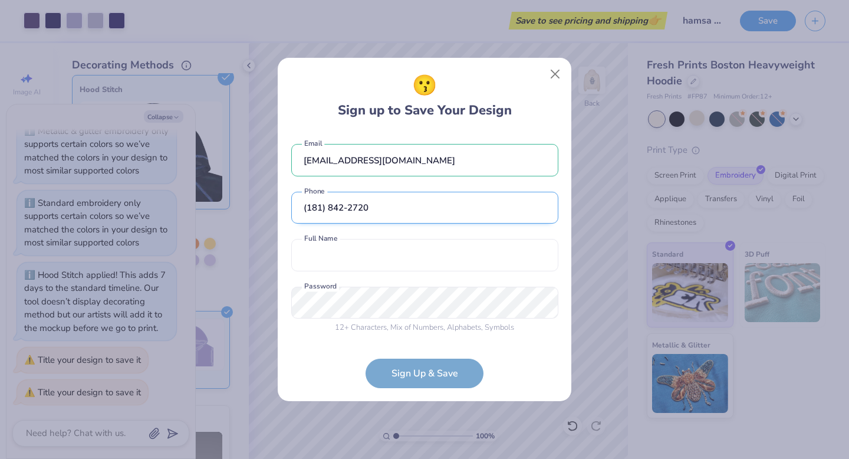
click at [310, 208] on input "(181) 842-2720" at bounding box center [424, 208] width 267 height 32
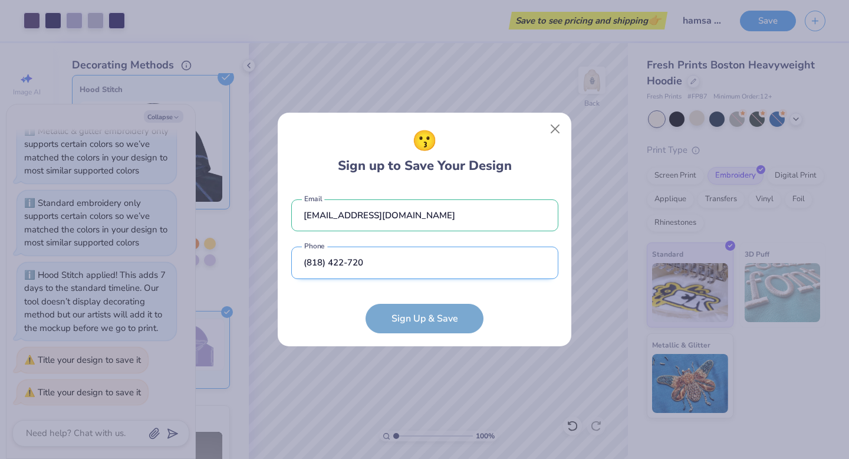
type input "(818) 422-7201"
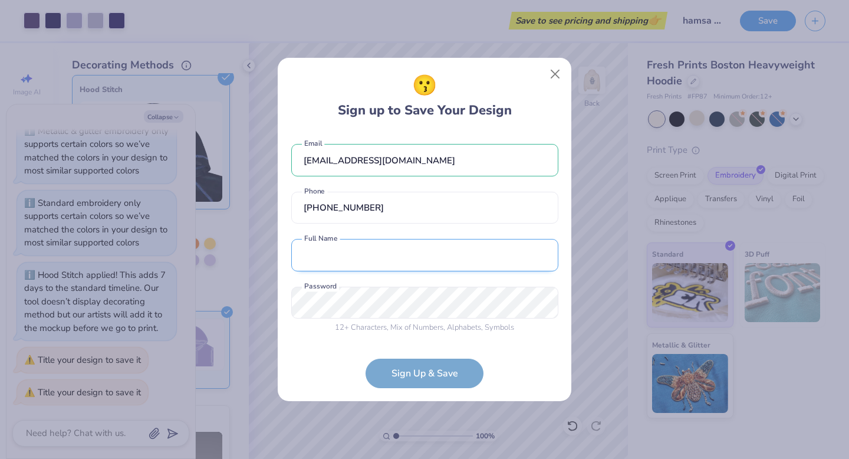
click at [382, 252] on input "text" at bounding box center [424, 255] width 267 height 32
type input "Eden Sidov"
drag, startPoint x: 378, startPoint y: 259, endPoint x: 340, endPoint y: 258, distance: 37.2
click at [340, 258] on input "Eden Sidov" at bounding box center [424, 255] width 267 height 32
click at [273, 297] on div "😗 Sign up to Save Your Design edensdance@gmail.com Email (818) 422-7201 Phone E…" at bounding box center [424, 229] width 849 height 459
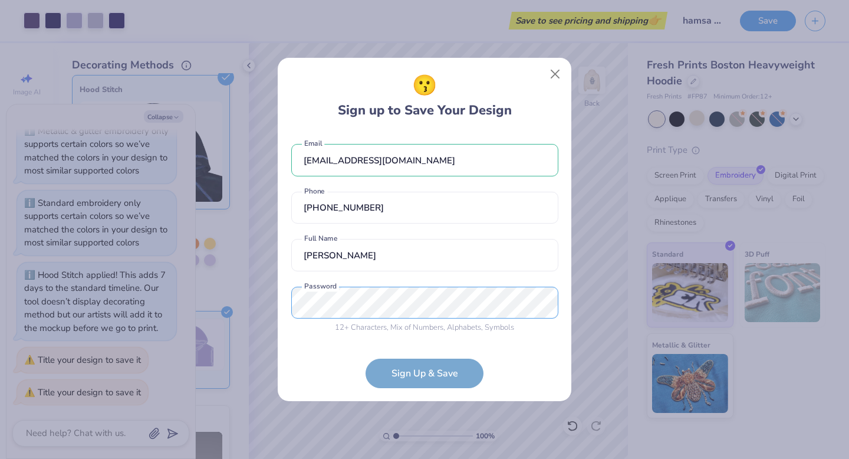
click at [272, 301] on div "😗 Sign up to Save Your Design edensdance@gmail.com Email (818) 422-7201 Phone E…" at bounding box center [424, 229] width 849 height 459
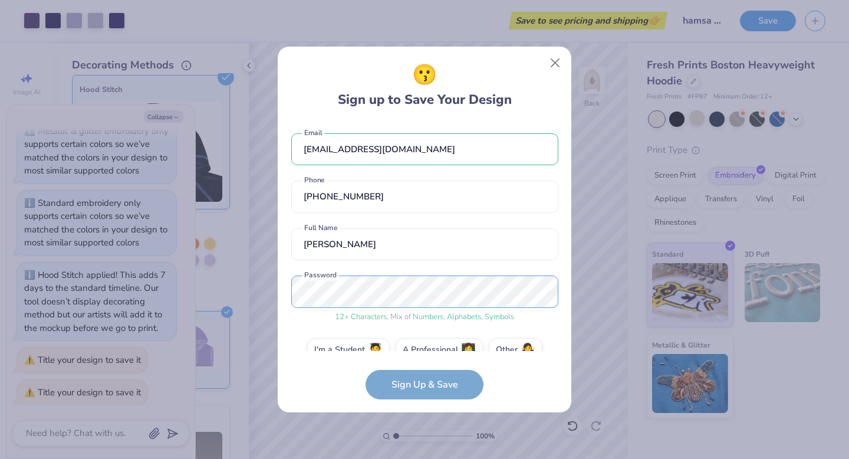
scroll to position [22, 0]
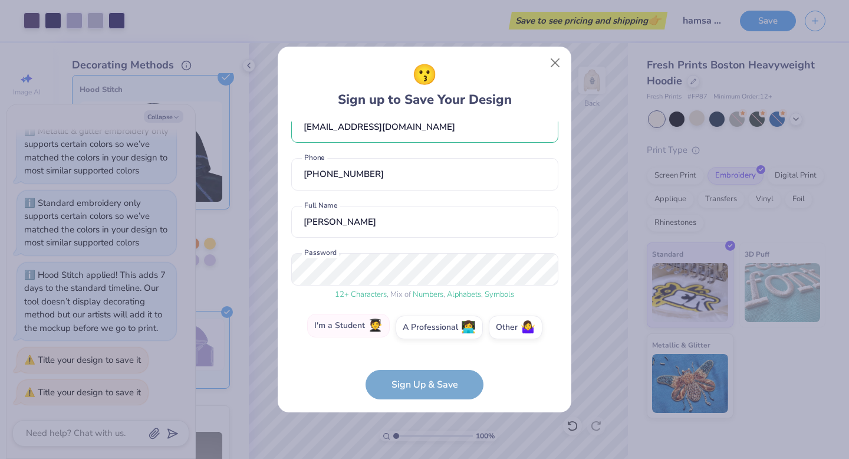
click at [365, 330] on label "I'm a Student 🧑‍🎓" at bounding box center [348, 326] width 83 height 24
click at [421, 349] on input "I'm a Student 🧑‍🎓" at bounding box center [425, 353] width 8 height 8
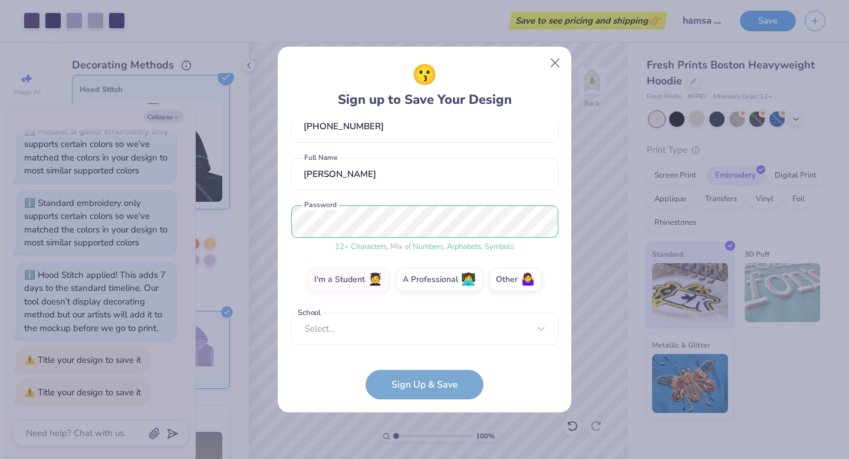
scroll to position [64, 0]
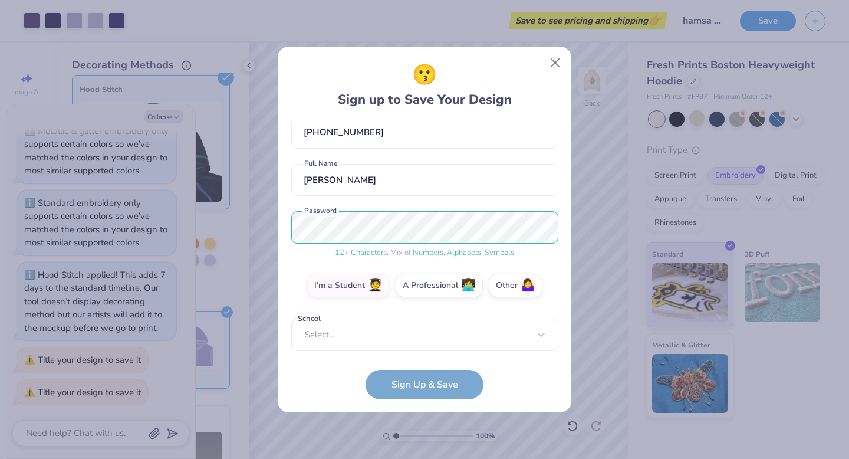
click at [427, 385] on form "edensdance@gmail.com Email (818) 422-7201 Phone Eden Sidov Full Name 12 + Chara…" at bounding box center [424, 261] width 267 height 278
click at [399, 339] on div "Select..." at bounding box center [424, 335] width 267 height 32
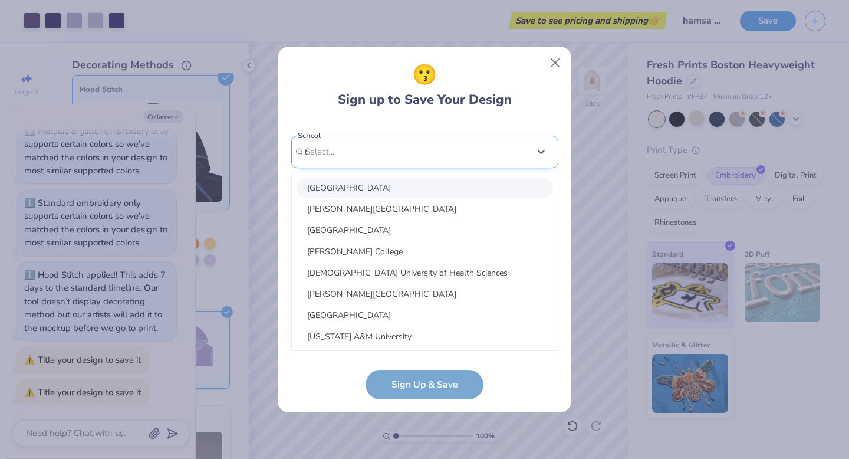
scroll to position [110, 0]
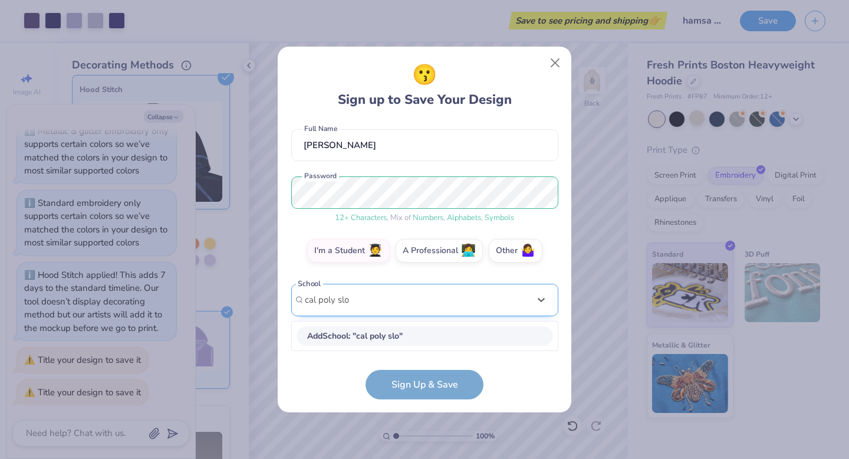
type input "cal poly slo"
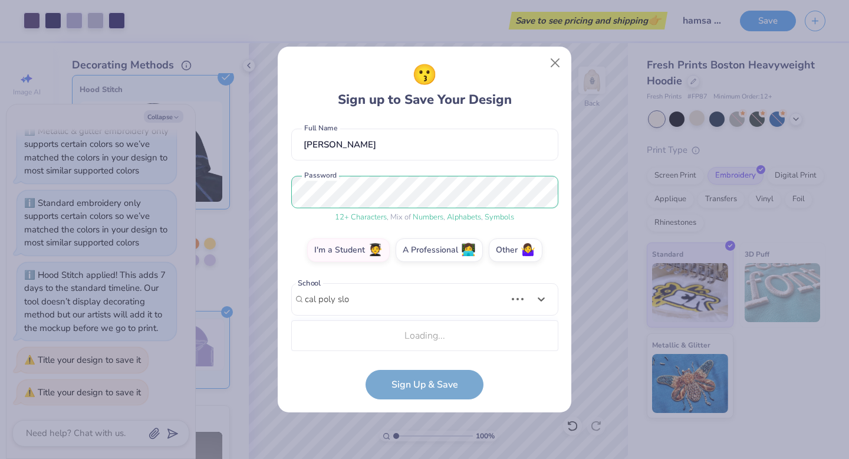
scroll to position [247, 0]
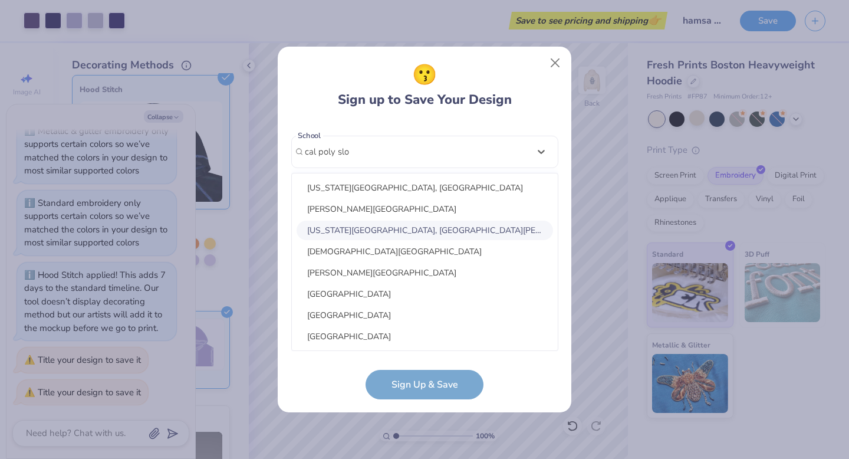
click at [401, 231] on div "California Polytechnic State University, San Luis Obispo" at bounding box center [425, 230] width 257 height 19
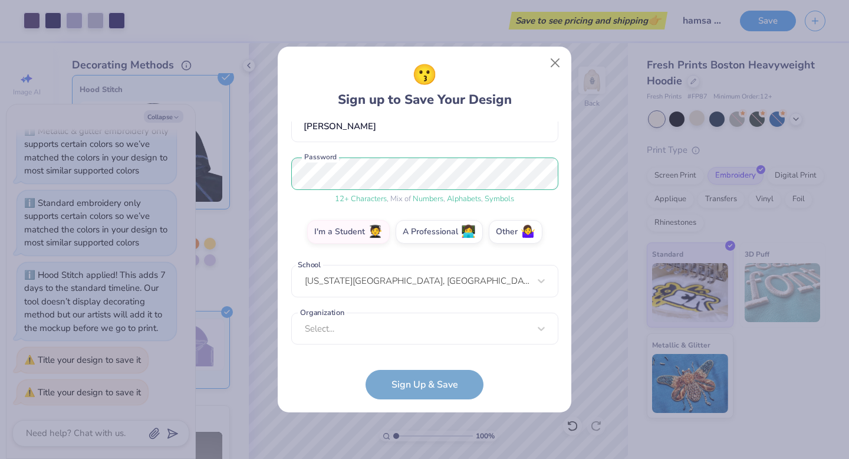
scroll to position [117, 0]
click at [381, 337] on div "Select..." at bounding box center [424, 329] width 267 height 32
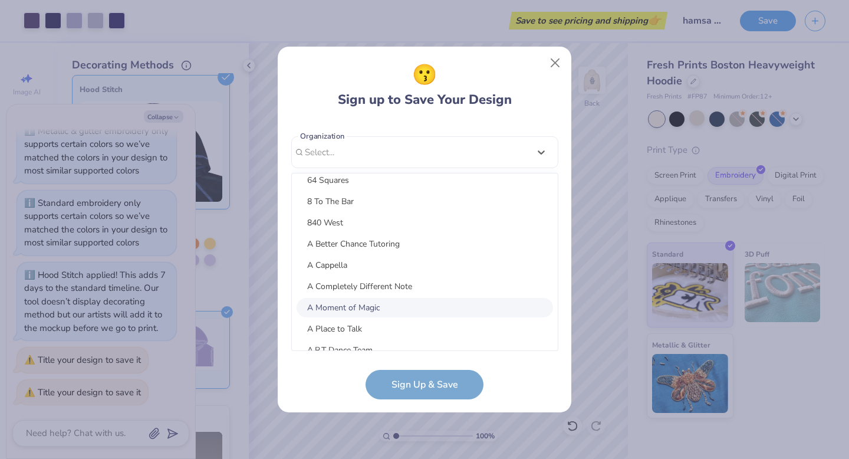
scroll to position [0, 0]
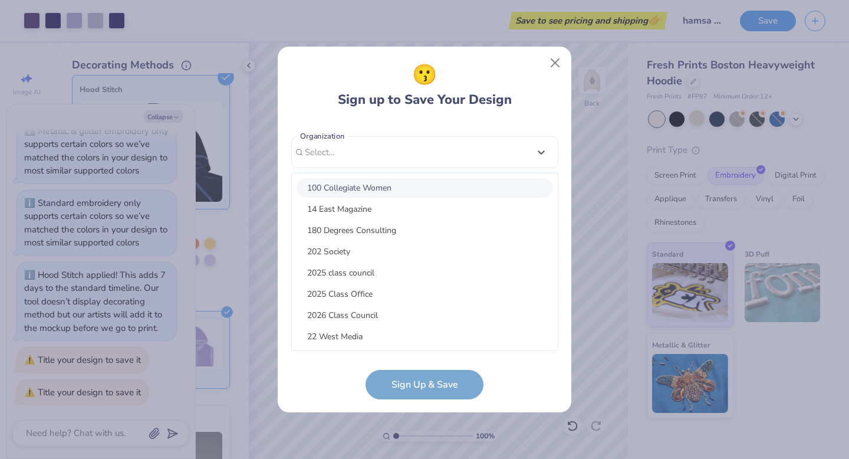
click at [544, 155] on div "edensdance@gmail.com Email (818) 422-7201 Phone Eden Sidov Full Name 12 + Chara…" at bounding box center [424, 236] width 267 height 229
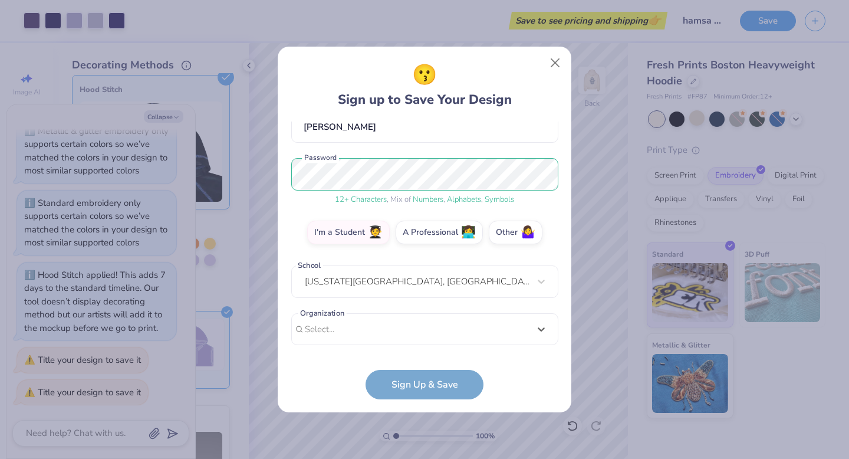
click at [432, 387] on form "edensdance@gmail.com Email (818) 422-7201 Phone Eden Sidov Full Name 12 + Chara…" at bounding box center [424, 261] width 267 height 278
click at [348, 242] on div "I'm a Student 🧑‍🎓 A Professional 👩‍💻 Other 🤷‍♀️" at bounding box center [424, 235] width 267 height 29
click at [372, 332] on div "option focused, 8 of 75. 75 results available. Use Up and Down to choose option…" at bounding box center [424, 420] width 267 height 215
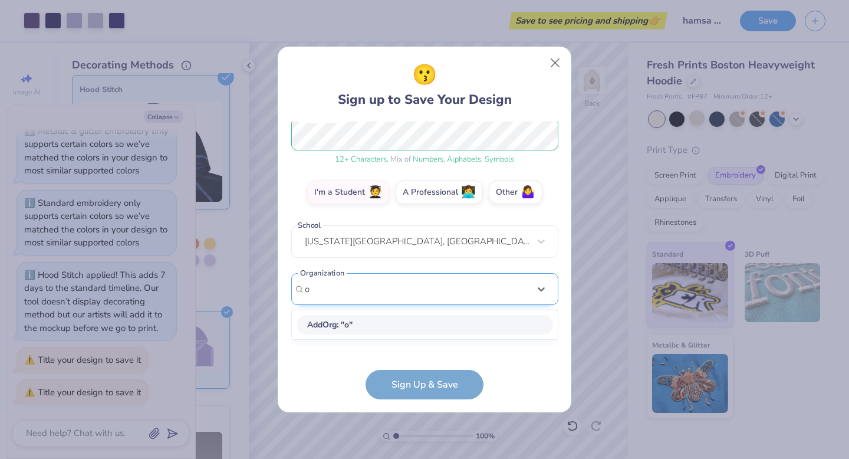
scroll to position [157, 0]
type input "other"
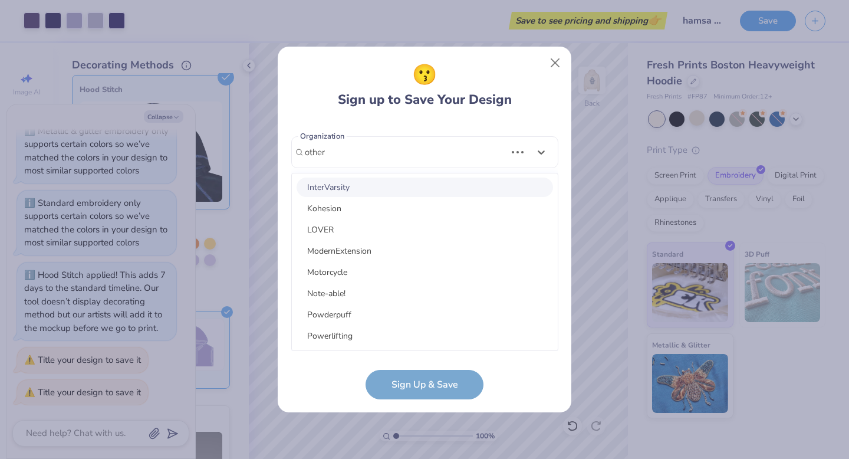
scroll to position [0, 0]
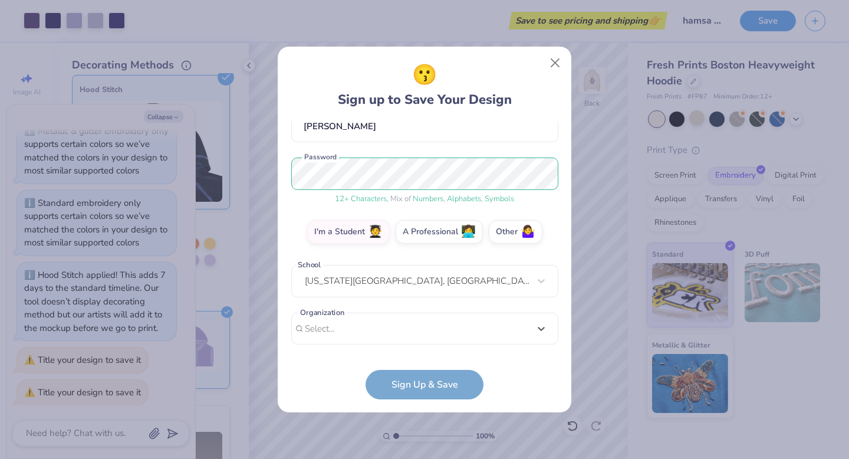
click at [541, 146] on div "edensdance@gmail.com Email (818) 422-7201 Phone Eden Sidov Full Name 12 + Chara…" at bounding box center [424, 236] width 267 height 229
click at [446, 382] on form "edensdance@gmail.com Email (818) 422-7201 Phone Eden Sidov Full Name 12 + Chara…" at bounding box center [424, 261] width 267 height 278
click at [460, 200] on span "Alphabets" at bounding box center [464, 199] width 34 height 11
click at [445, 374] on form "edensdance@gmail.com Email (818) 422-7201 Phone Eden Sidov Full Name 12 + Chara…" at bounding box center [424, 261] width 267 height 278
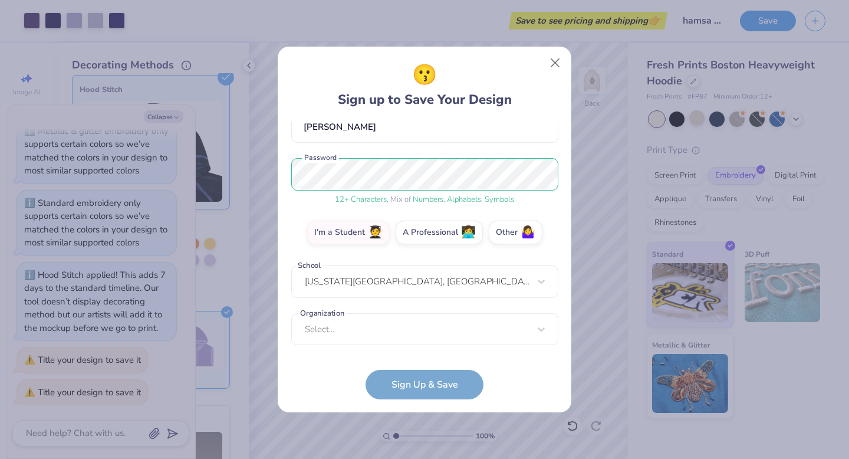
click at [445, 392] on form "edensdance@gmail.com Email (818) 422-7201 Phone Eden Sidov Full Name 12 + Chara…" at bounding box center [424, 261] width 267 height 278
click at [419, 336] on div "option focused, 1 of 150. 150 results available. Use Up and Down to choose opti…" at bounding box center [424, 420] width 267 height 215
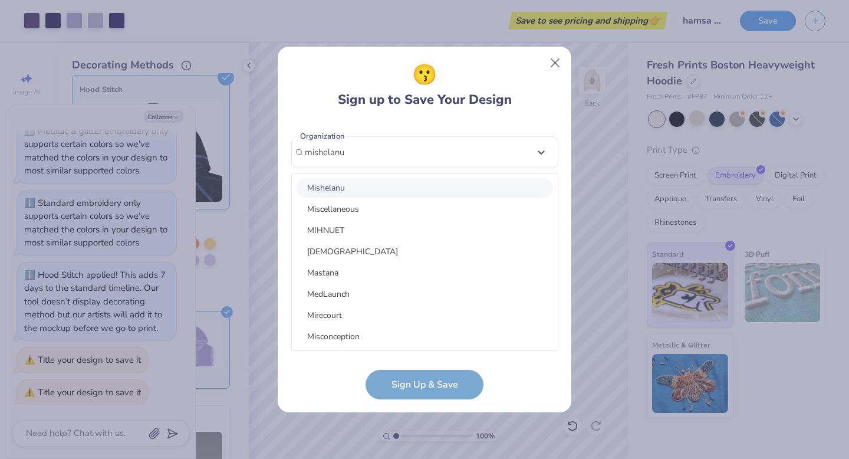
click at [428, 187] on div "Mishelanu" at bounding box center [425, 187] width 257 height 19
type input "mishelanu"
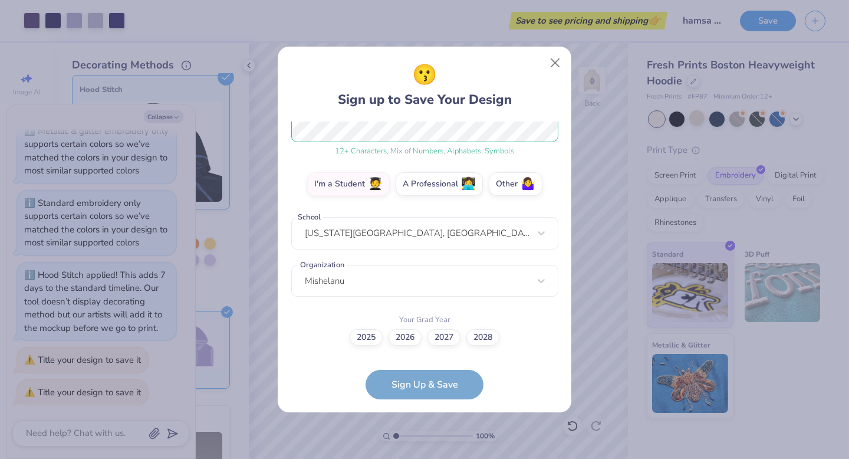
click at [444, 385] on form "edensdance@gmail.com Email (818) 422-7201 Phone Eden Sidov Full Name 12 + Chara…" at bounding box center [424, 261] width 267 height 278
click at [442, 338] on label "2027" at bounding box center [444, 335] width 33 height 17
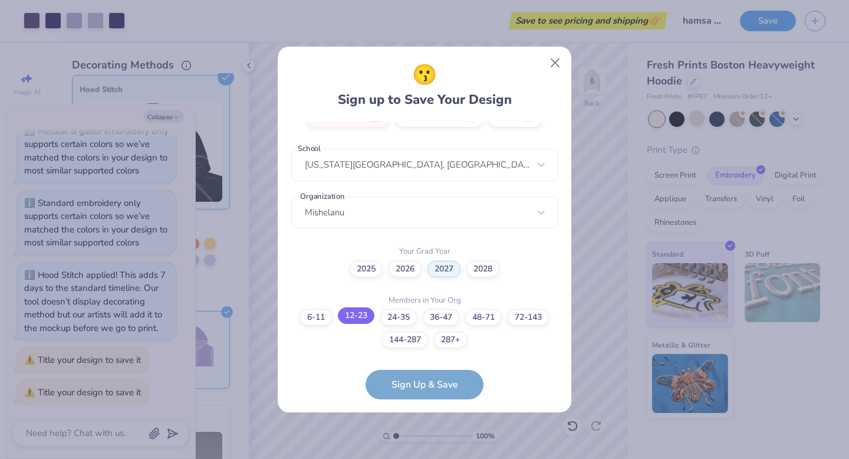
click at [358, 314] on label "12-23" at bounding box center [356, 315] width 37 height 17
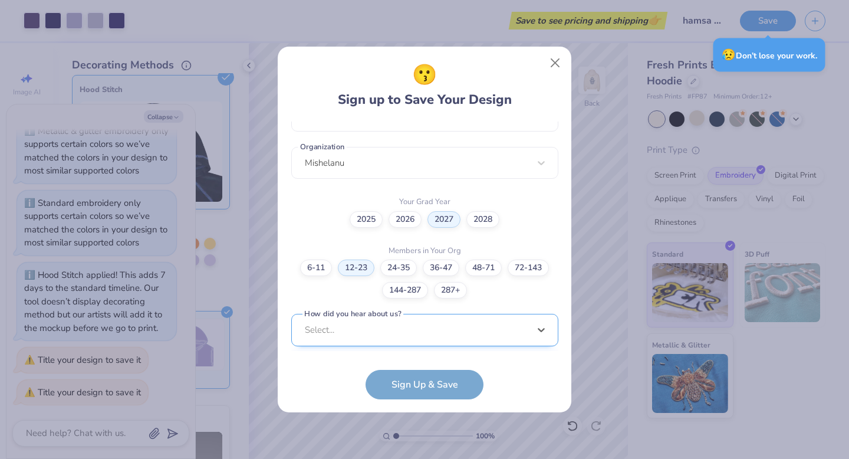
click at [406, 330] on div "option Word of Mouth focused, 8 of 15. 15 results available. Use Up and Down to…" at bounding box center [424, 421] width 267 height 215
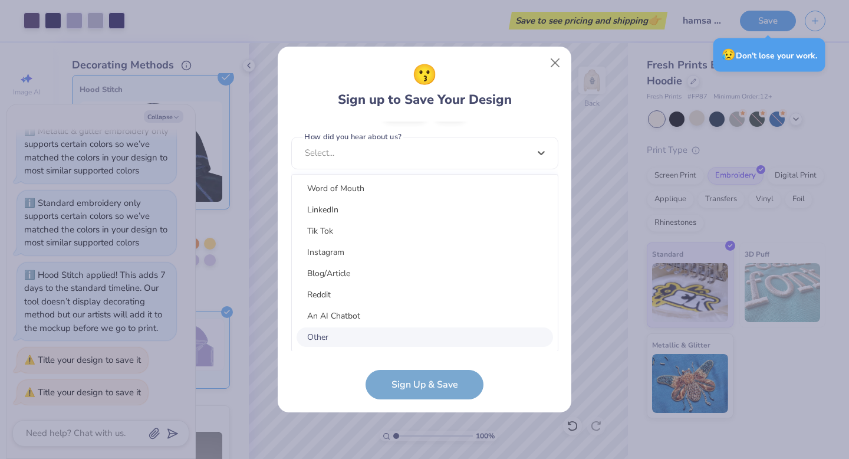
click at [391, 335] on div "Other" at bounding box center [425, 336] width 257 height 19
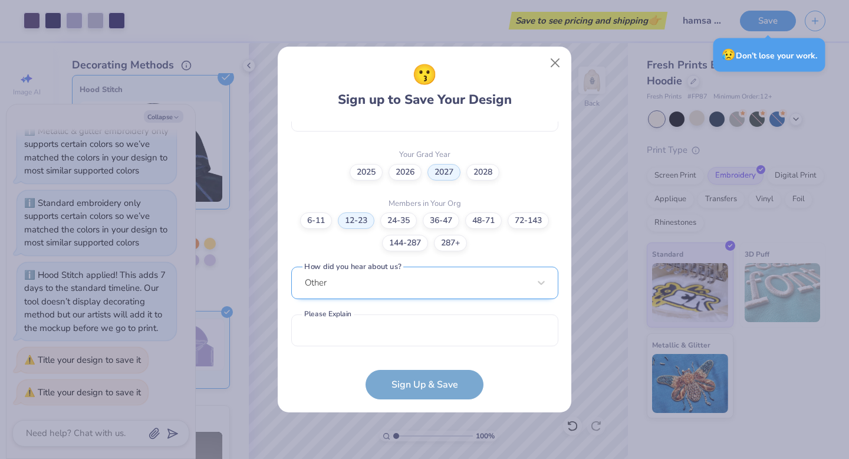
click at [383, 293] on div "Other" at bounding box center [424, 283] width 267 height 32
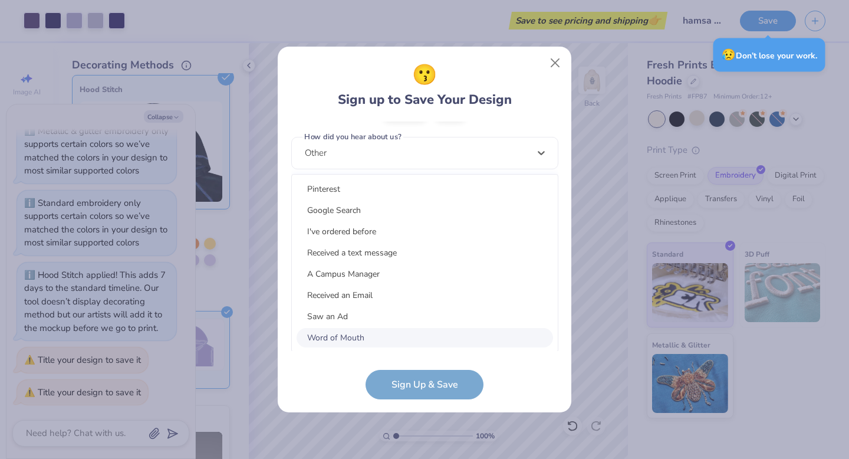
click at [381, 335] on div "Word of Mouth" at bounding box center [425, 337] width 257 height 19
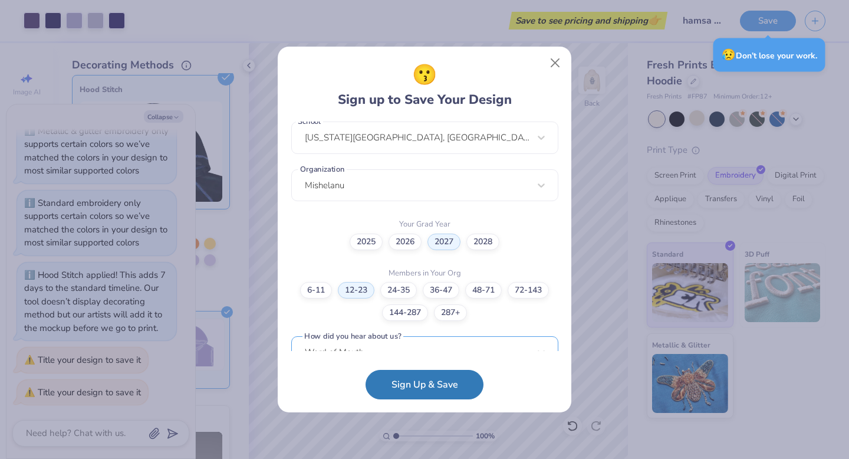
scroll to position [231, 0]
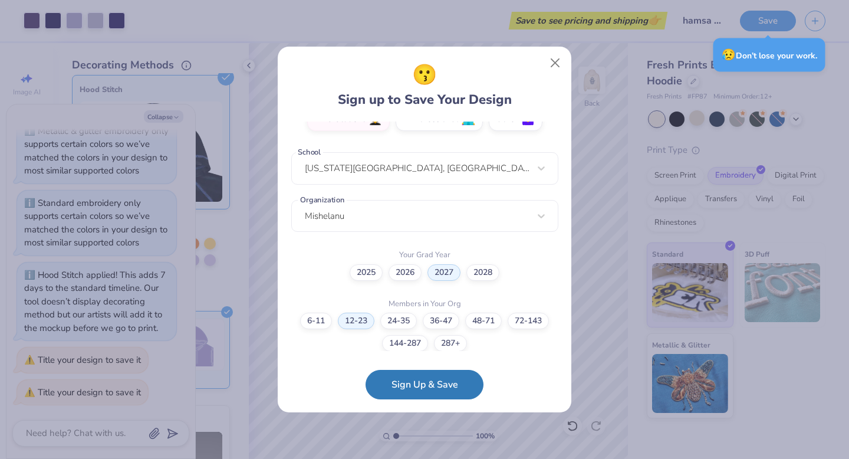
type textarea "x"
click at [383, 225] on div "edensdance@gmail.com Email (818) 422-7201 Phone Eden Sidov Full Name 12 + Chara…" at bounding box center [424, 236] width 267 height 229
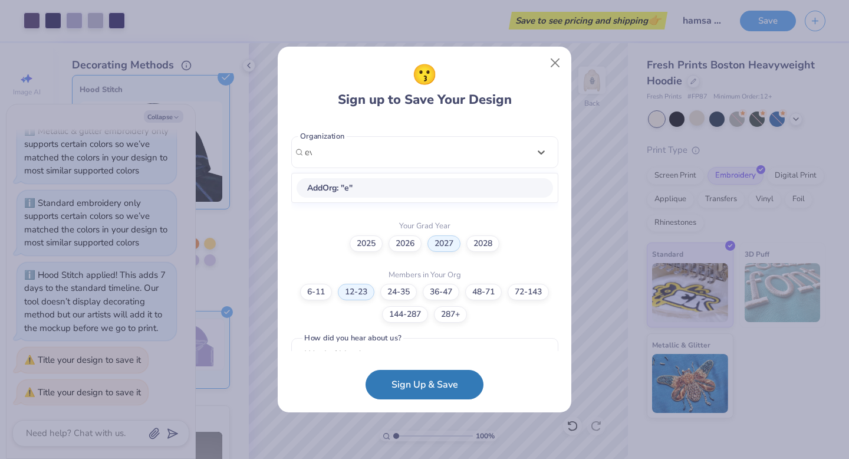
type input "eve"
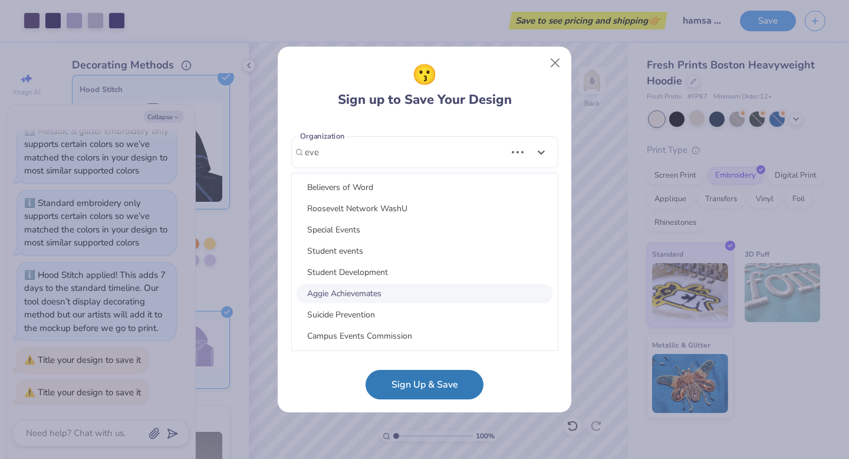
scroll to position [488, 0]
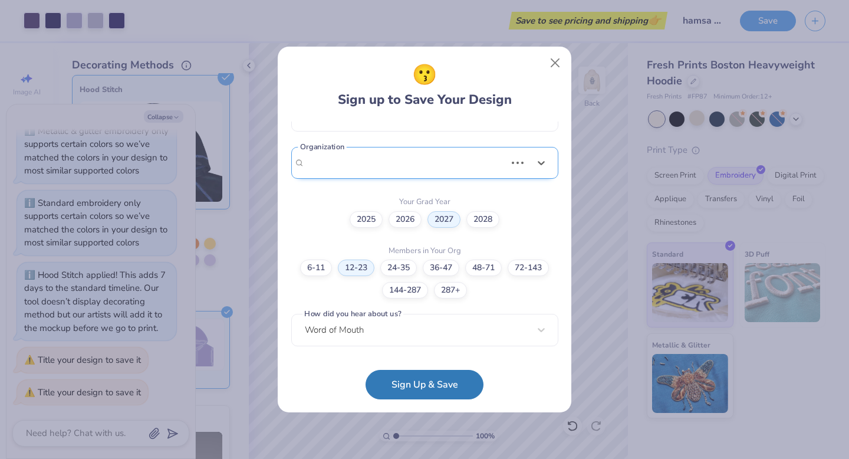
drag, startPoint x: 343, startPoint y: 154, endPoint x: 315, endPoint y: 154, distance: 28.3
click at [315, 154] on div "edensdance@gmail.com Email (818) 422-7201 Phone Eden Sidov Full Name 12 + Chara…" at bounding box center [424, 236] width 267 height 229
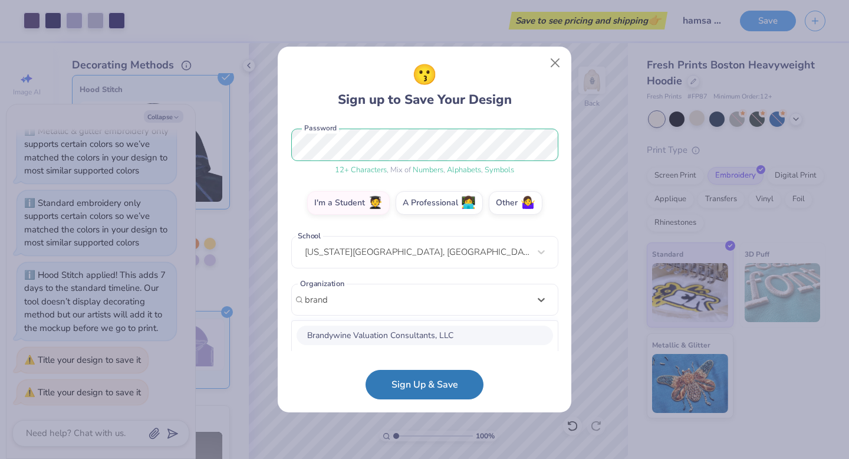
scroll to position [294, 0]
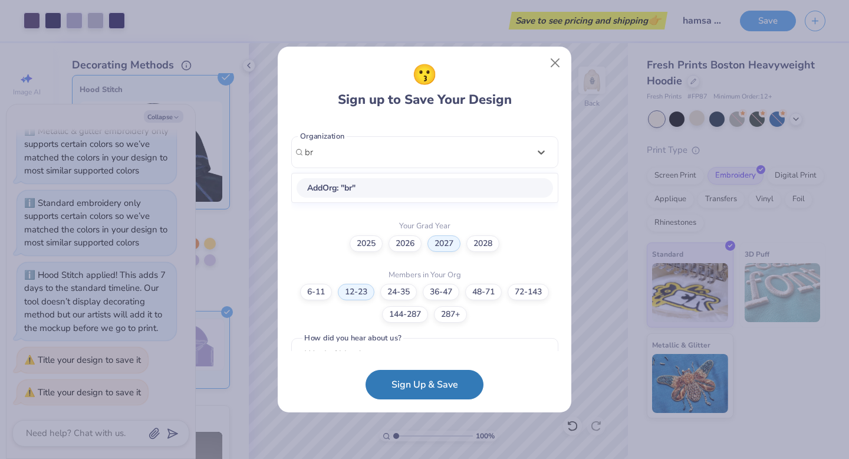
type input "b"
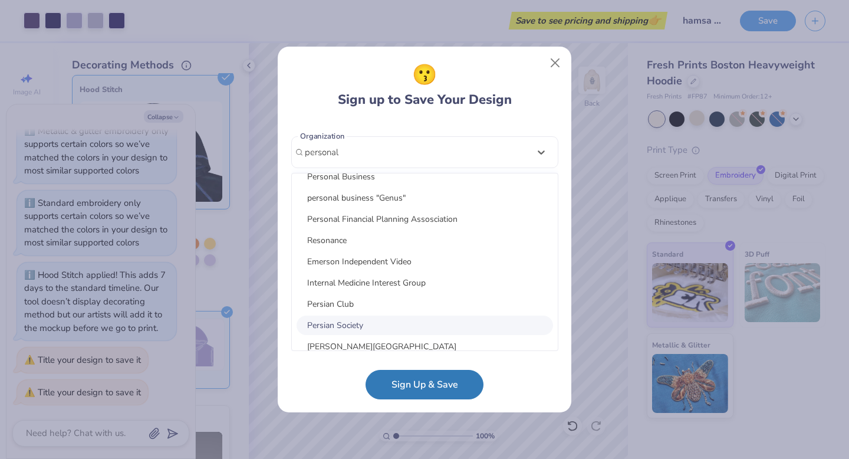
scroll to position [0, 0]
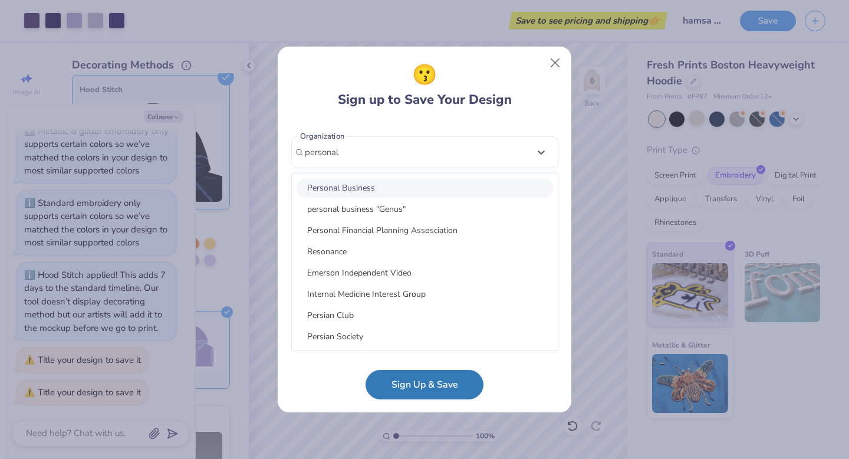
click at [398, 188] on div "Personal Business" at bounding box center [425, 187] width 257 height 19
type input "personal"
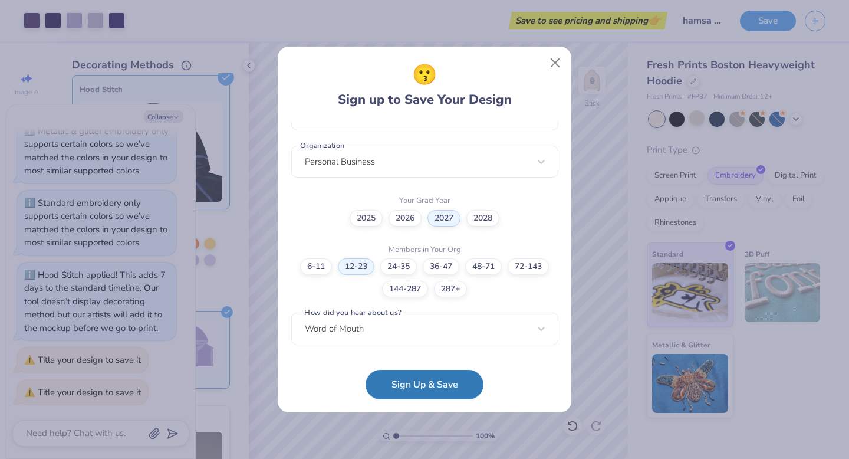
scroll to position [284, 0]
click at [435, 384] on button "Sign Up & Save" at bounding box center [425, 381] width 118 height 29
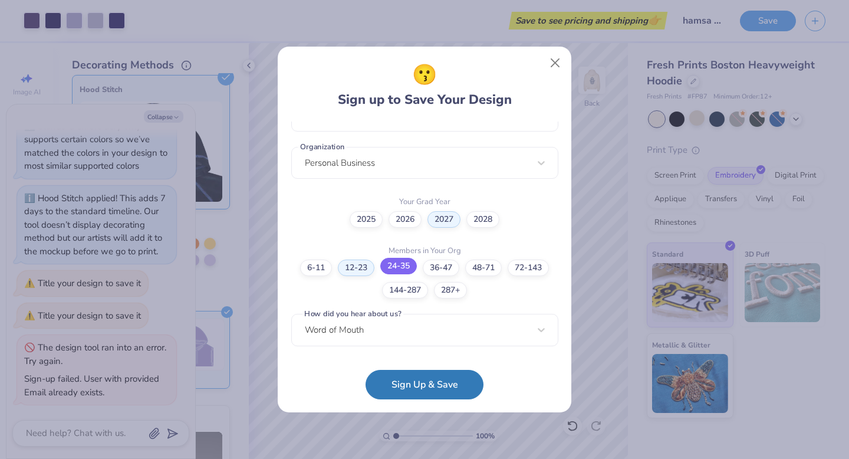
click at [404, 267] on label "24-35" at bounding box center [399, 266] width 37 height 17
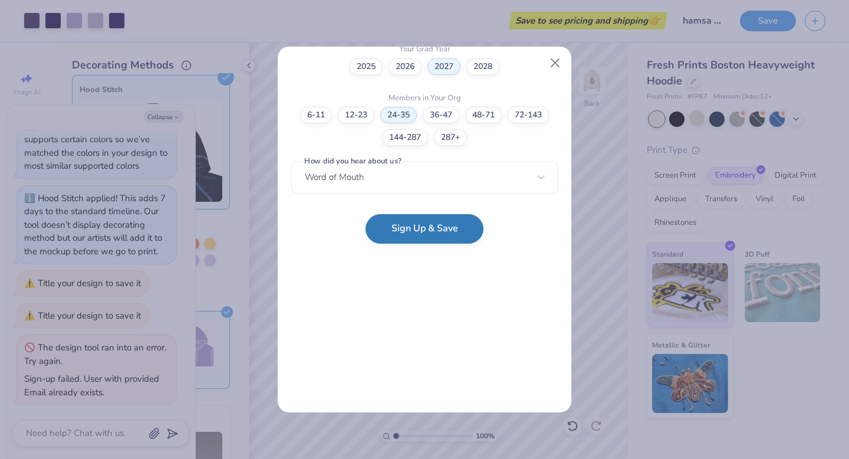
click at [437, 229] on button "Sign Up & Save" at bounding box center [425, 228] width 118 height 29
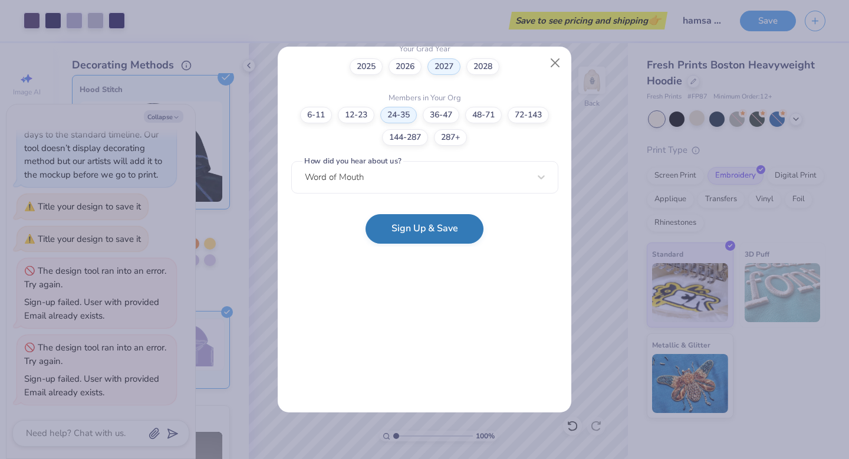
click at [447, 238] on button "Sign Up & Save" at bounding box center [425, 228] width 118 height 29
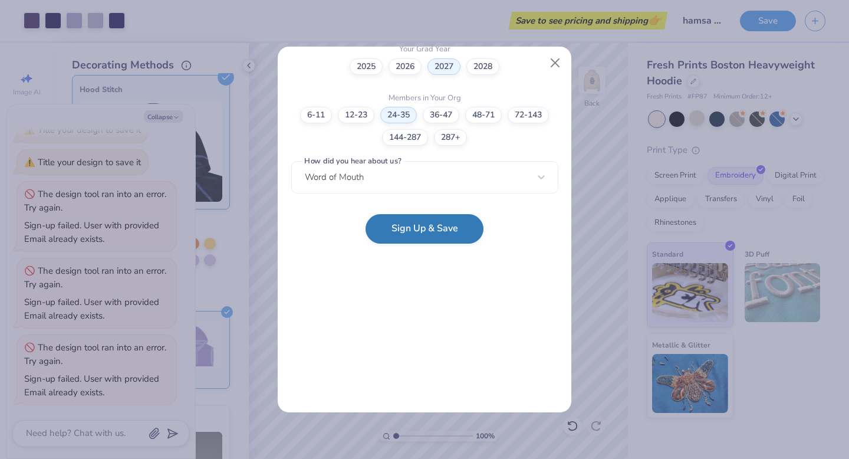
click at [447, 238] on button "Sign Up & Save" at bounding box center [425, 228] width 118 height 29
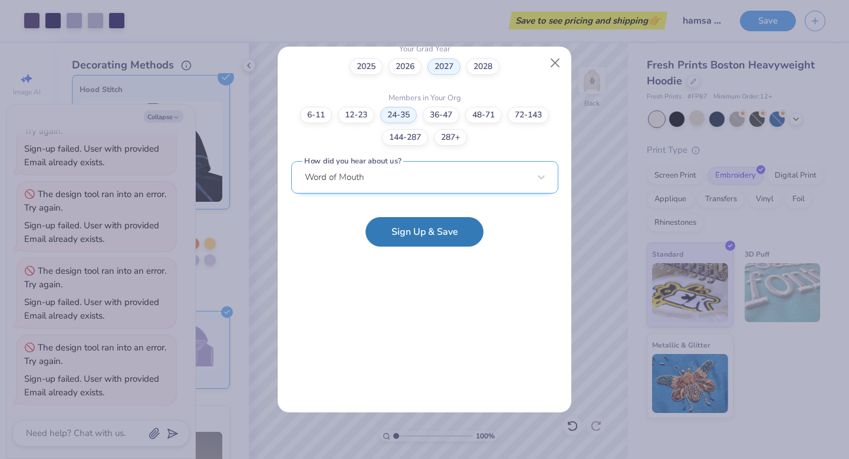
scroll to position [0, 0]
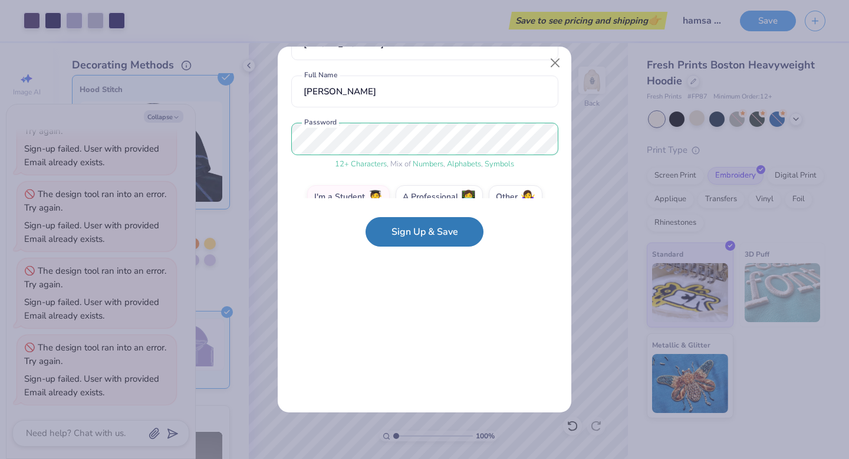
click at [529, 286] on div "😗 Sign up to Save Your Design edensdance@gmail.com Email (818) 422-7201 Phone E…" at bounding box center [425, 230] width 294 height 366
click at [458, 224] on button "Sign Up & Save" at bounding box center [425, 228] width 118 height 29
click at [461, 229] on button "Sign Up & Save" at bounding box center [425, 228] width 118 height 29
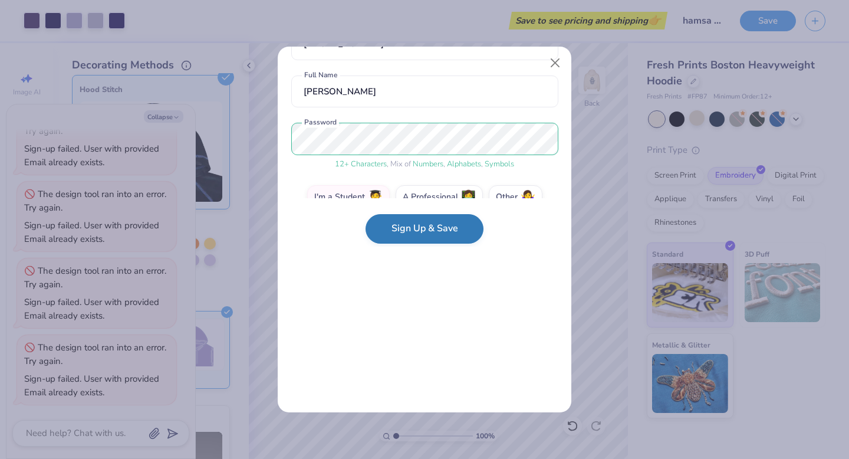
click at [441, 230] on button "Sign Up & Save" at bounding box center [425, 228] width 118 height 29
click at [442, 226] on button "Sign Up & Save" at bounding box center [425, 228] width 118 height 29
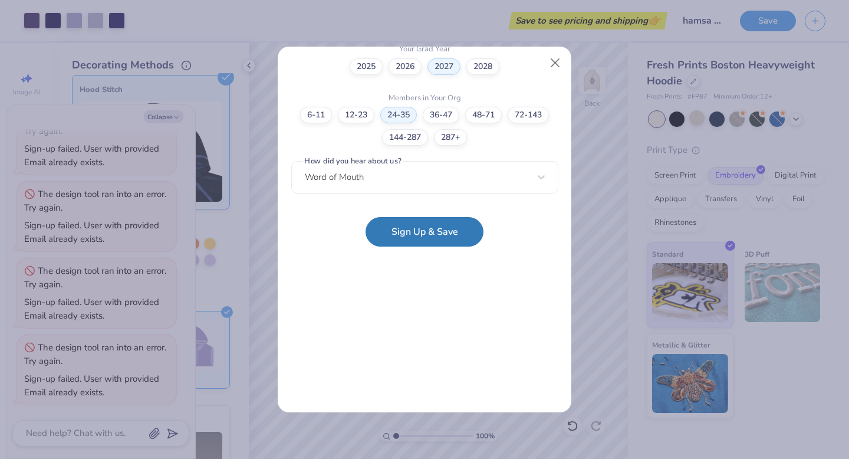
scroll to position [0, 0]
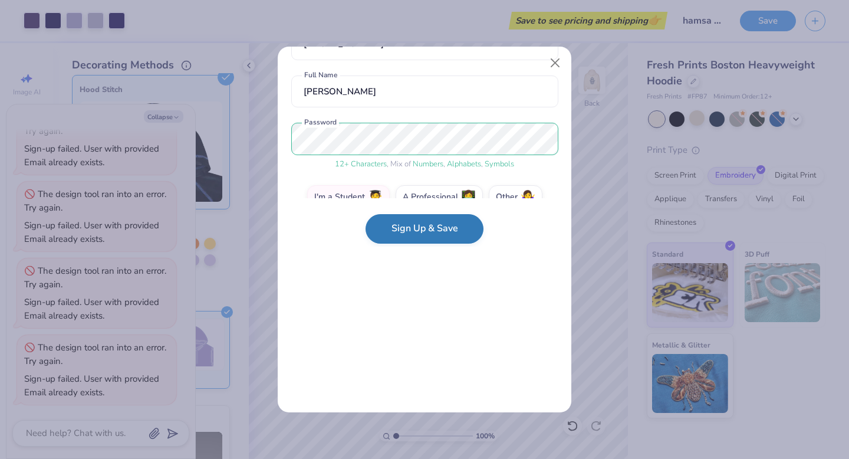
click at [444, 236] on button "Sign Up & Save" at bounding box center [425, 228] width 118 height 29
click at [434, 242] on button "Sign Up & Save" at bounding box center [425, 228] width 118 height 29
type textarea "x"
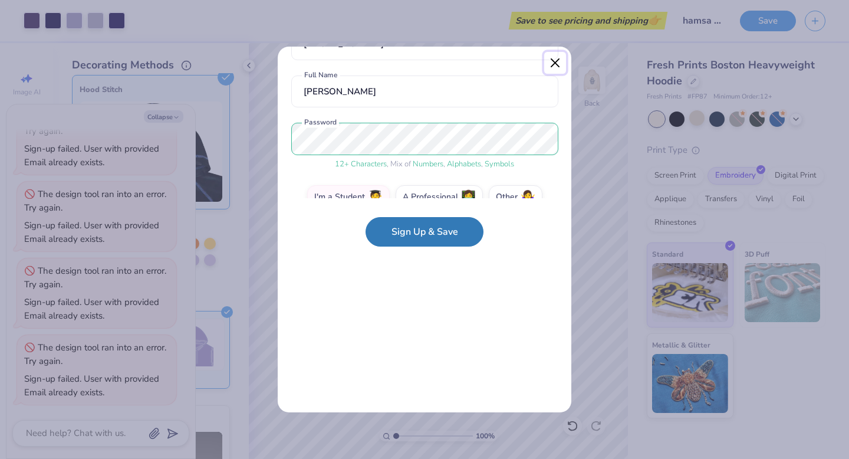
click at [559, 62] on button "Close" at bounding box center [556, 63] width 22 height 22
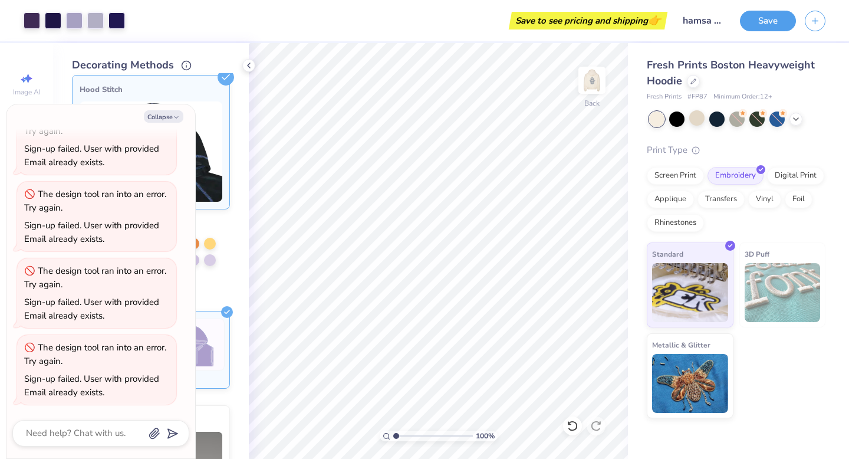
scroll to position [0, 0]
click at [756, 18] on button "Save" at bounding box center [768, 19] width 56 height 21
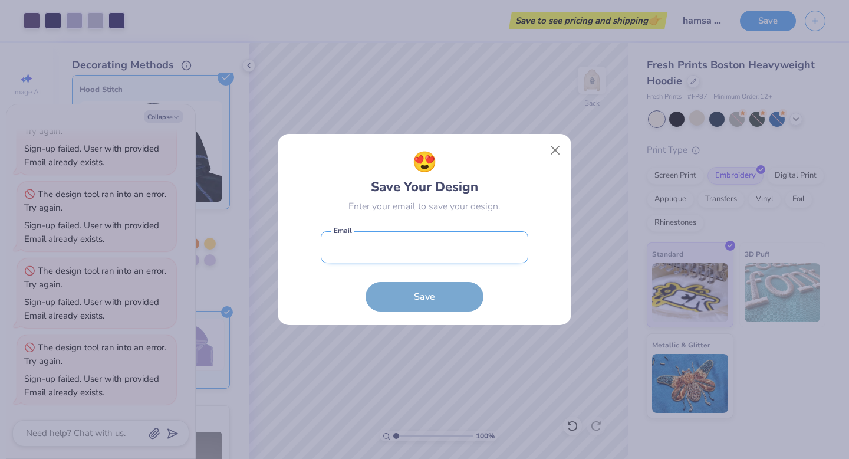
click at [480, 255] on input "email" at bounding box center [425, 247] width 208 height 32
type input "edensdance@gmail.com"
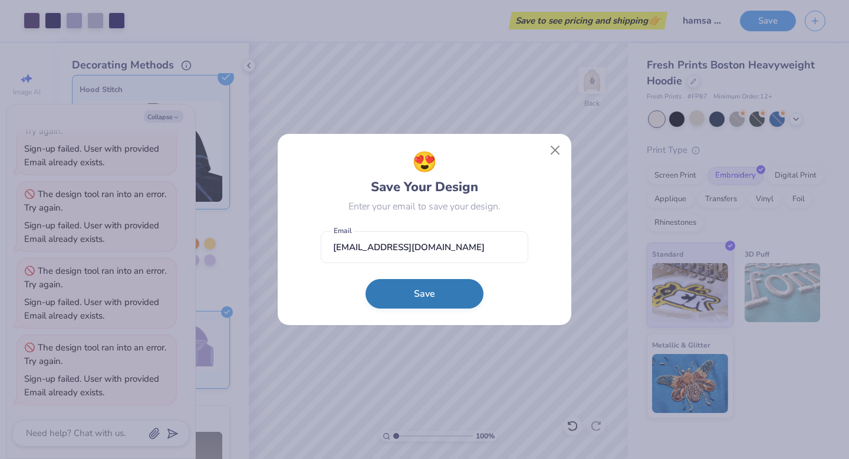
click at [450, 287] on button "Save" at bounding box center [425, 293] width 118 height 29
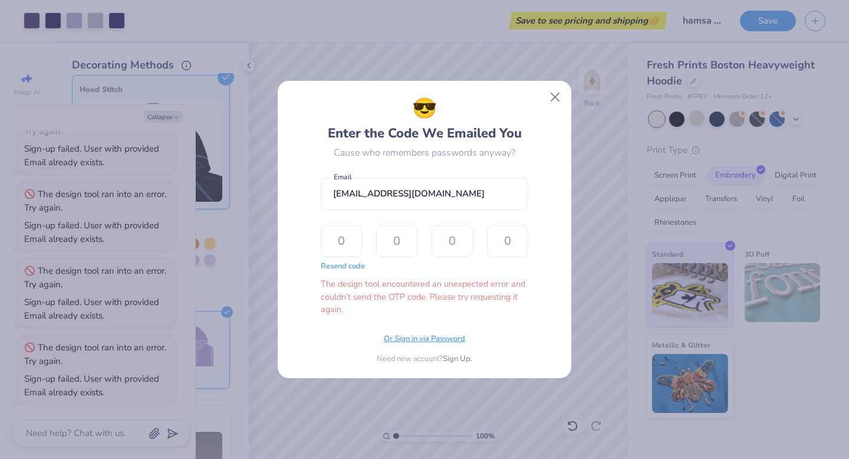
click at [450, 337] on span "Or Sign in via Password" at bounding box center [424, 339] width 81 height 12
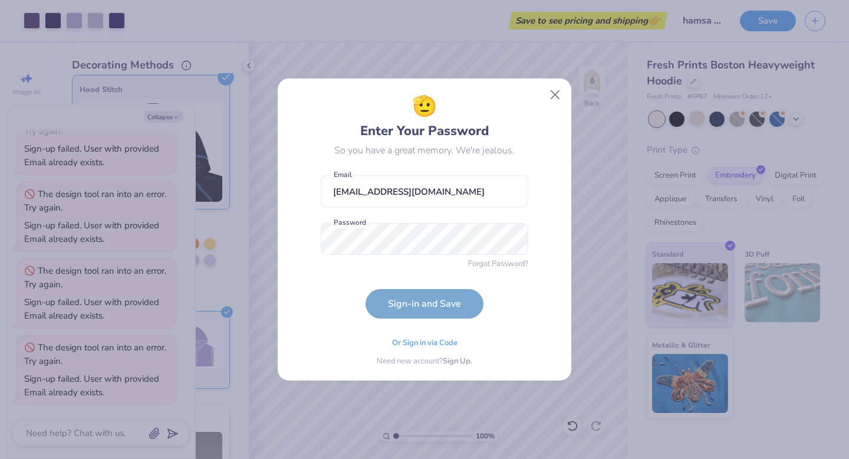
click at [425, 255] on form "edensdance@gmail.com Email Password is a required field Password Forgot Passwor…" at bounding box center [425, 243] width 208 height 149
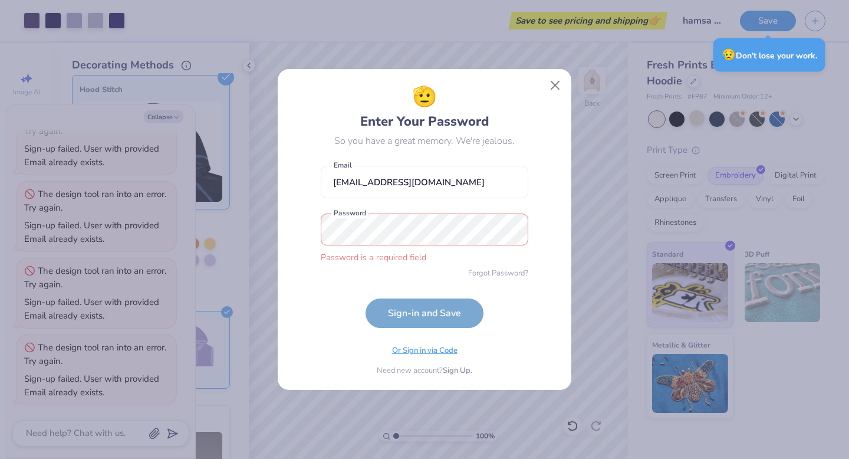
type textarea "x"
